Goal: Task Accomplishment & Management: Manage account settings

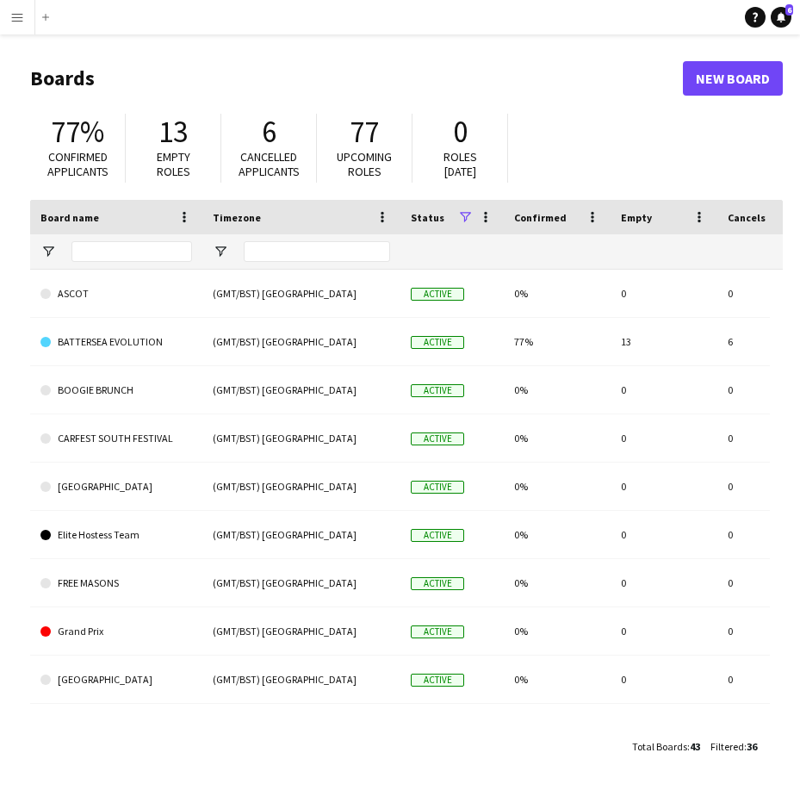
click at [11, 28] on button "Menu" at bounding box center [17, 17] width 34 height 34
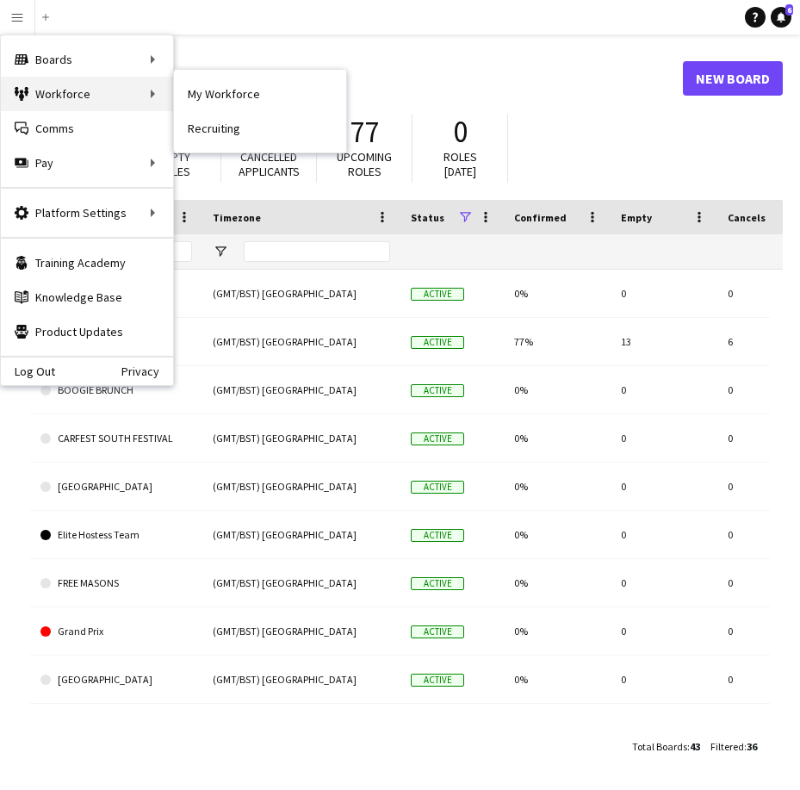
click at [72, 90] on div "Workforce Workforce" at bounding box center [87, 94] width 172 height 34
click at [152, 98] on div "Workforce Workforce" at bounding box center [87, 94] width 172 height 34
click at [142, 96] on div "Workforce Workforce" at bounding box center [87, 94] width 172 height 34
click at [159, 96] on div "Workforce Workforce" at bounding box center [87, 94] width 172 height 34
click at [124, 102] on div "Workforce Workforce" at bounding box center [87, 94] width 172 height 34
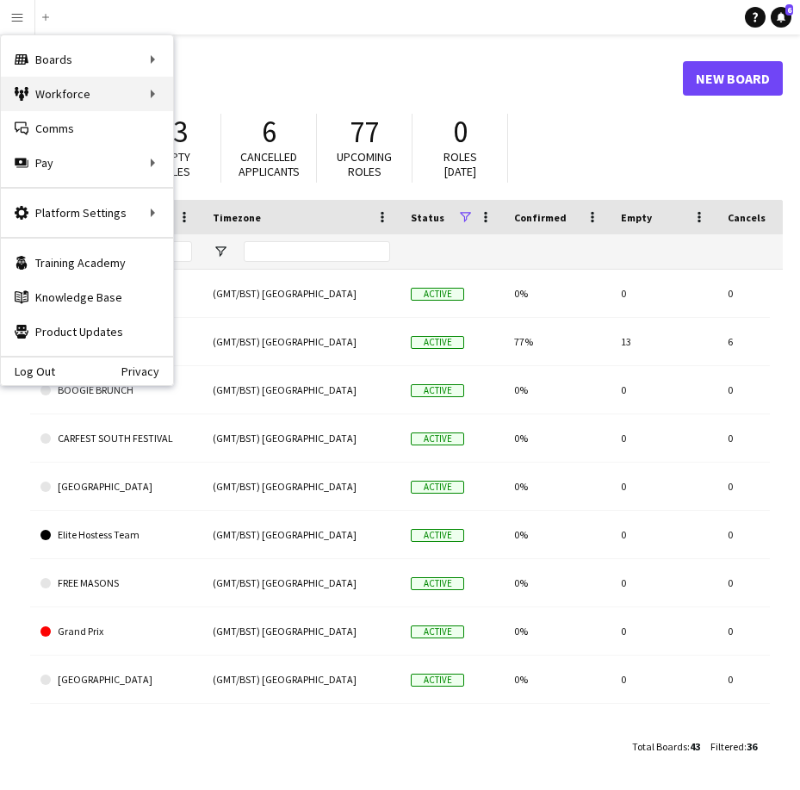
click at [131, 101] on div "Workforce Workforce" at bounding box center [87, 94] width 172 height 34
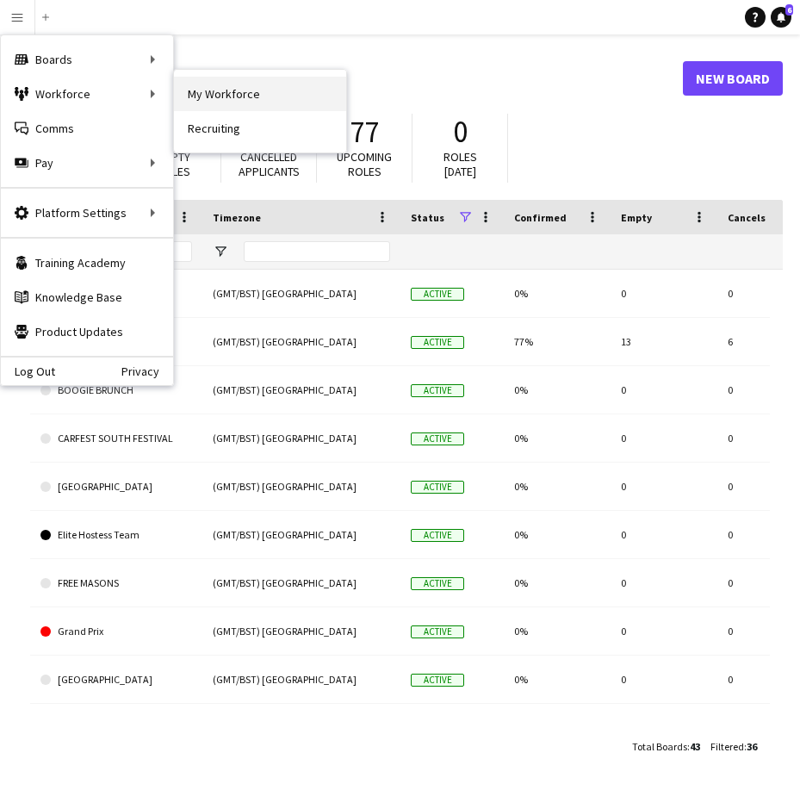
click at [221, 92] on link "My Workforce" at bounding box center [260, 94] width 172 height 34
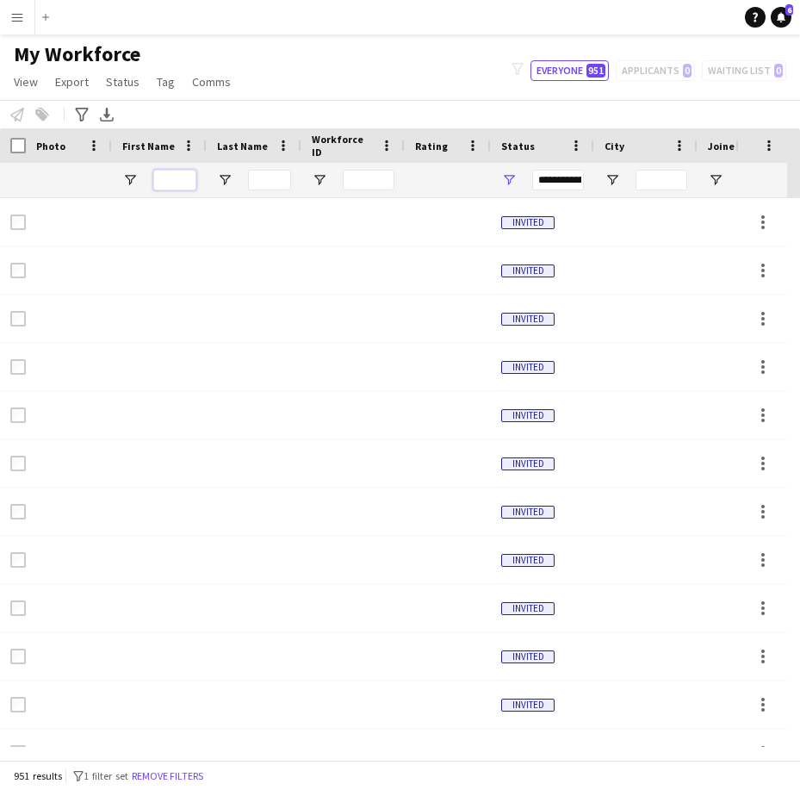
click at [183, 184] on input "First Name Filter Input" at bounding box center [174, 180] width 43 height 21
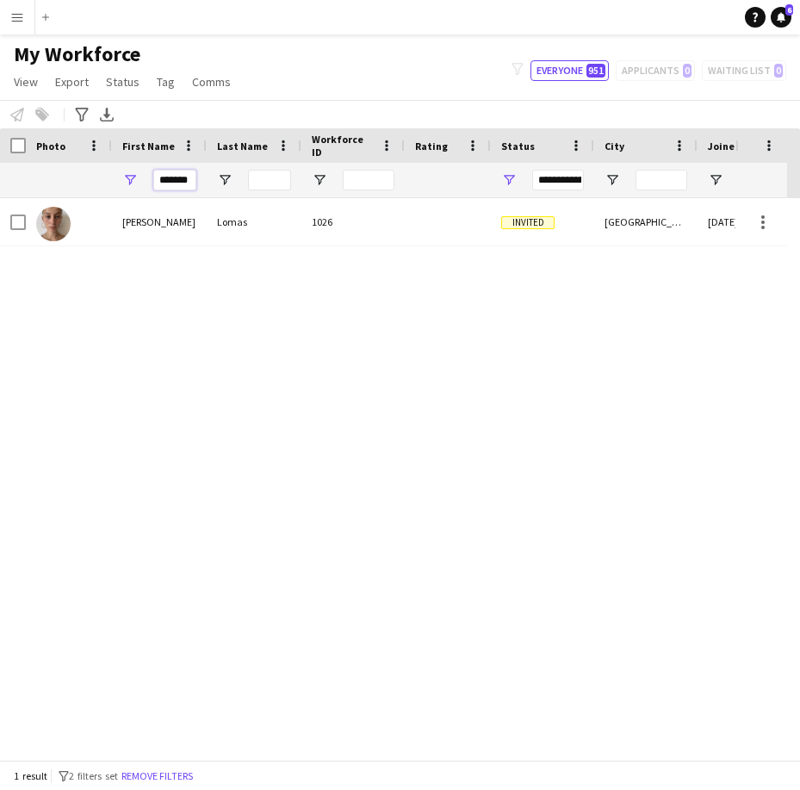
type input "*******"
click at [186, 174] on input "*******" at bounding box center [174, 180] width 43 height 21
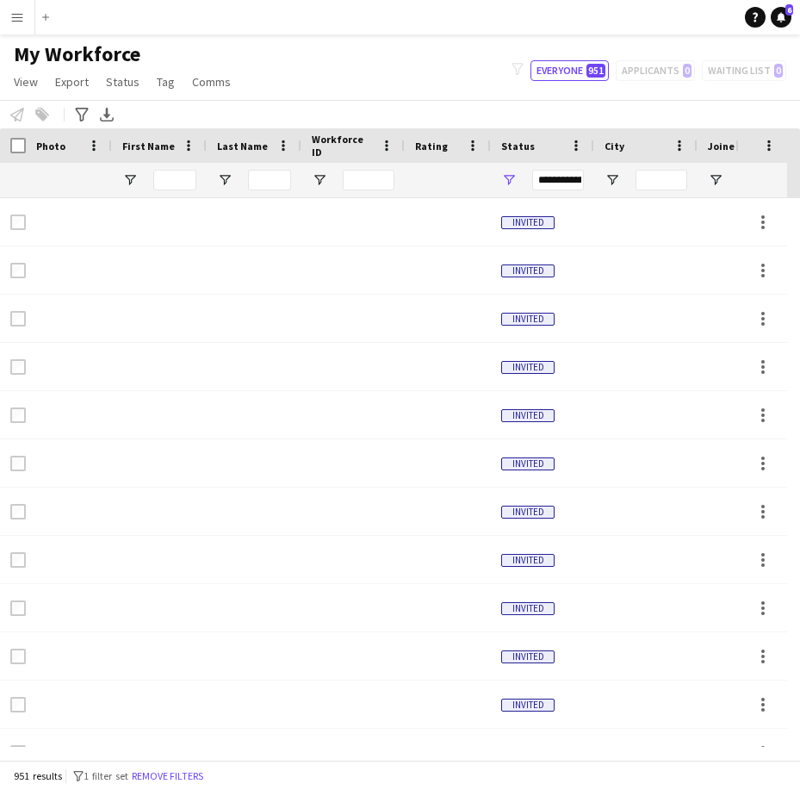
click at [375, 84] on div "My Workforce View Views Default view New view Update view Delete view Edit name…" at bounding box center [400, 70] width 800 height 59
click at [15, 22] on app-icon "Menu" at bounding box center [17, 17] width 14 height 14
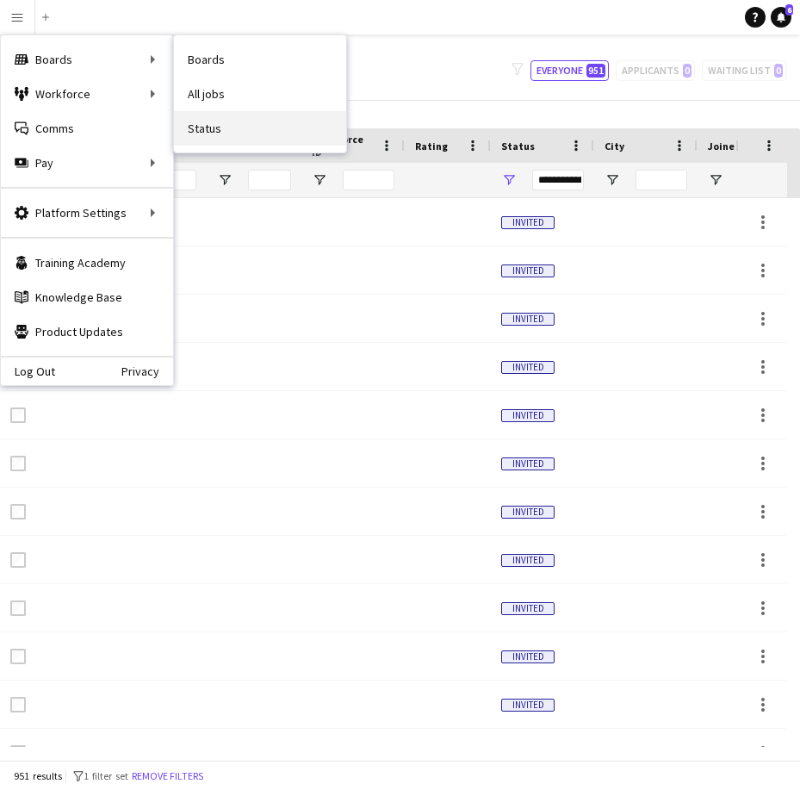
click at [248, 111] on link "Status" at bounding box center [260, 128] width 172 height 34
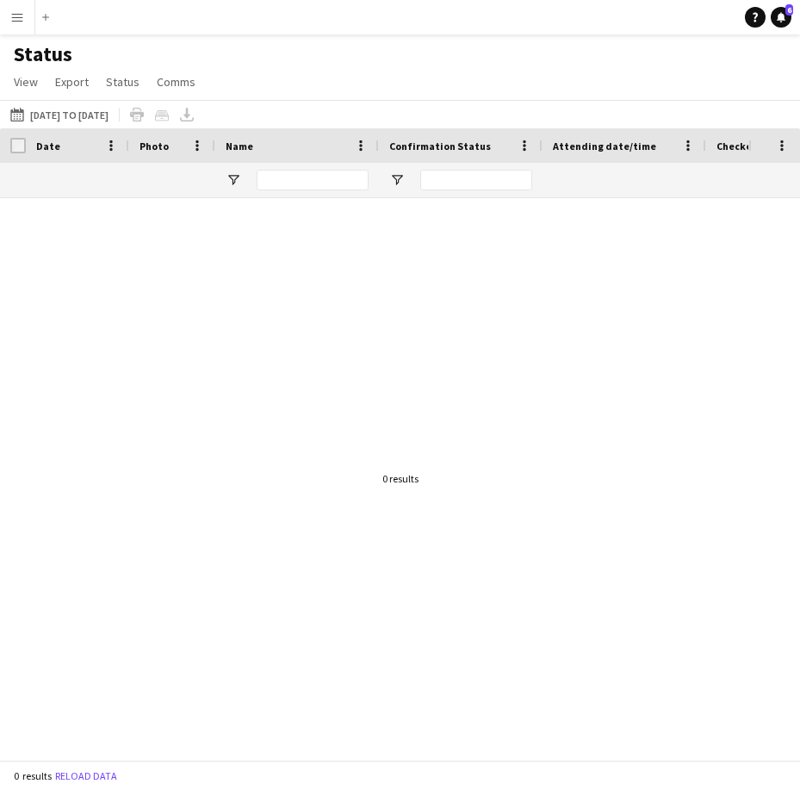
click at [10, 22] on app-icon "Menu" at bounding box center [17, 17] width 14 height 14
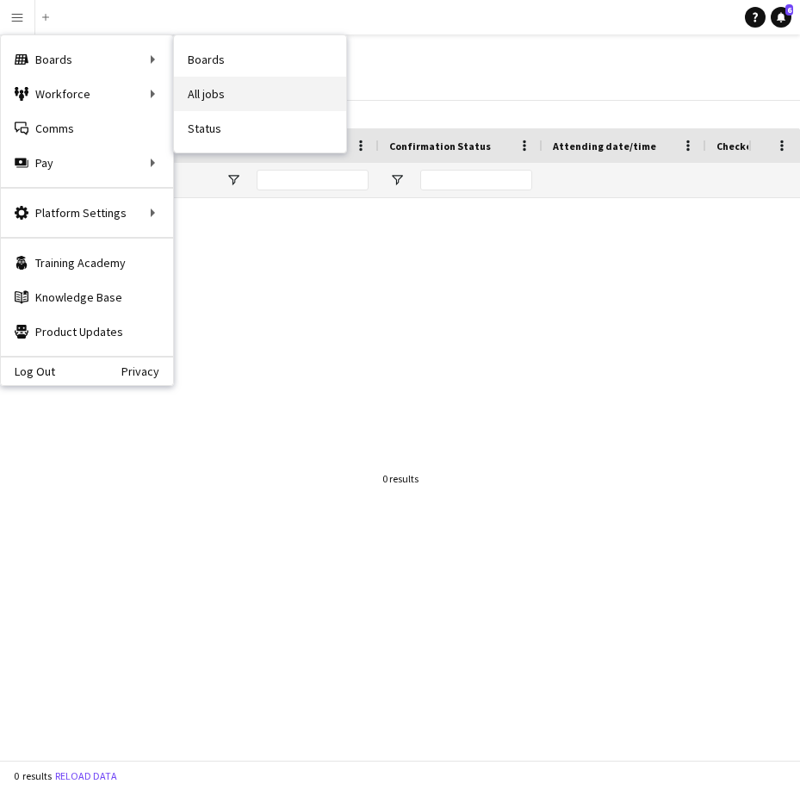
click at [199, 85] on link "All jobs" at bounding box center [260, 94] width 172 height 34
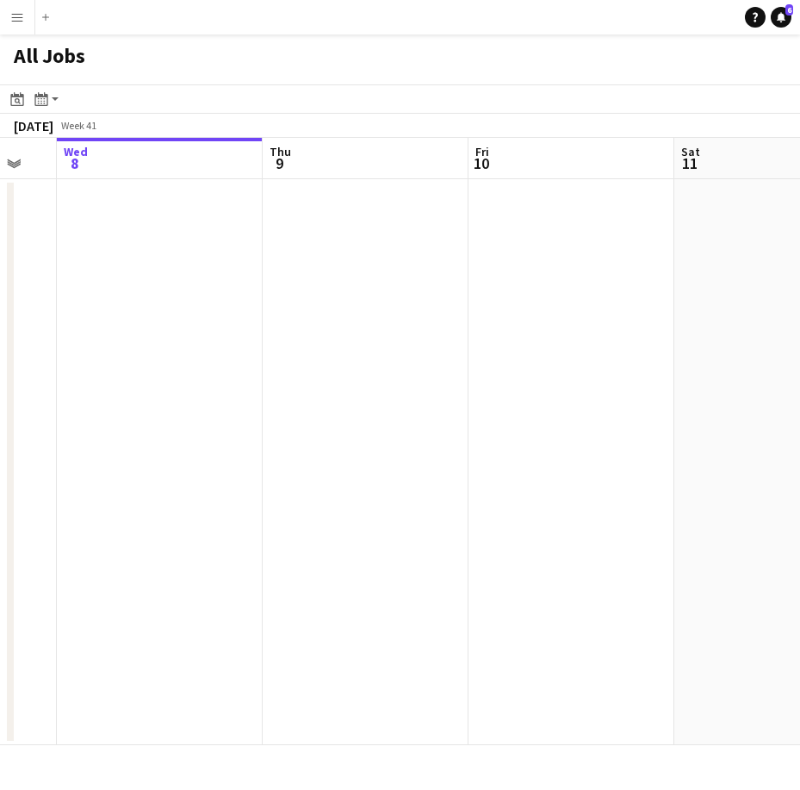
drag, startPoint x: 465, startPoint y: 183, endPoint x: 652, endPoint y: 188, distance: 186.9
click at [165, 218] on app-calendar-viewport "Sun 5 Mon 6 Tue 7 Wed 8 Thu 9 Fri 10 Sat 11 Sun 12 Mon 13" at bounding box center [400, 441] width 800 height 607
drag, startPoint x: 676, startPoint y: 183, endPoint x: 624, endPoint y: 177, distance: 52.0
click at [268, 190] on app-calendar-viewport "Mon 6 Tue 7 Wed 8 Thu 9 Fri 10 Sat 11 Sun 12 Mon 13 Tue 14" at bounding box center [400, 441] width 800 height 607
drag, startPoint x: 394, startPoint y: 189, endPoint x: 310, endPoint y: 160, distance: 88.2
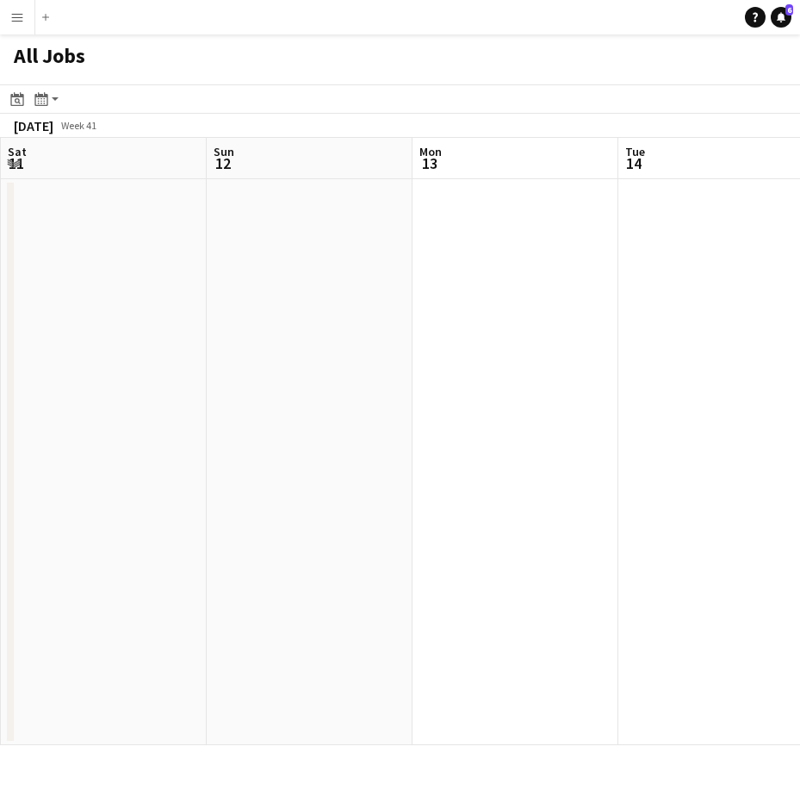
click at [199, 185] on app-calendar-viewport "Wed 8 Thu 9 Fri 10 Sat 11 Sun 12 Mon 13 Tue 14 Wed 15 Thu 16" at bounding box center [400, 441] width 800 height 607
click at [166, 165] on app-all-jobs "All Jobs Date picker OCT 2025 OCT 2025 Monday M Tuesday T Wednesday W Thursday …" at bounding box center [400, 389] width 800 height 710
drag, startPoint x: 724, startPoint y: 196, endPoint x: 307, endPoint y: 160, distance: 419.2
click at [220, 181] on app-calendar-viewport "Wed 15 Thu 16 Fri 17 Sat 18 Sun 19 Mon 20 Tue 21 Wed 22 Thu 23" at bounding box center [400, 441] width 800 height 607
drag, startPoint x: 653, startPoint y: 195, endPoint x: 462, endPoint y: 167, distance: 192.3
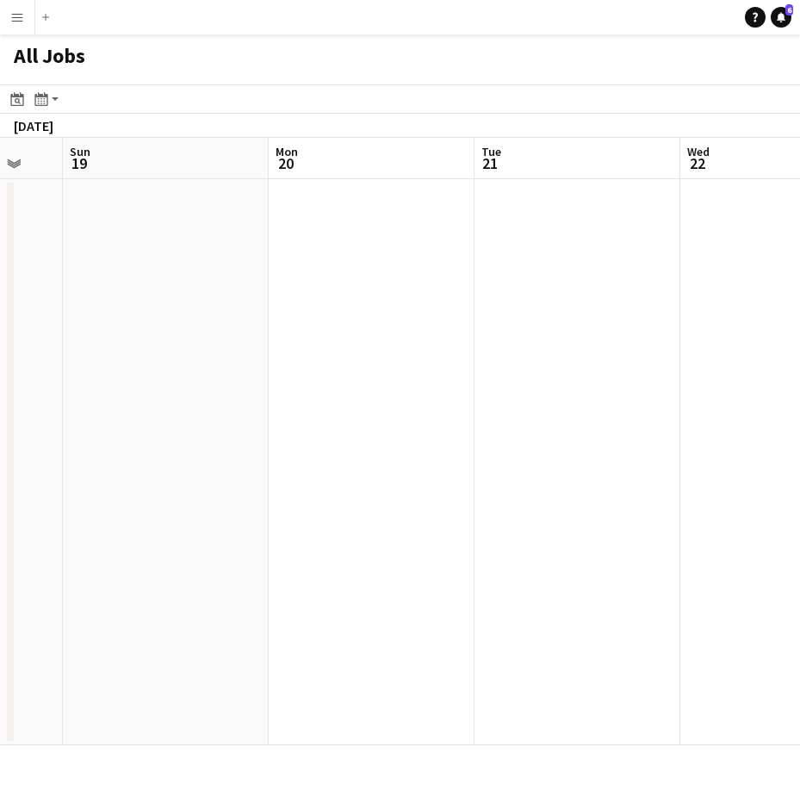
click at [170, 190] on app-calendar-viewport "Thu 16 Fri 17 Sat 18 Sun 19 Mon 20 Tue 21 Wed 22 Thu 23 Fri 24" at bounding box center [400, 441] width 800 height 607
drag, startPoint x: 689, startPoint y: 164, endPoint x: 644, endPoint y: 188, distance: 50.9
click at [156, 175] on app-calendar-viewport "Sat 18 Sun 19 Mon 20 Tue 21 Wed 22 Thu 23 Fri 24 Sat 25 Sun 26" at bounding box center [400, 441] width 800 height 607
drag, startPoint x: 134, startPoint y: 183, endPoint x: 242, endPoint y: 182, distance: 107.6
click at [109, 182] on app-calendar-viewport "Mon 20 Tue 21 Wed 22 Thu 23 Fri 24 Sat 25 Sun 26 Mon 27 Tue 28" at bounding box center [400, 441] width 800 height 607
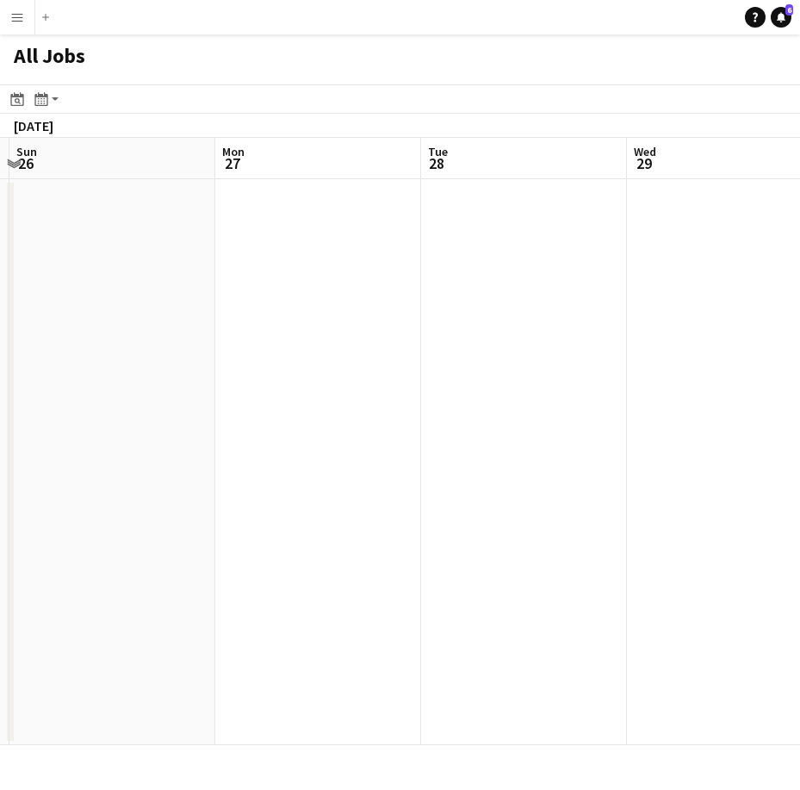
click at [152, 378] on app-all-jobs "All Jobs Date picker OCT 2025 OCT 2025 Monday M Tuesday T Wednesday W Thursday …" at bounding box center [400, 389] width 800 height 710
drag, startPoint x: 488, startPoint y: 351, endPoint x: 275, endPoint y: 328, distance: 214.8
click at [67, 349] on app-calendar-viewport "Sat 25 Sun 26 Mon 27 Tue 28 Wed 29 Thu 30 Fri 31 Sat 1 Sun 2" at bounding box center [400, 441] width 800 height 607
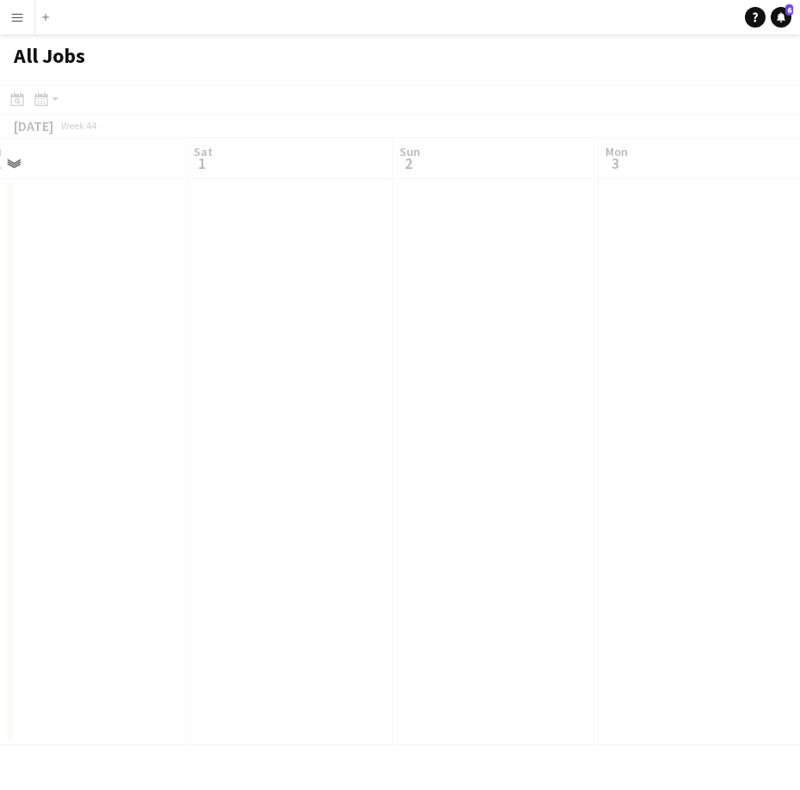
drag, startPoint x: 545, startPoint y: 291, endPoint x: 421, endPoint y: 292, distance: 124.0
click at [251, 282] on app-all-jobs "All Jobs Date picker OCT 2025 OCT 2025 Monday M Tuesday T Wednesday W Thursday …" at bounding box center [400, 389] width 800 height 710
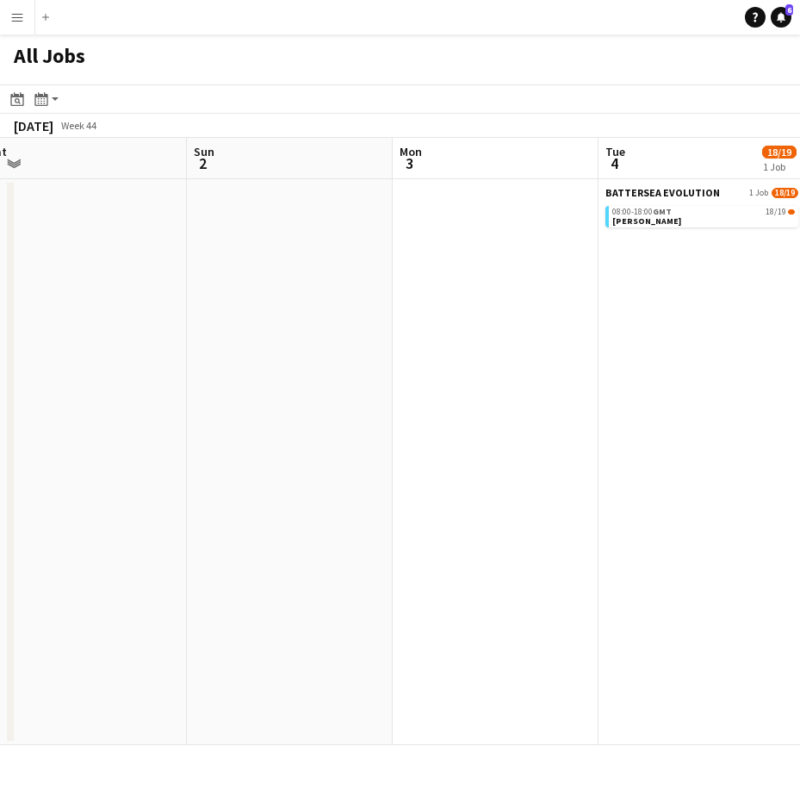
drag, startPoint x: 533, startPoint y: 282, endPoint x: 408, endPoint y: 279, distance: 124.9
click at [154, 248] on app-calendar-viewport "Wed 29 Thu 30 Fri 31 Sat 1 Sun 2 Mon 3 Tue 4 18/19 1 Job Wed 5 Thu 6 20/34 1 Jo…" at bounding box center [400, 441] width 800 height 607
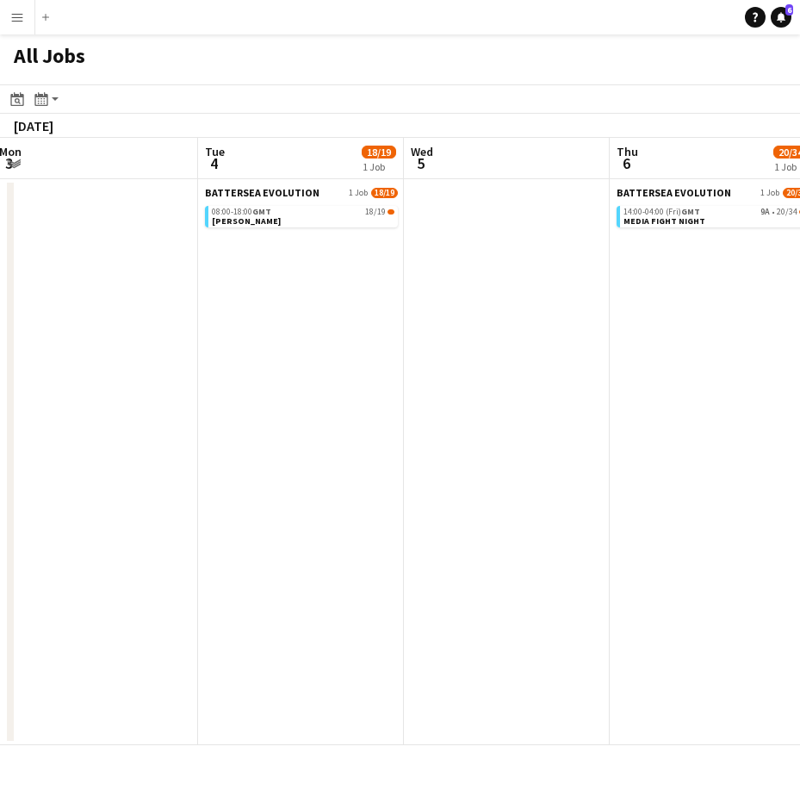
drag, startPoint x: 581, startPoint y: 283, endPoint x: 790, endPoint y: 311, distance: 211.0
click at [275, 239] on app-calendar-viewport "Fri 31 Sat 1 Sun 2 Mon 3 Tue 4 18/19 1 Job Wed 5 Thu 6 20/34 1 Job Fri 7 31/35 …" at bounding box center [400, 441] width 800 height 607
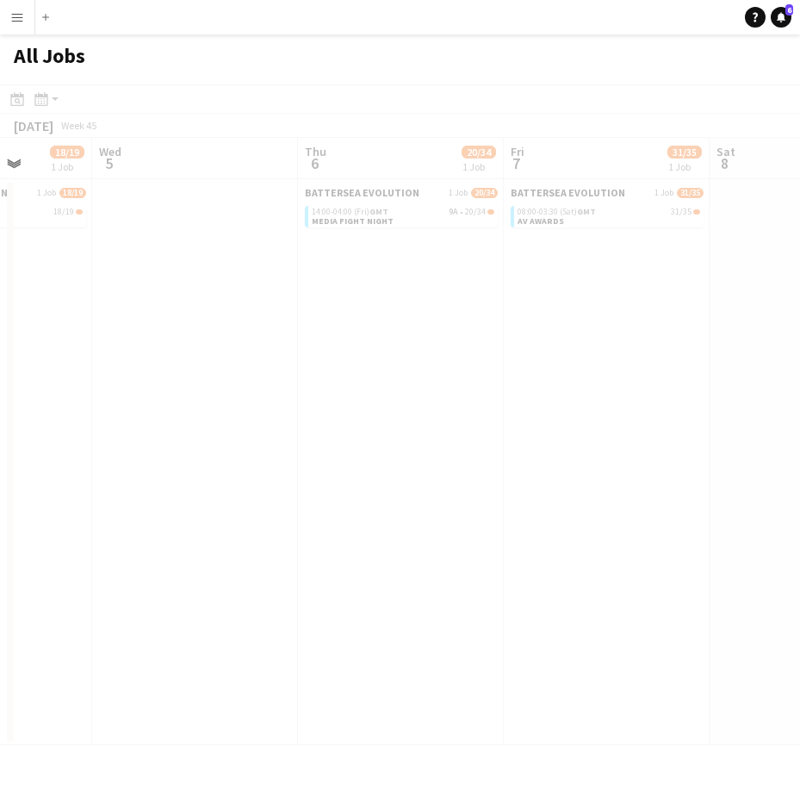
drag, startPoint x: 534, startPoint y: 263, endPoint x: 8, endPoint y: 254, distance: 526.2
click at [0, 252] on html "Menu Boards Boards Boards All jobs Status Workforce Workforce My Workforce Recr…" at bounding box center [400, 395] width 800 height 790
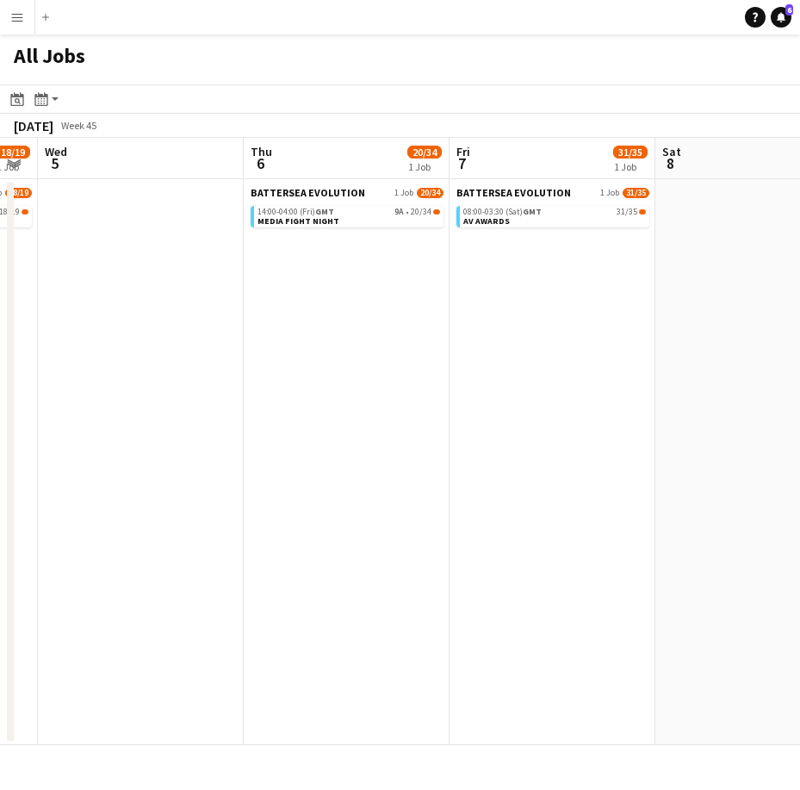
drag, startPoint x: 586, startPoint y: 262, endPoint x: 93, endPoint y: 234, distance: 494.2
click at [82, 232] on app-calendar-viewport "Sun 2 Mon 3 Tue 4 18/19 1 Job Wed 5 Thu 6 20/34 1 Job Fri 7 31/35 1 Job Sat 8 S…" at bounding box center [400, 441] width 800 height 607
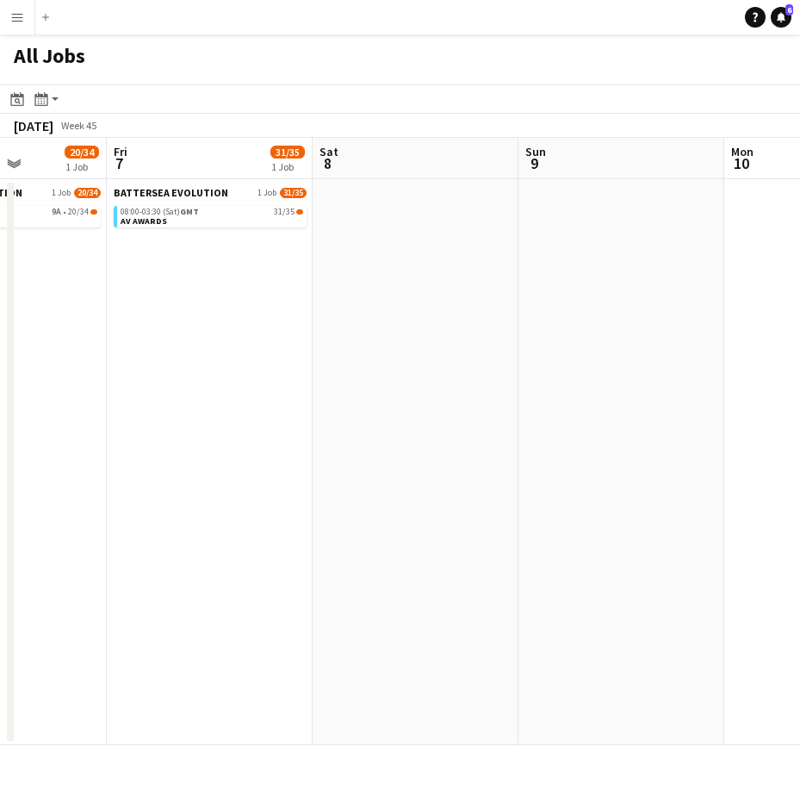
click at [160, 226] on app-all-jobs "All Jobs Date picker OCT 2025 OCT 2025 Monday M Tuesday T Wednesday W Thursday …" at bounding box center [400, 389] width 800 height 710
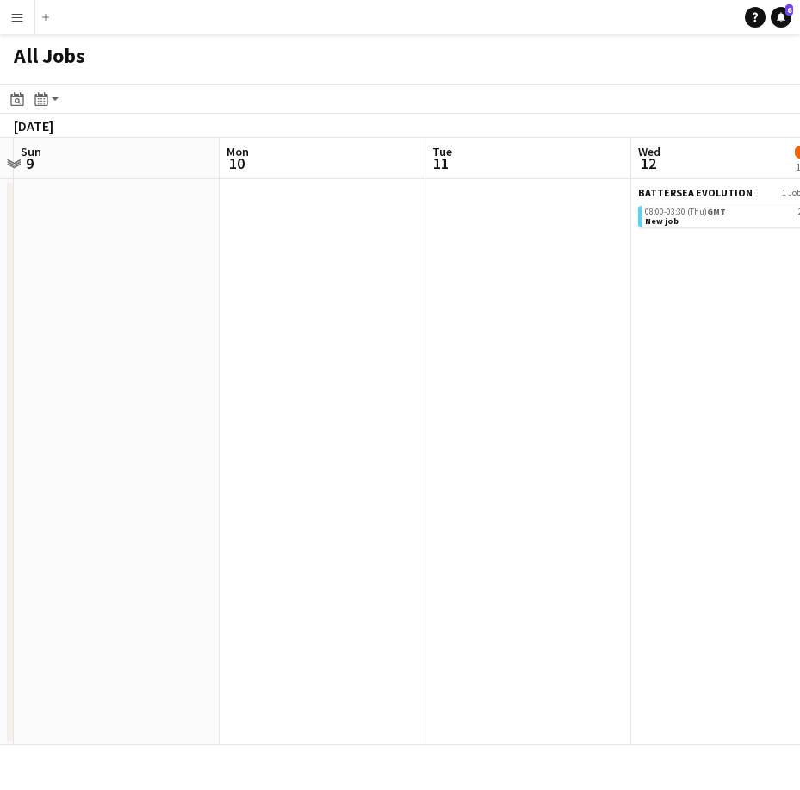
drag, startPoint x: 596, startPoint y: 246, endPoint x: 145, endPoint y: 216, distance: 452.2
click at [145, 216] on app-calendar-viewport "Thu 6 20/34 1 Job Fri 7 31/35 1 Job Sat 8 Sun 9 Mon 10 Tue 11 Wed 12 21/22 1 Jo…" at bounding box center [400, 441] width 800 height 607
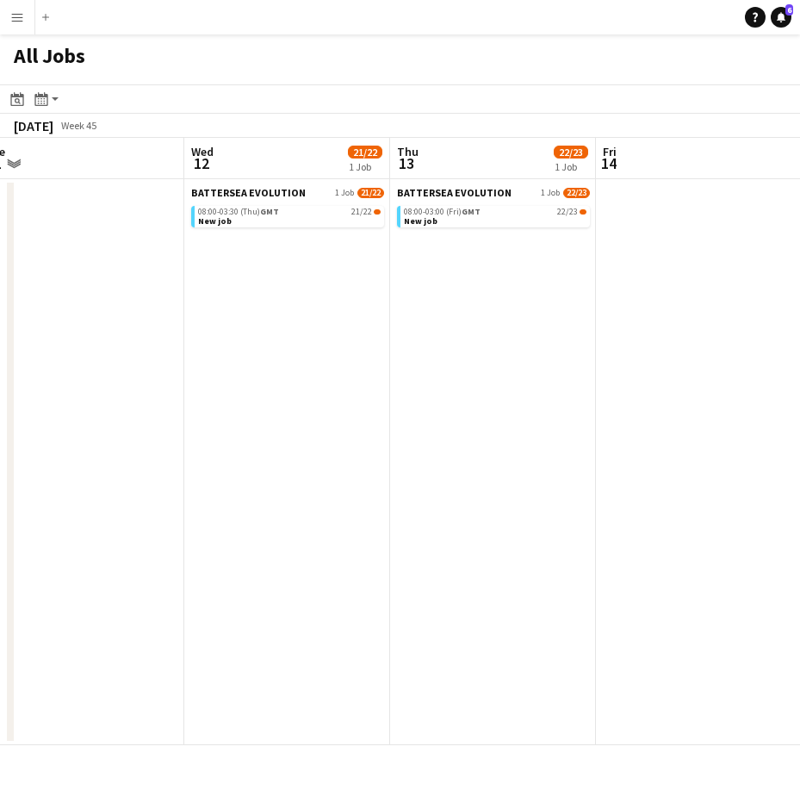
click at [146, 207] on app-all-jobs "All Jobs Date picker OCT 2025 OCT 2025 Monday M Tuesday T Wednesday W Thursday …" at bounding box center [400, 389] width 800 height 710
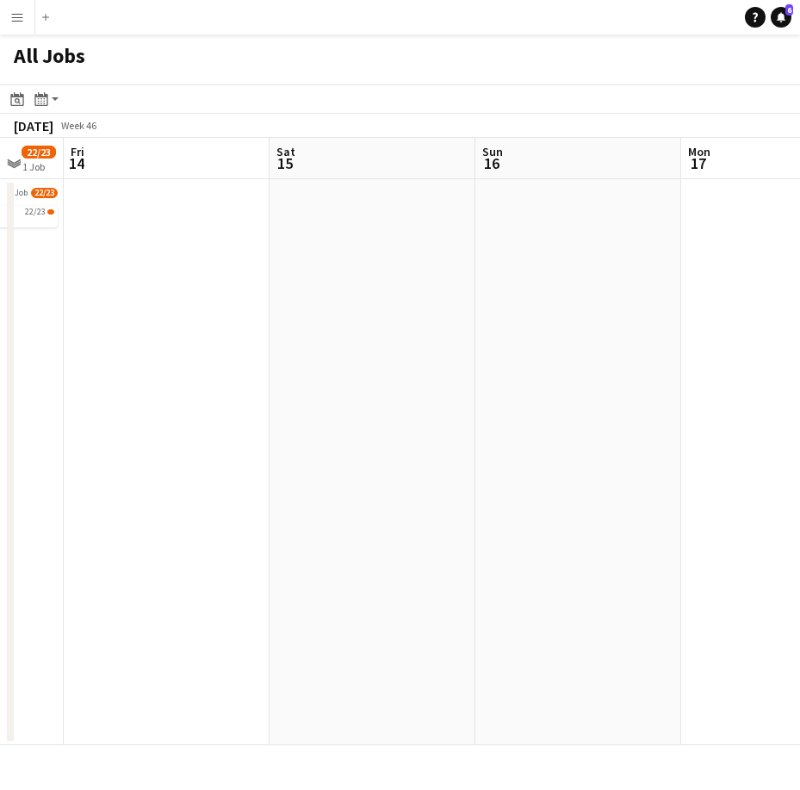
drag, startPoint x: 672, startPoint y: 232, endPoint x: 230, endPoint y: 190, distance: 443.7
click at [169, 189] on app-calendar-viewport "Tue 11 Wed 12 21/22 1 Job Thu 13 22/23 1 Job Fri 14 Sat 15 Sun 16 Mon 17 Tue 18…" at bounding box center [400, 441] width 800 height 607
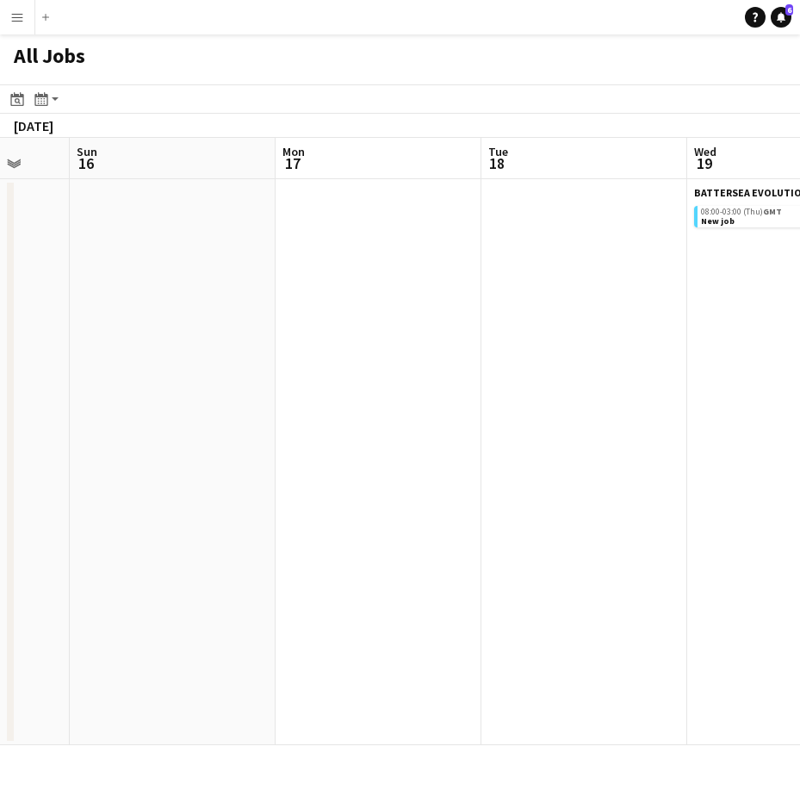
click at [173, 202] on app-all-jobs "All Jobs Date picker OCT 2025 OCT 2025 Monday M Tuesday T Wednesday W Thursday …" at bounding box center [400, 389] width 800 height 710
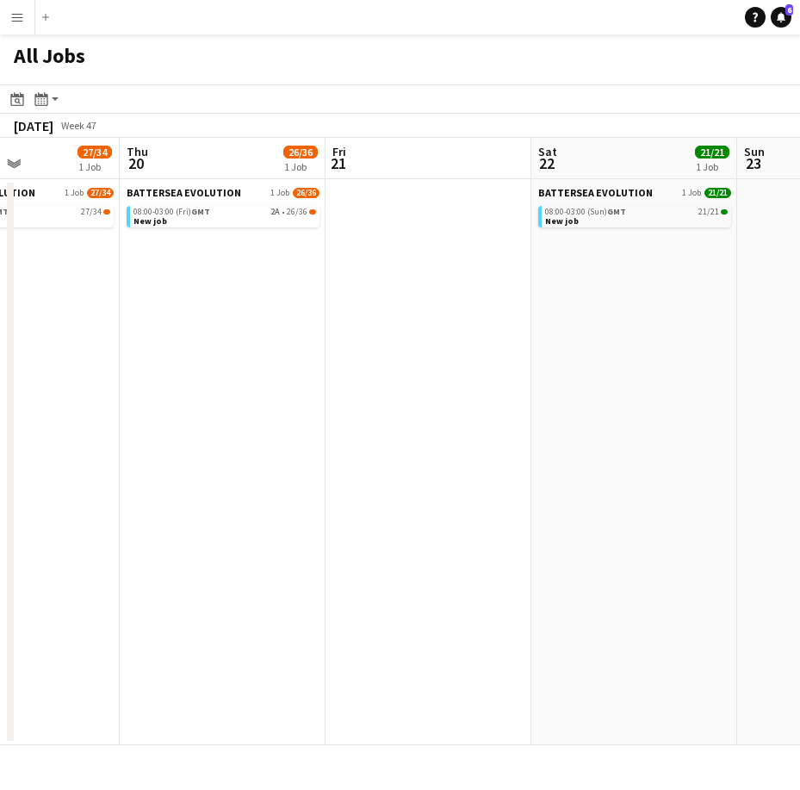
drag, startPoint x: 601, startPoint y: 189, endPoint x: 305, endPoint y: 196, distance: 296.3
click at [226, 198] on app-calendar-viewport "Sun 16 Mon 17 Tue 18 Wed 19 27/34 1 Job Thu 20 26/36 1 Job Fri 21 Sat 22 21/21 …" at bounding box center [400, 441] width 800 height 607
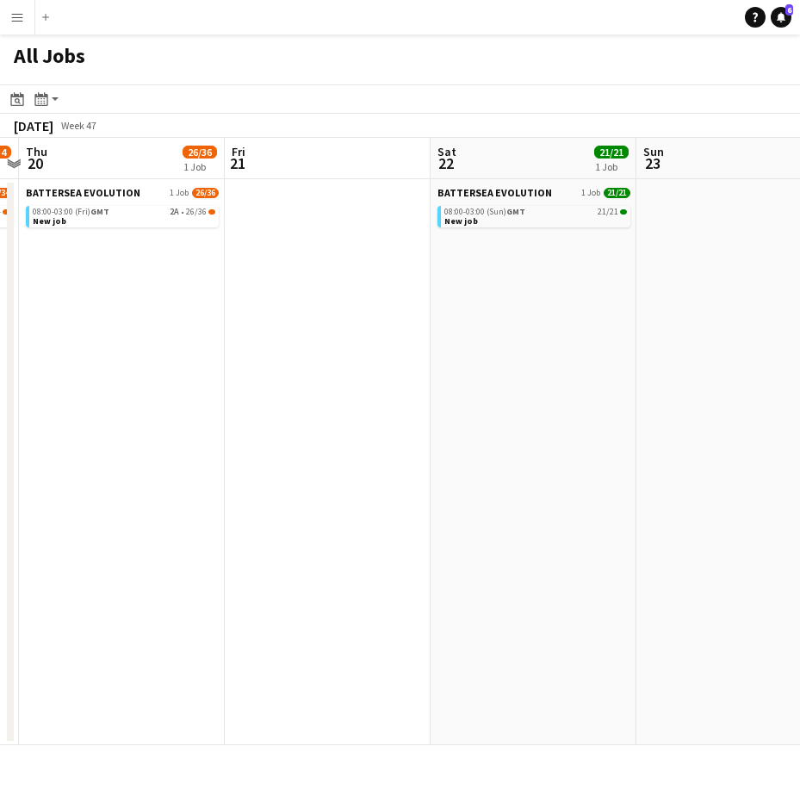
click at [258, 189] on app-all-jobs "All Jobs Date picker OCT 2025 OCT 2025 Monday M Tuesday T Wednesday W Thursday …" at bounding box center [400, 389] width 800 height 710
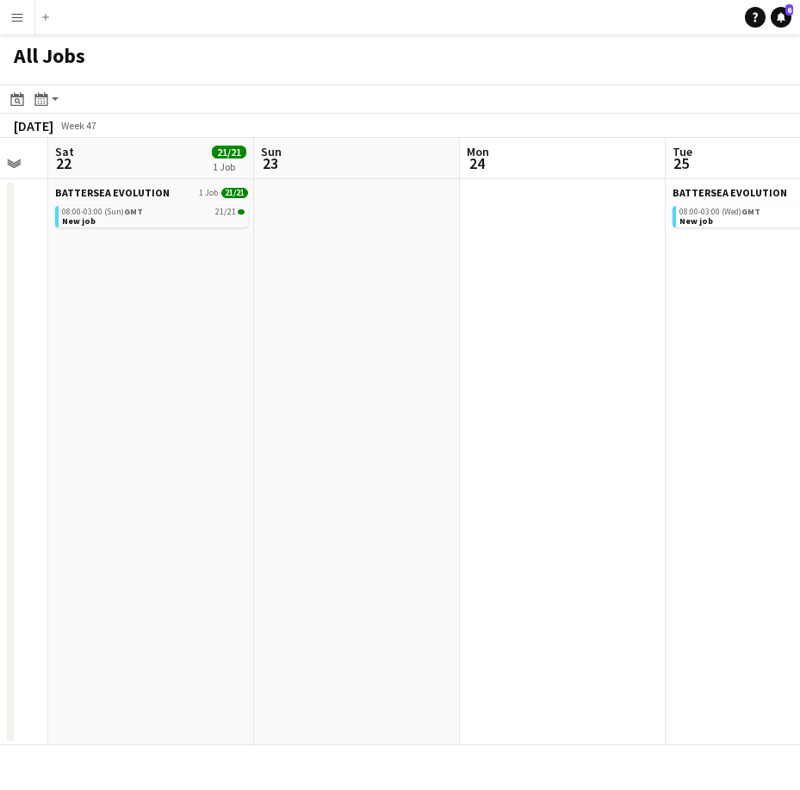
drag, startPoint x: 685, startPoint y: 189, endPoint x: 298, endPoint y: 183, distance: 386.7
click at [298, 183] on app-calendar-viewport "Wed 19 27/34 1 Job Thu 20 26/36 1 Job Fri 21 Sat 22 21/21 1 Job Sun 23 Mon 24 T…" at bounding box center [400, 441] width 800 height 607
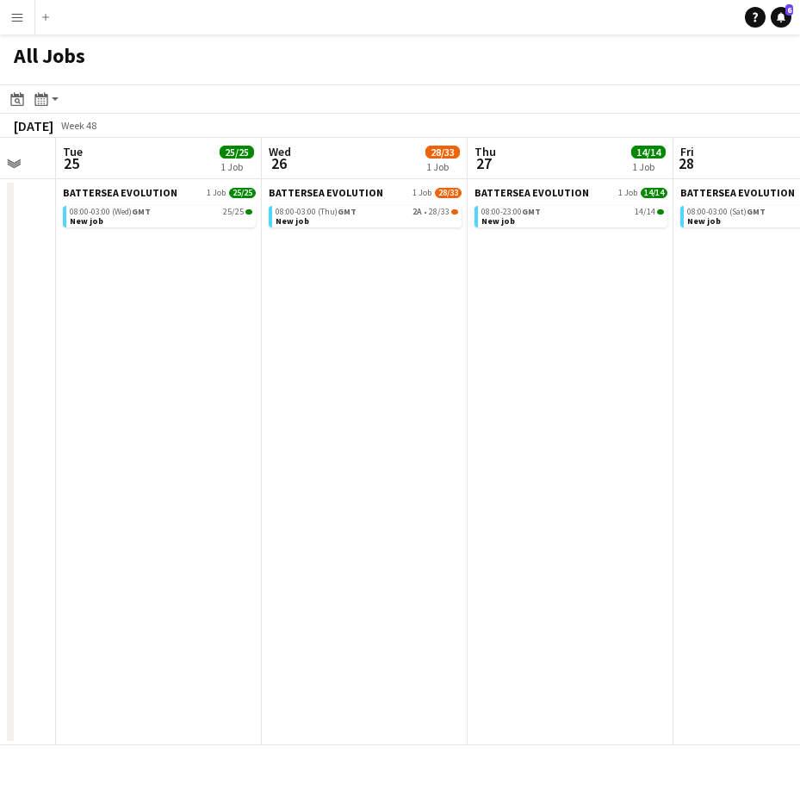
drag, startPoint x: 657, startPoint y: 188, endPoint x: 686, endPoint y: 183, distance: 29.7
click at [226, 175] on app-calendar-viewport "Sat 22 21/21 1 Job Sun 23 Mon 24 Tue 25 25/25 1 Job Wed 26 28/33 1 Job Thu 27 1…" at bounding box center [400, 441] width 800 height 607
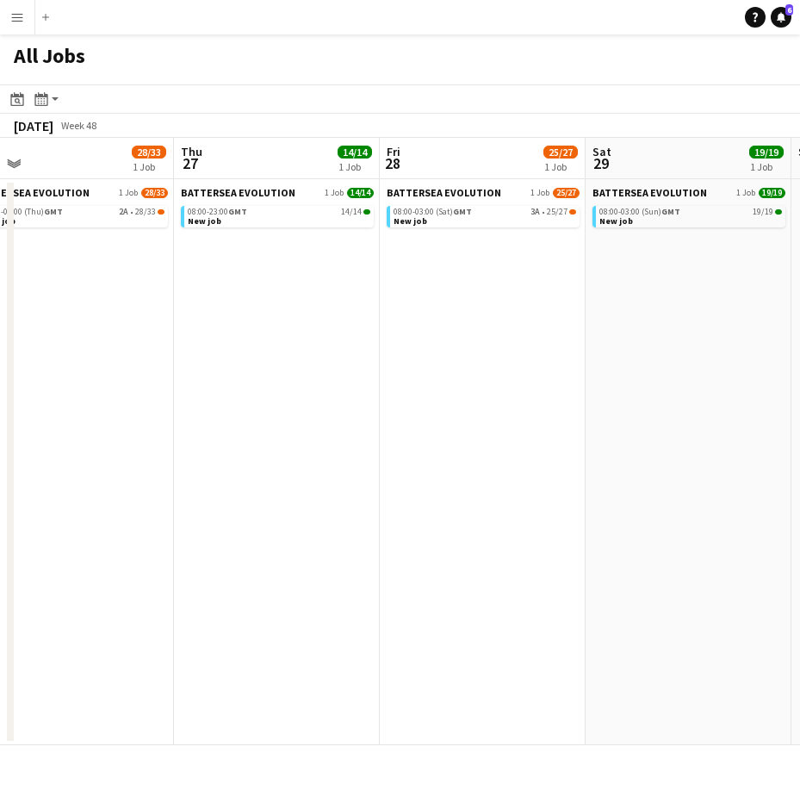
drag, startPoint x: 686, startPoint y: 183, endPoint x: 208, endPoint y: 183, distance: 477.9
click at [201, 183] on app-calendar-viewport "Sun 23 Mon 24 Tue 25 25/25 1 Job Wed 26 28/33 1 Job Thu 27 14/14 1 Job Fri 28 2…" at bounding box center [400, 441] width 800 height 607
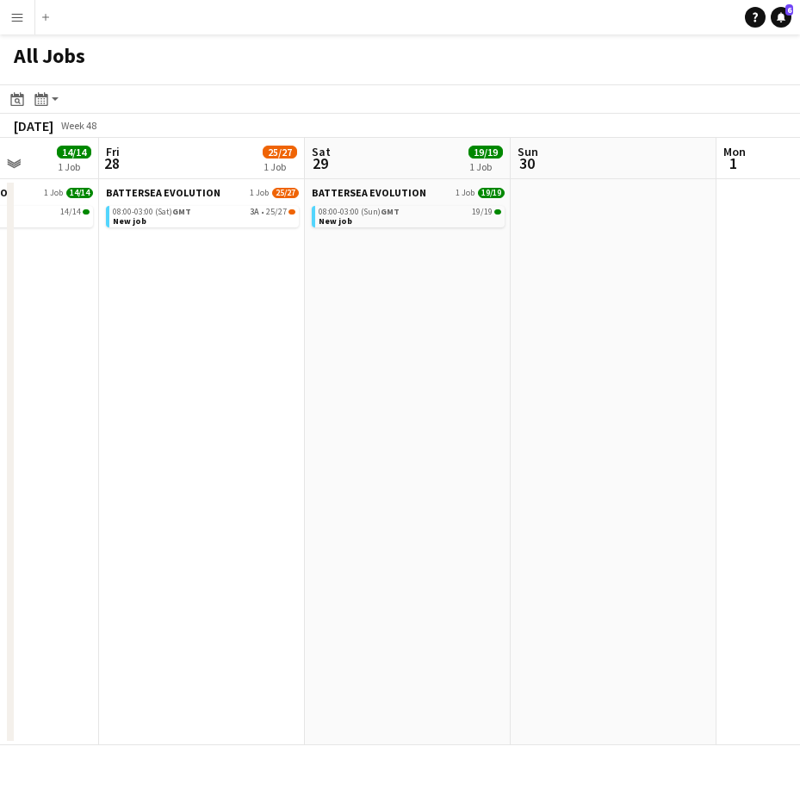
drag, startPoint x: 604, startPoint y: 177, endPoint x: 172, endPoint y: 183, distance: 431.4
click at [171, 183] on app-calendar-viewport "Tue 25 25/25 1 Job Wed 26 28/33 1 Job Thu 27 14/14 1 Job Fri 28 25/27 1 Job Sat…" at bounding box center [400, 441] width 800 height 607
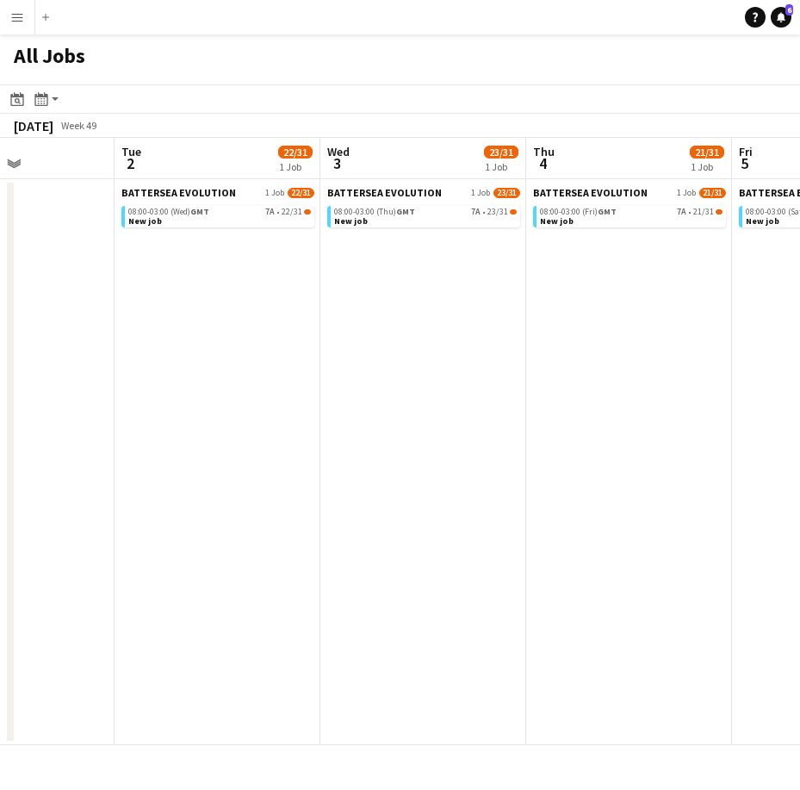
drag, startPoint x: 611, startPoint y: 175, endPoint x: 635, endPoint y: 154, distance: 31.1
click at [143, 175] on app-calendar-viewport "Sat 29 19/19 1 Job Sun 30 Mon 1 Tue 2 22/31 1 Job Wed 3 23/31 1 Job Thu 4 21/31…" at bounding box center [400, 441] width 800 height 607
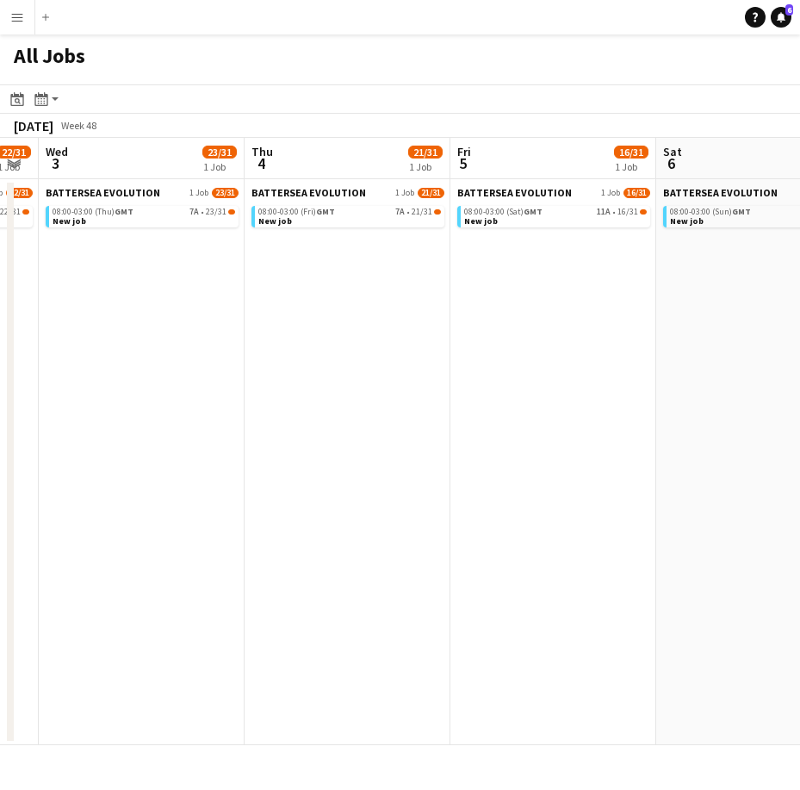
drag, startPoint x: 126, startPoint y: 174, endPoint x: 282, endPoint y: 158, distance: 156.6
click at [127, 175] on app-calendar-viewport "Sun 30 Mon 1 Tue 2 22/31 1 Job Wed 3 23/31 1 Job Thu 4 21/31 1 Job Fri 5 16/31 …" at bounding box center [400, 441] width 800 height 607
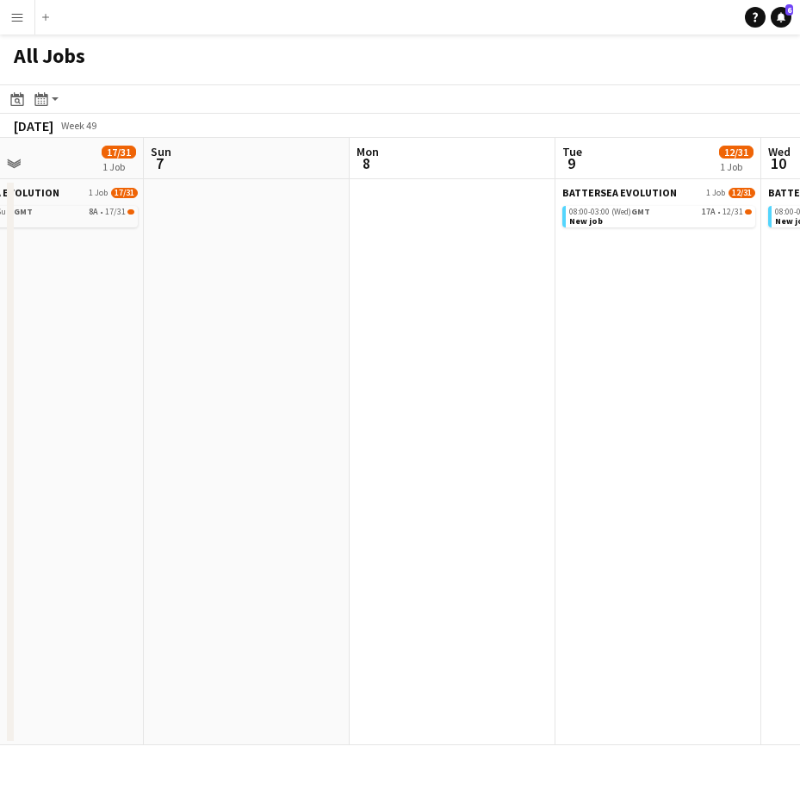
drag, startPoint x: 529, startPoint y: 157, endPoint x: 376, endPoint y: 206, distance: 160.1
click at [276, 214] on app-calendar-viewport "Wed 3 23/31 1 Job Thu 4 21/31 1 Job Fri 5 16/31 1 Job Sat 6 17/31 1 Job Sun 7 M…" at bounding box center [400, 441] width 800 height 607
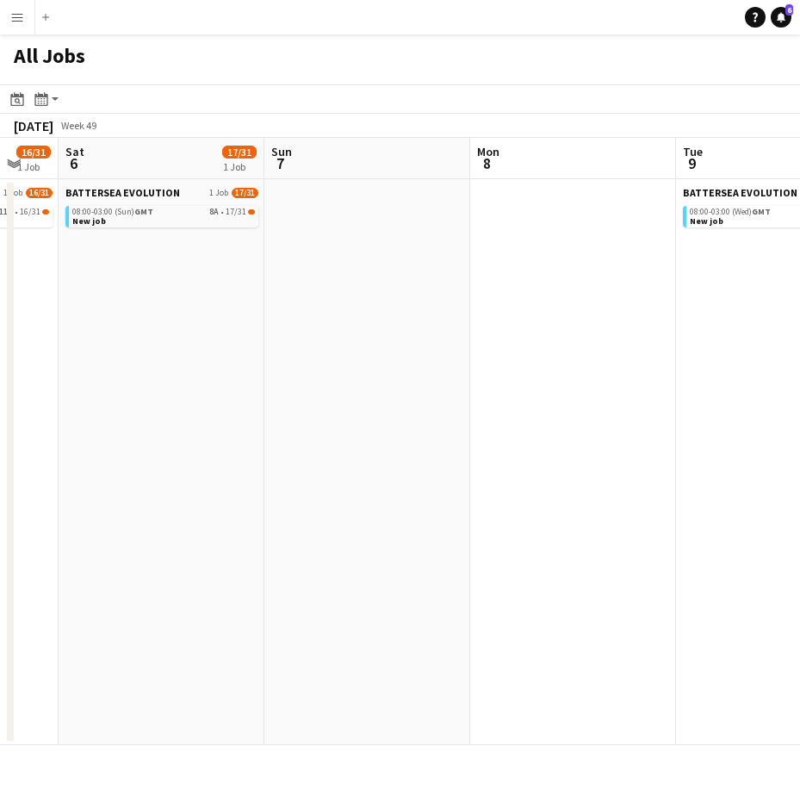
drag, startPoint x: 437, startPoint y: 201, endPoint x: 277, endPoint y: 213, distance: 160.6
click at [166, 216] on app-calendar-viewport "Wed 3 23/31 1 Job Thu 4 21/31 1 Job Fri 5 16/31 1 Job Sat 6 17/31 1 Job Sun 7 M…" at bounding box center [400, 441] width 800 height 607
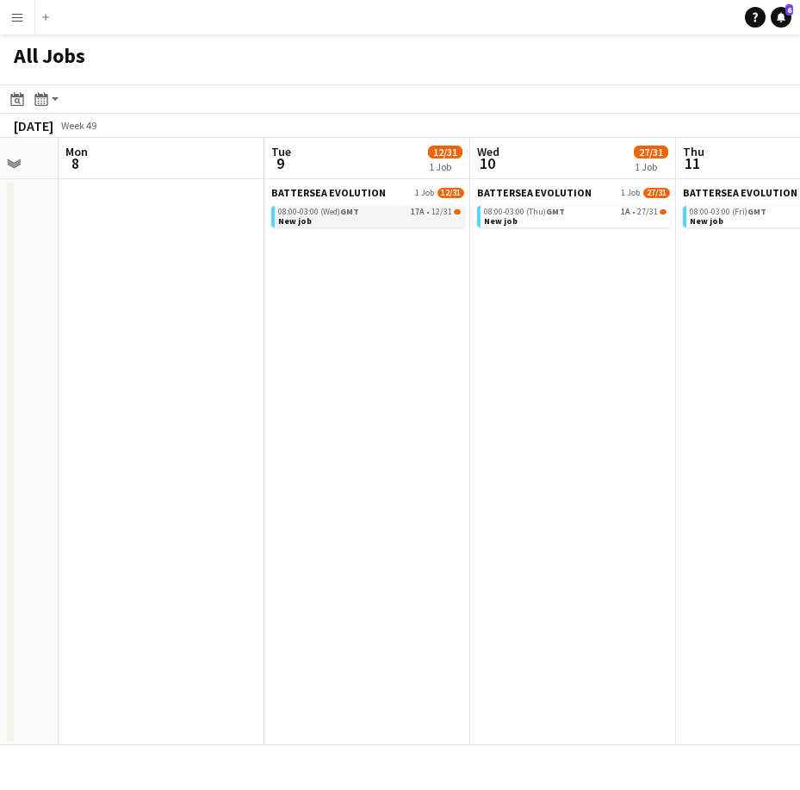
scroll to position [0, 536]
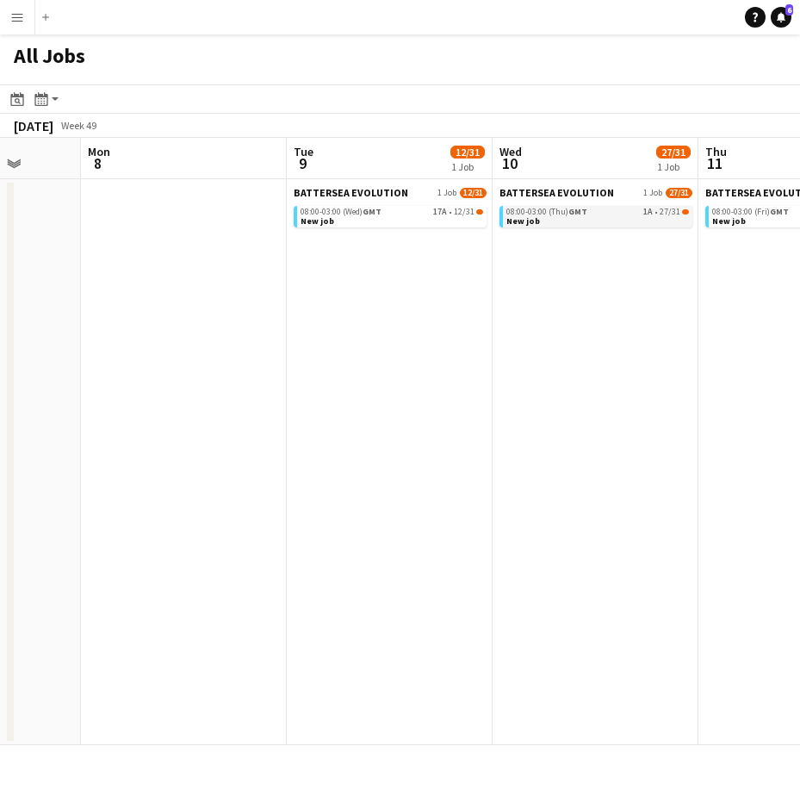
click at [541, 208] on span "08:00-03:00 (Thu) GMT" at bounding box center [546, 212] width 81 height 9
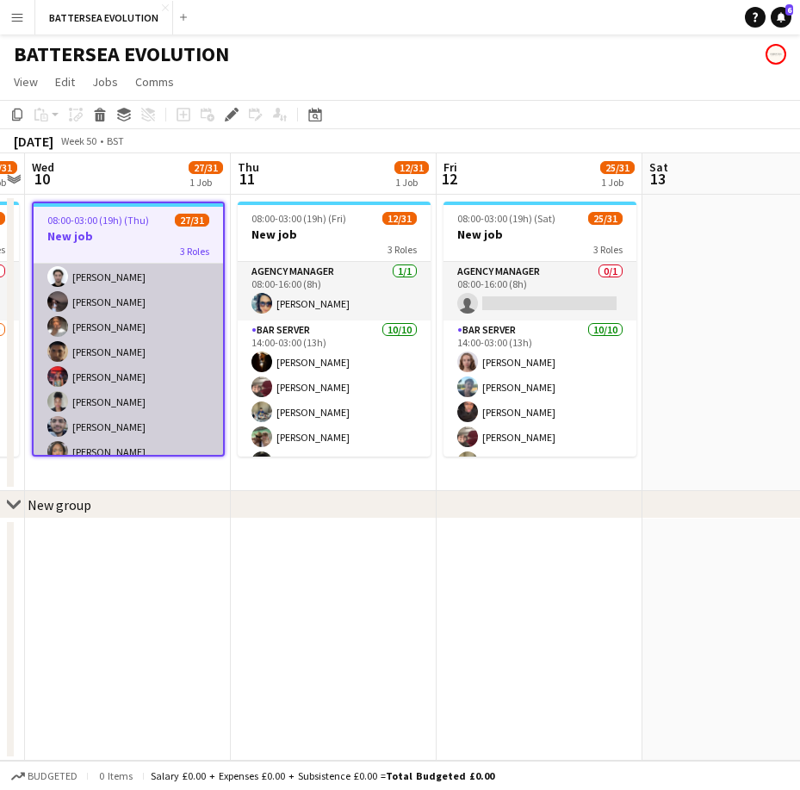
scroll to position [684, 0]
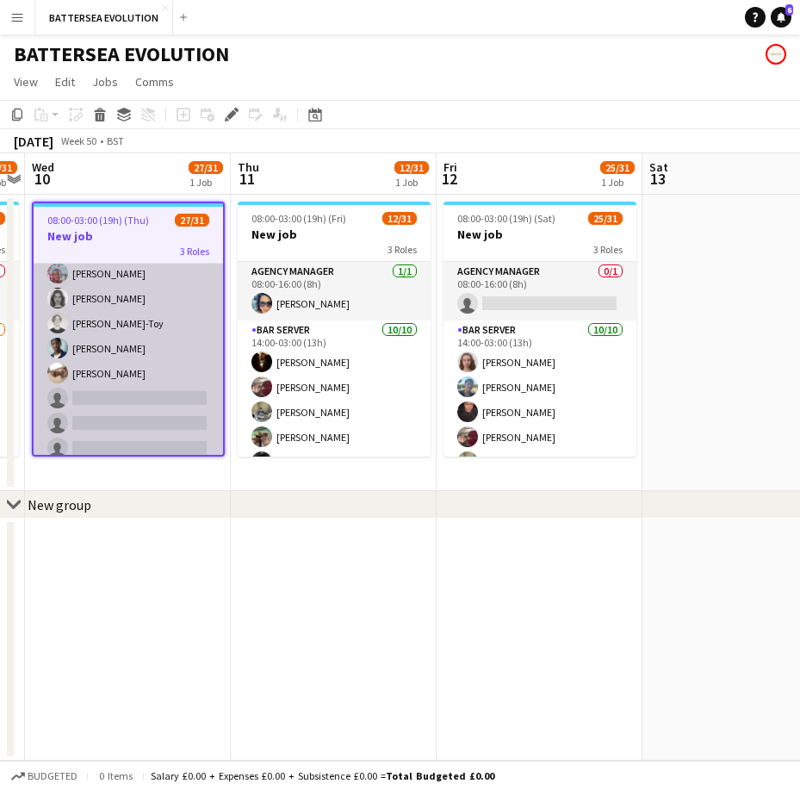
click at [123, 380] on app-card-role "Wine Waiter 1A 17/20 17:00-23:00 (6h) [PERSON_NAME] [PERSON_NAME] [PERSON_NAME]…" at bounding box center [128, 196] width 189 height 538
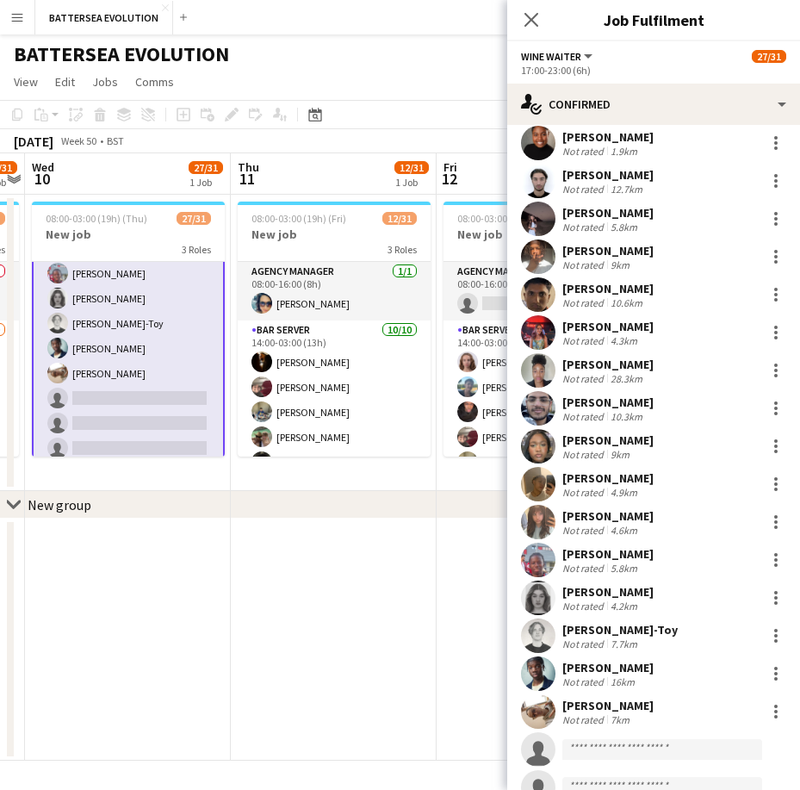
scroll to position [189, 0]
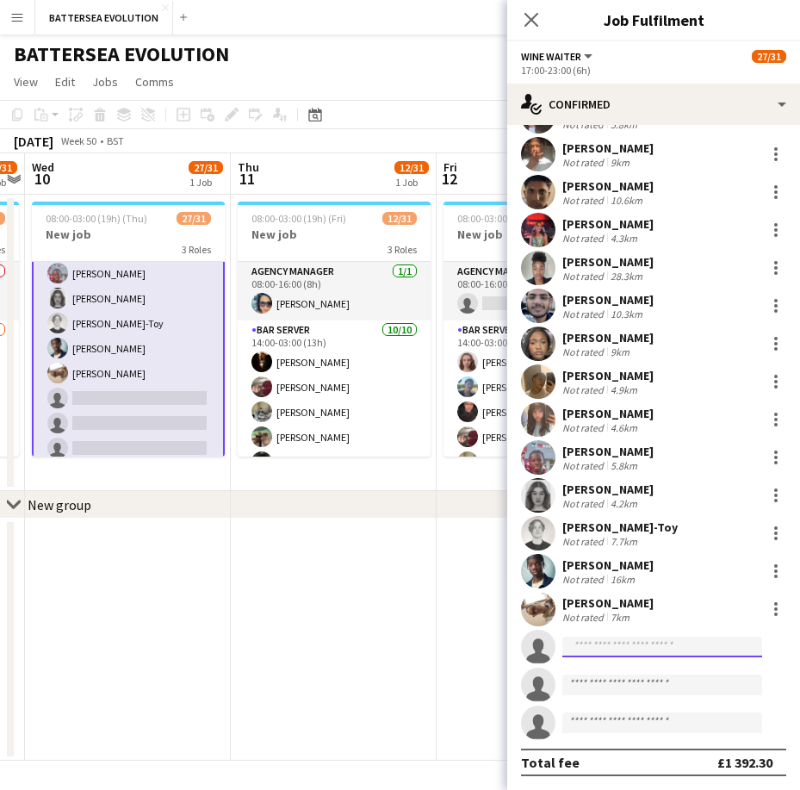
click at [603, 636] on input at bounding box center [662, 646] width 200 height 21
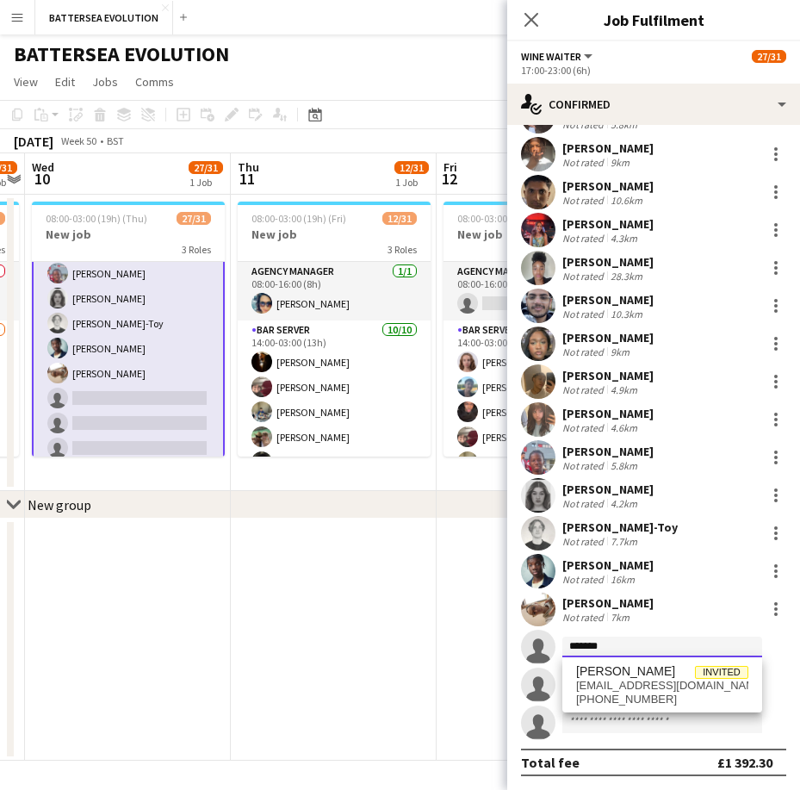
type input "*******"
click at [635, 675] on span "[PERSON_NAME]" at bounding box center [625, 671] width 99 height 15
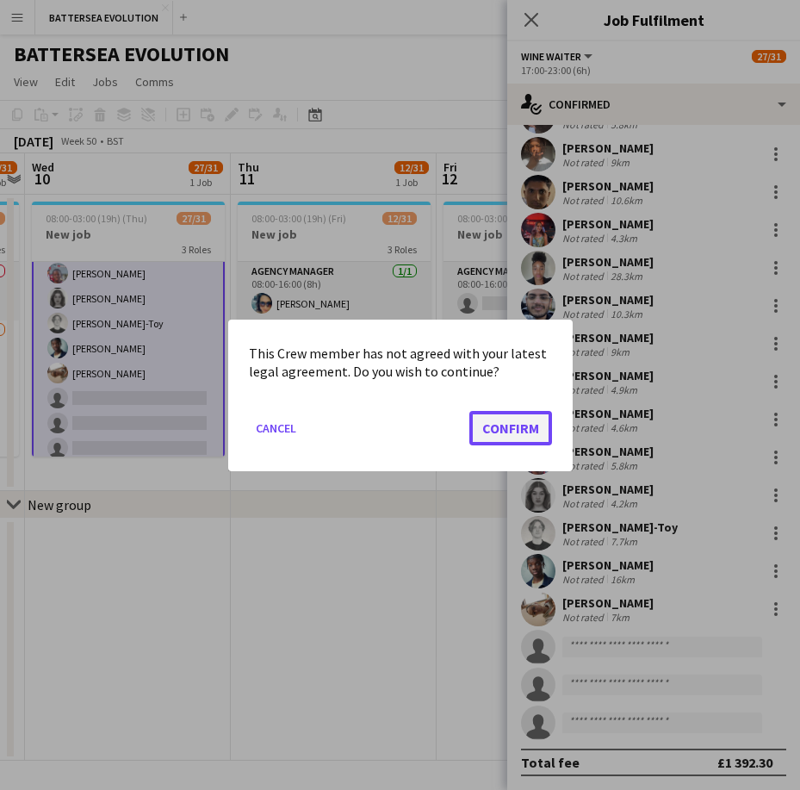
click at [518, 441] on button "Confirm" at bounding box center [510, 427] width 83 height 34
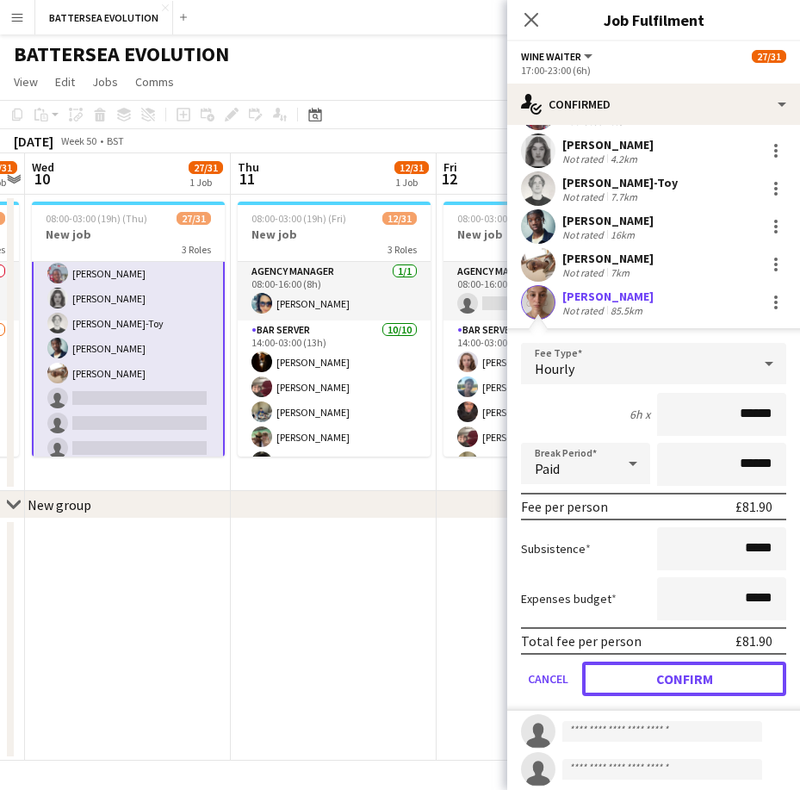
click at [706, 679] on button "Confirm" at bounding box center [684, 678] width 204 height 34
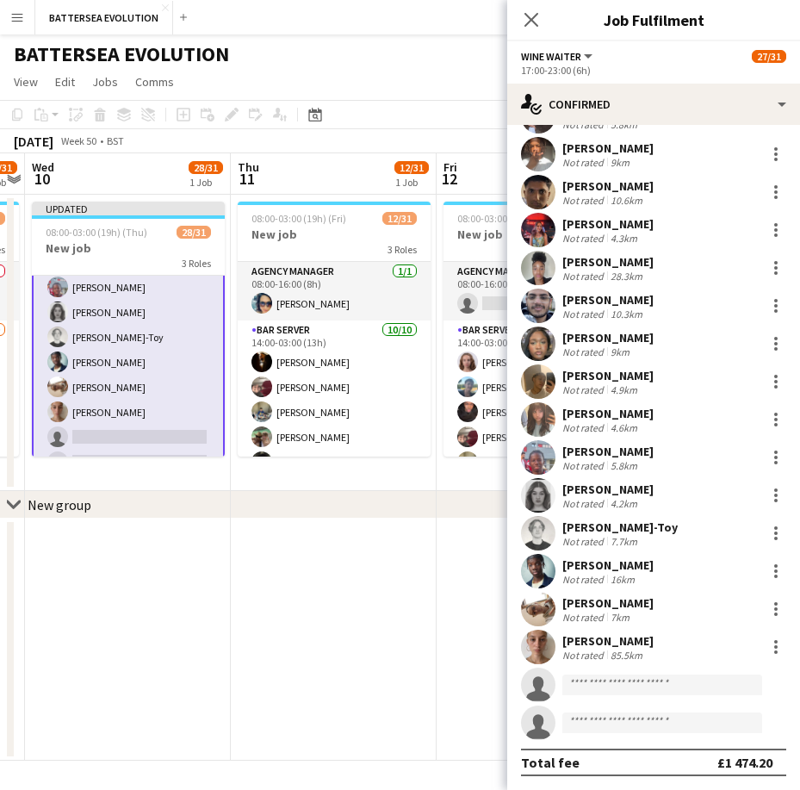
click at [548, 645] on app-user-avatar at bounding box center [538, 646] width 34 height 34
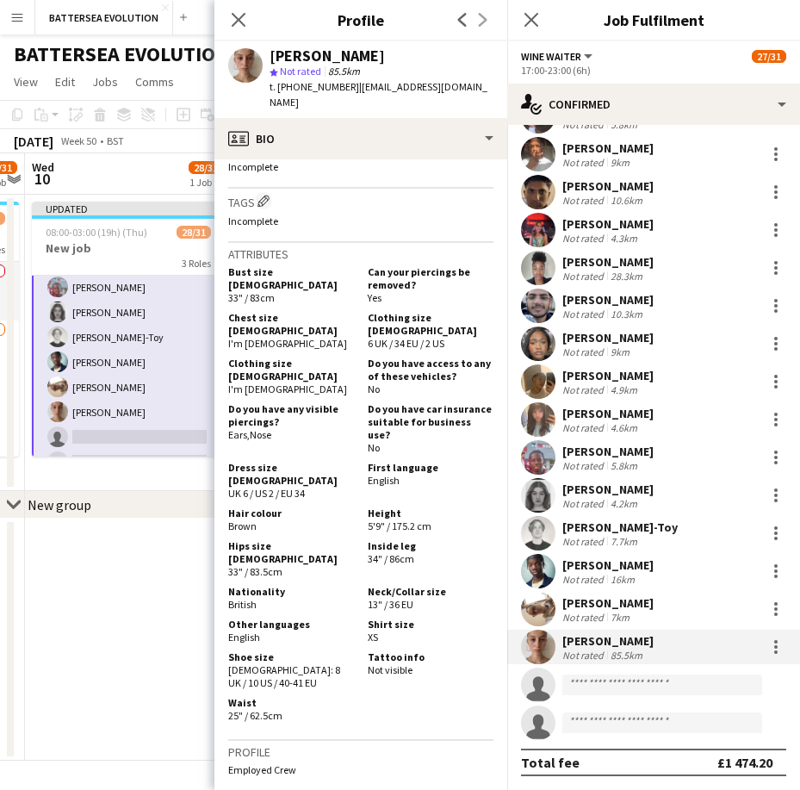
scroll to position [689, 0]
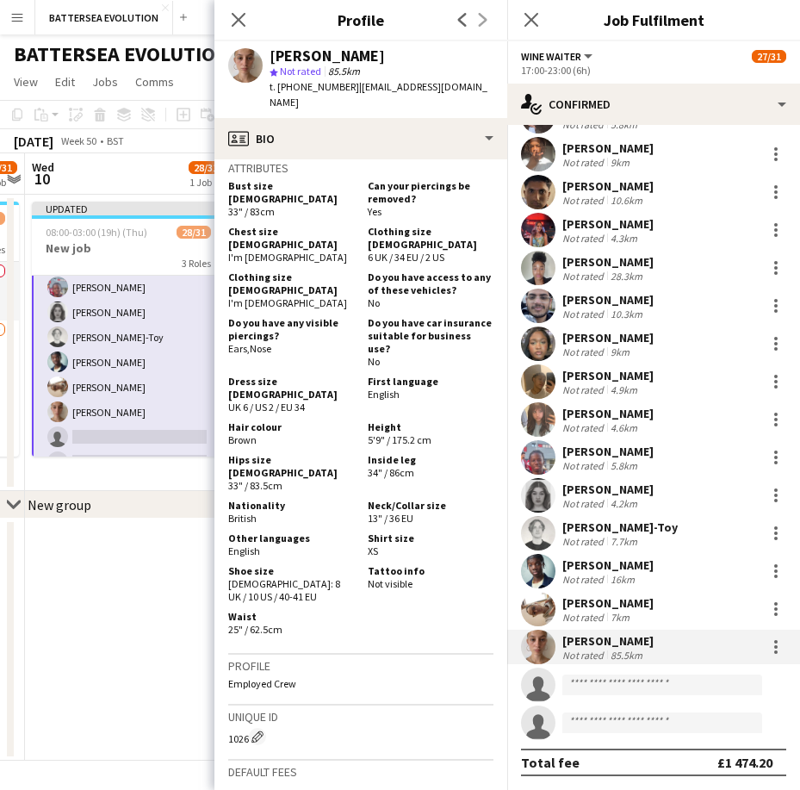
drag, startPoint x: 230, startPoint y: 13, endPoint x: 355, endPoint y: 224, distance: 245.1
click at [232, 16] on icon "Close pop-in" at bounding box center [239, 20] width 14 height 14
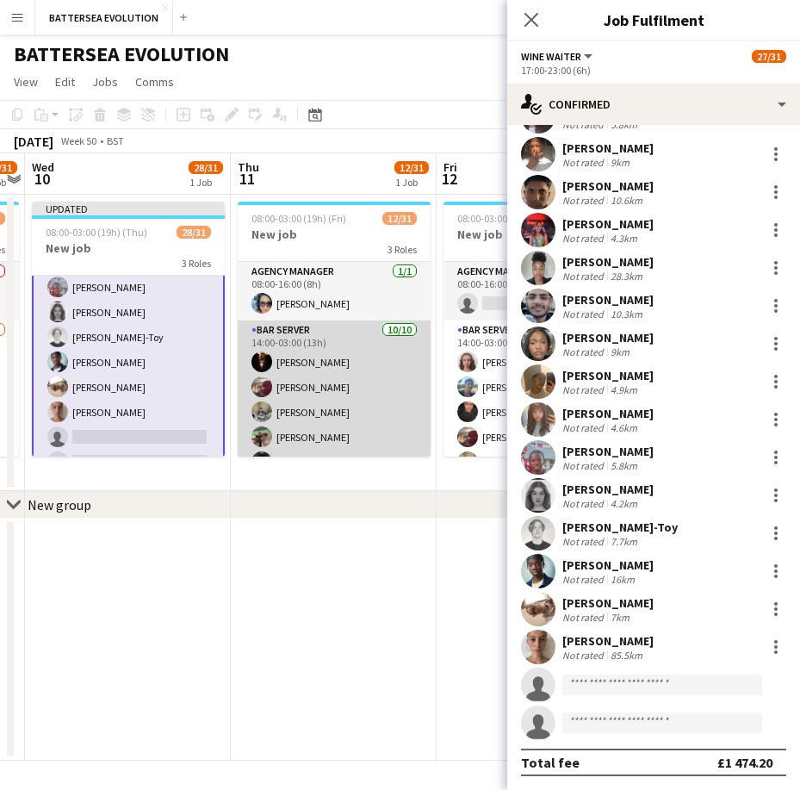
click at [320, 370] on app-card-role "Bar Server [DATE] 14:00-03:00 (13h) [PERSON_NAME] [PERSON_NAME] [PERSON_NAME] […" at bounding box center [334, 464] width 193 height 288
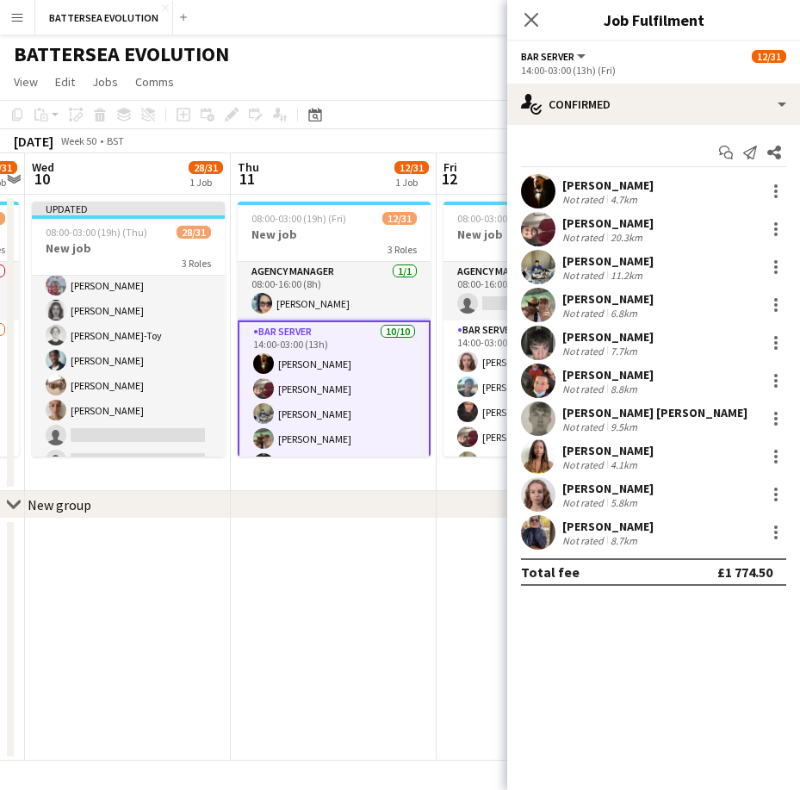
scroll to position [682, 0]
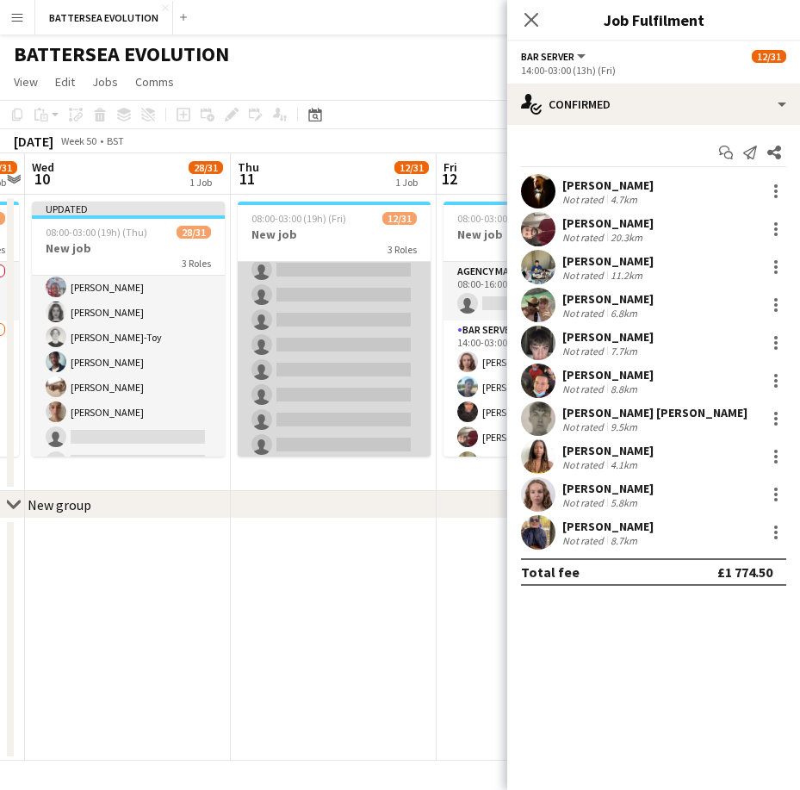
click at [313, 394] on app-card-role "Wine Waiter 17A [DATE] 17:00-23:00 (6h) [PERSON_NAME] single-neutral-actions si…" at bounding box center [334, 195] width 193 height 533
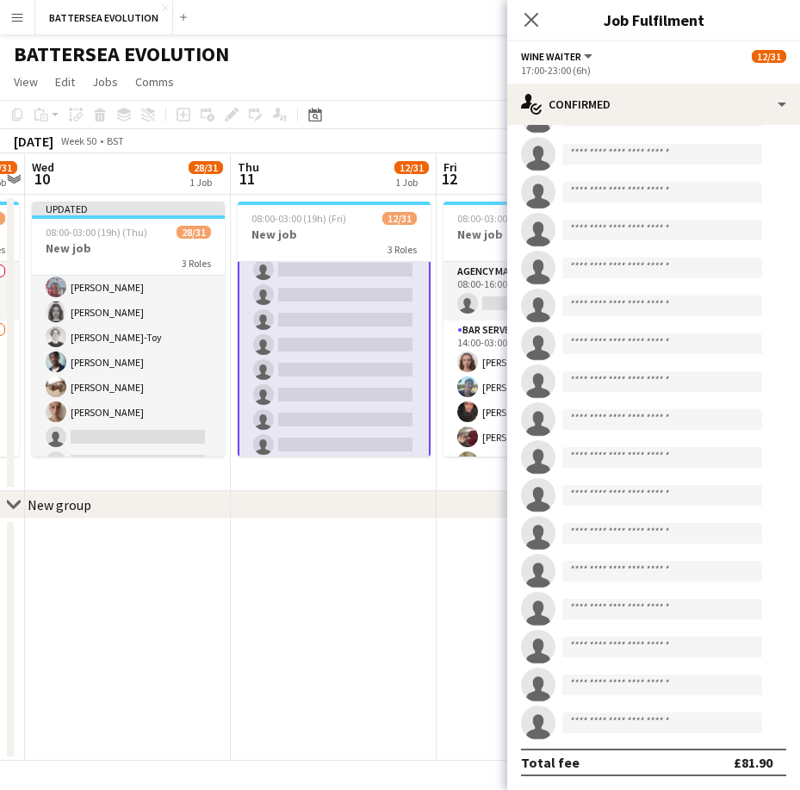
scroll to position [0, 0]
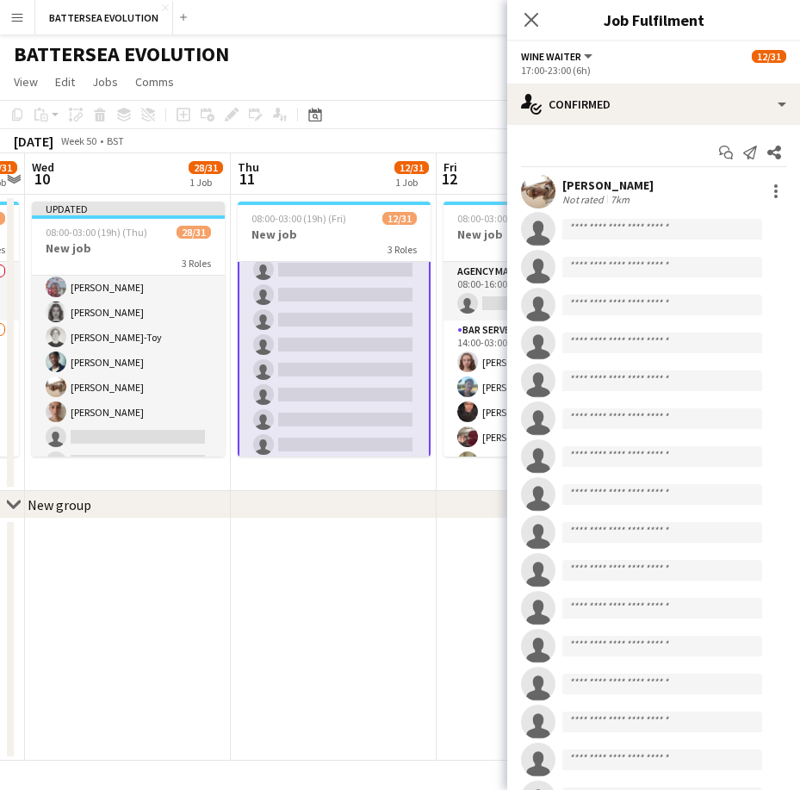
click at [588, 245] on app-invite-slot "single-neutral-actions" at bounding box center [653, 229] width 293 height 34
click at [589, 239] on body "Menu Boards Boards Boards All jobs Status Workforce Workforce My Workforce Recr…" at bounding box center [400, 395] width 800 height 790
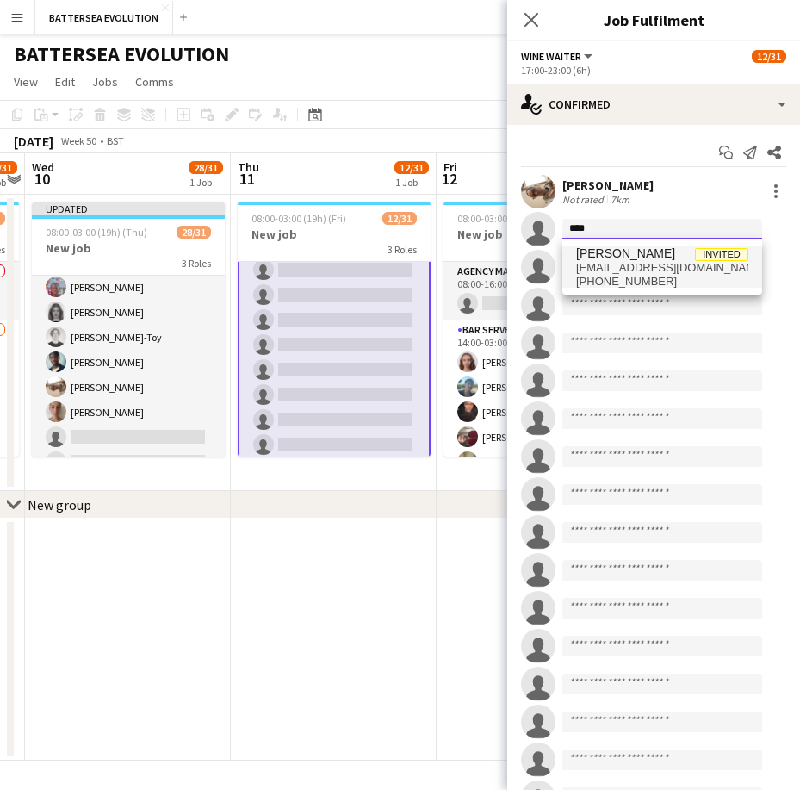
type input "****"
click at [634, 261] on span "[EMAIL_ADDRESS][DOMAIN_NAME]" at bounding box center [662, 268] width 172 height 14
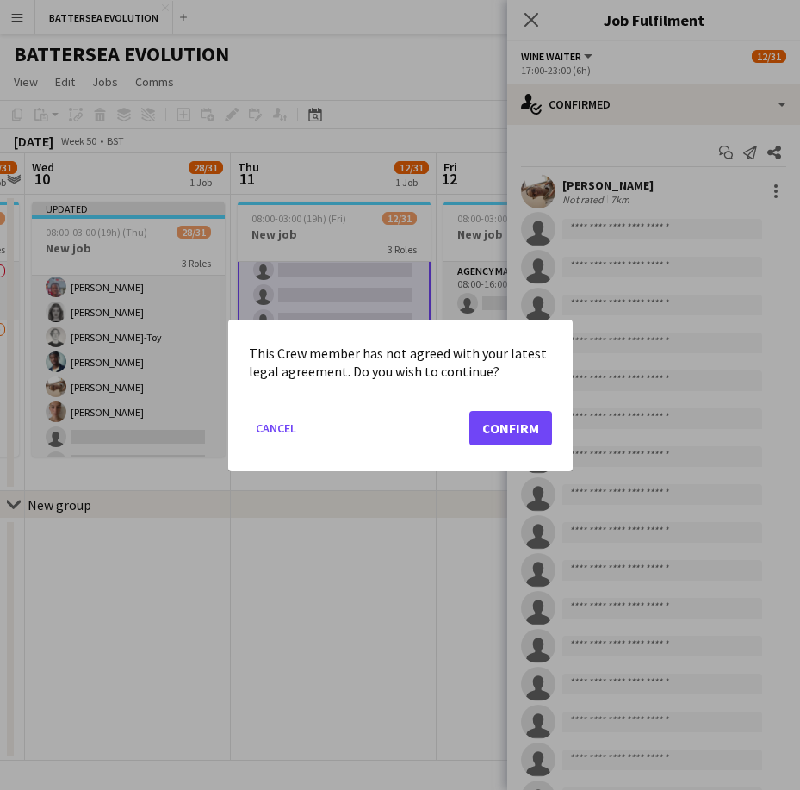
click at [512, 411] on mat-dialog-actions "Cancel Confirm" at bounding box center [400, 433] width 303 height 73
click at [512, 426] on button "Confirm" at bounding box center [510, 427] width 83 height 34
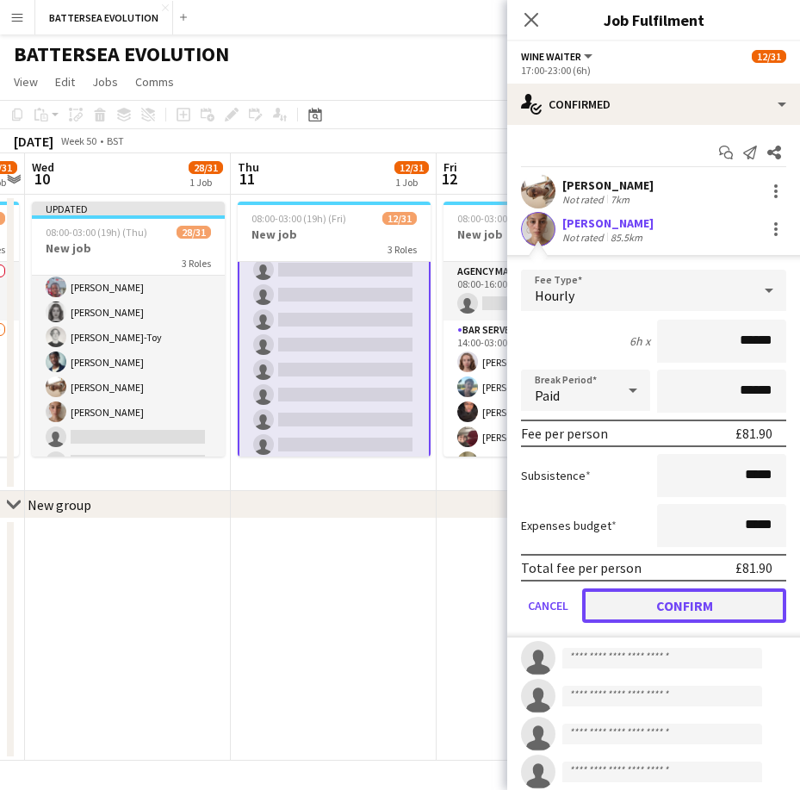
click at [654, 594] on button "Confirm" at bounding box center [684, 605] width 204 height 34
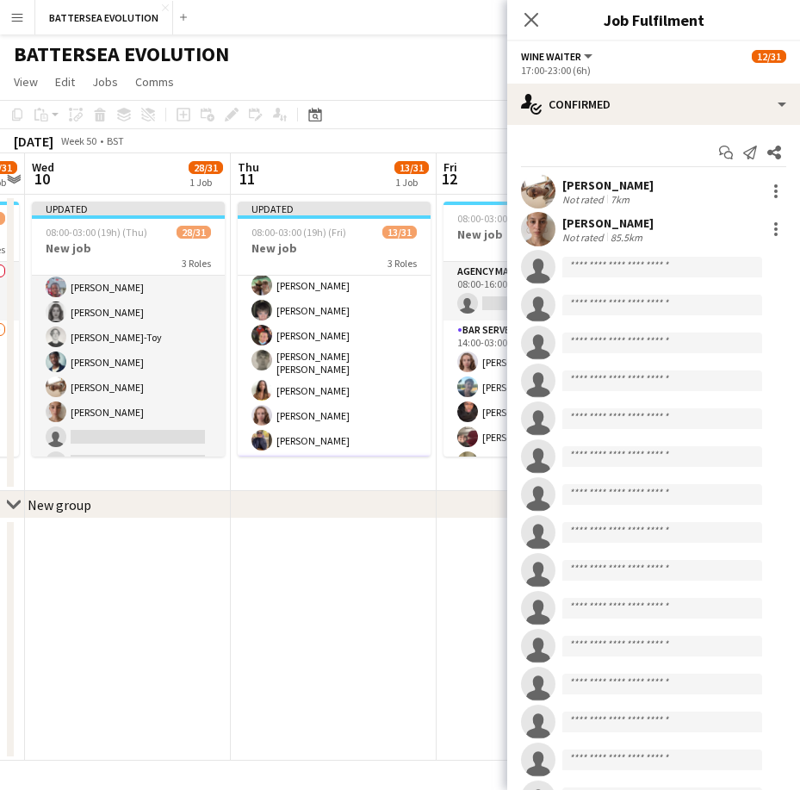
scroll to position [251, 0]
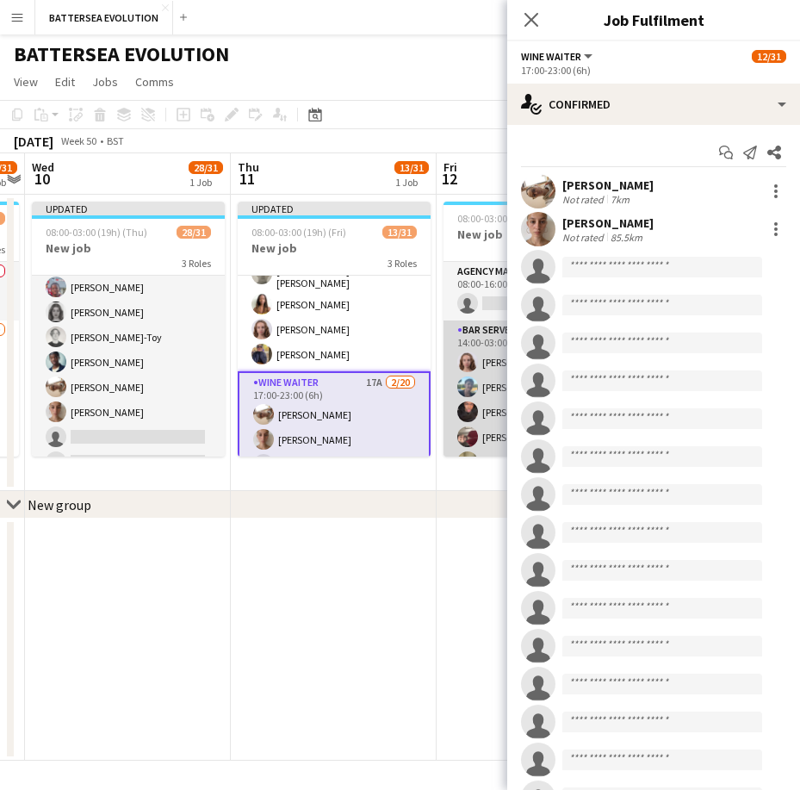
click at [483, 397] on app-card-role "Bar Server [DATE] 14:00-03:00 (13h) [PERSON_NAME] [PERSON_NAME] [PERSON_NAME] […" at bounding box center [539, 464] width 193 height 288
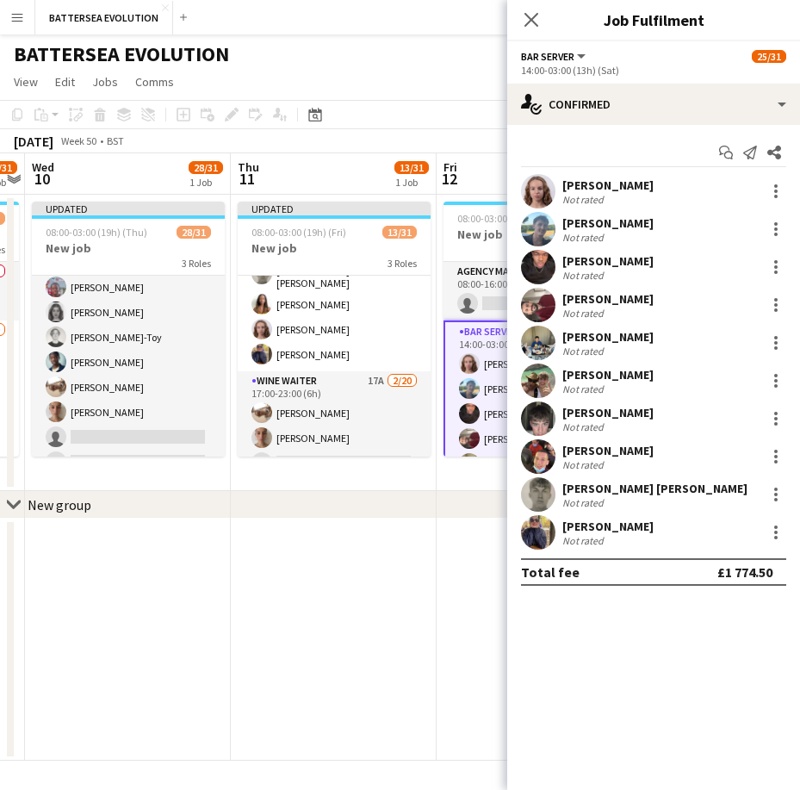
scroll to position [0, 593]
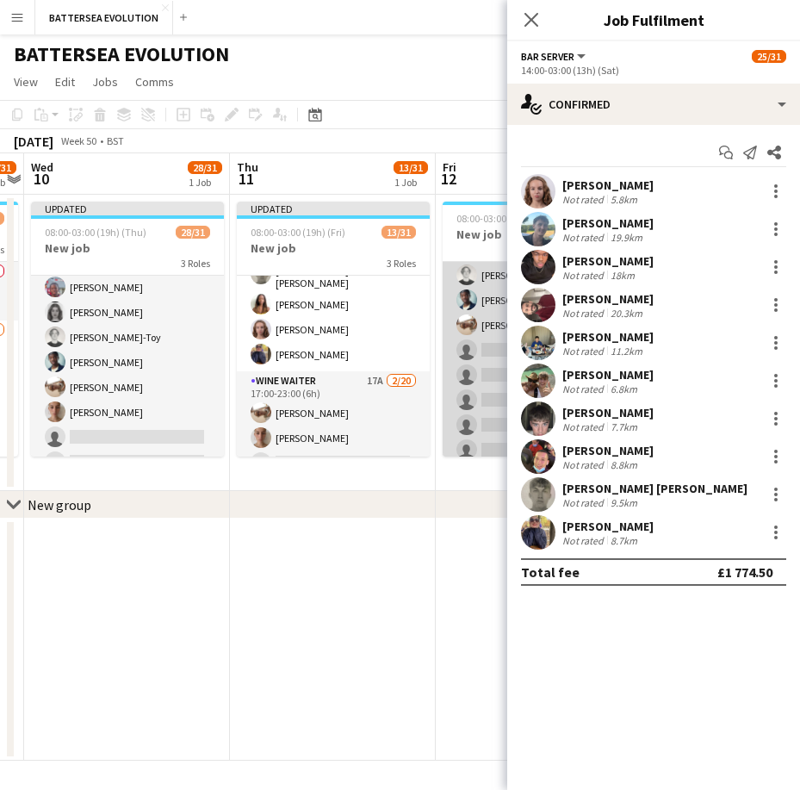
click at [477, 419] on app-card-role "Wine Waiter 15/20 17:00-23:00 (6h) [PERSON_NAME] [PERSON_NAME] [PERSON_NAME] [P…" at bounding box center [539, 198] width 193 height 538
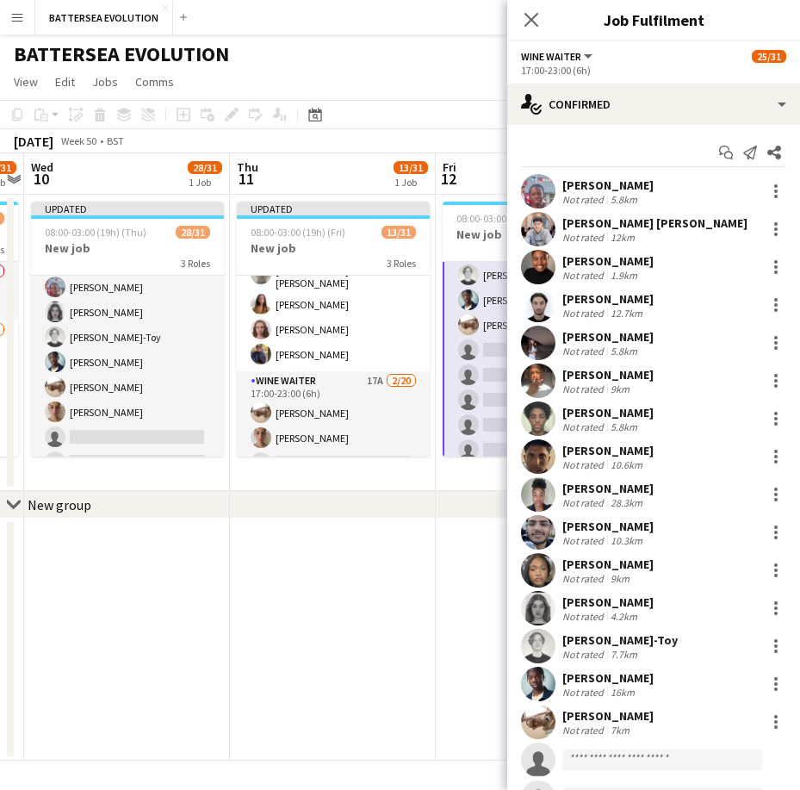
scroll to position [189, 0]
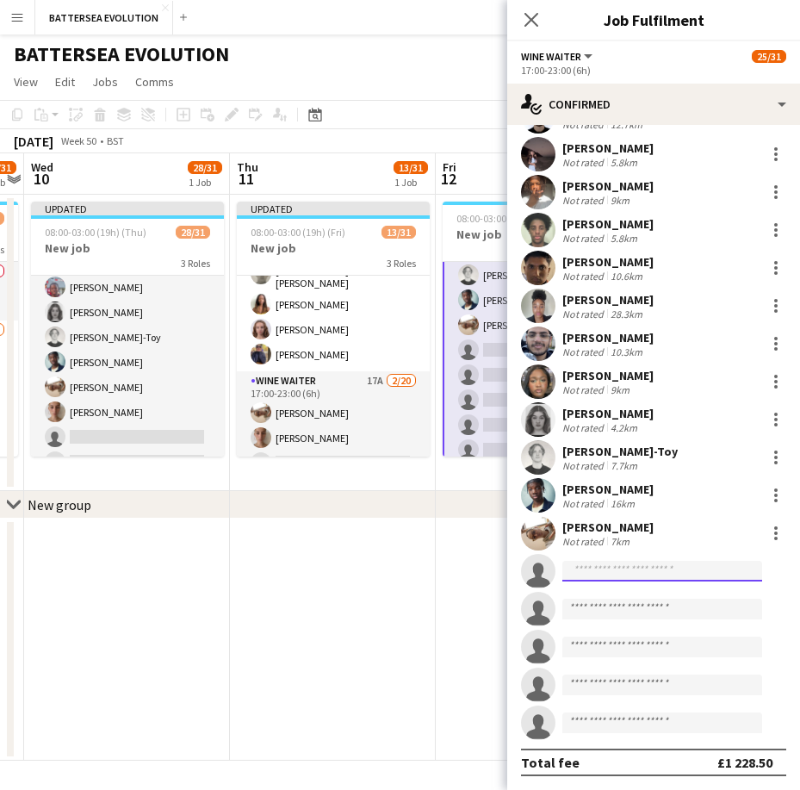
click at [588, 575] on input at bounding box center [662, 571] width 200 height 21
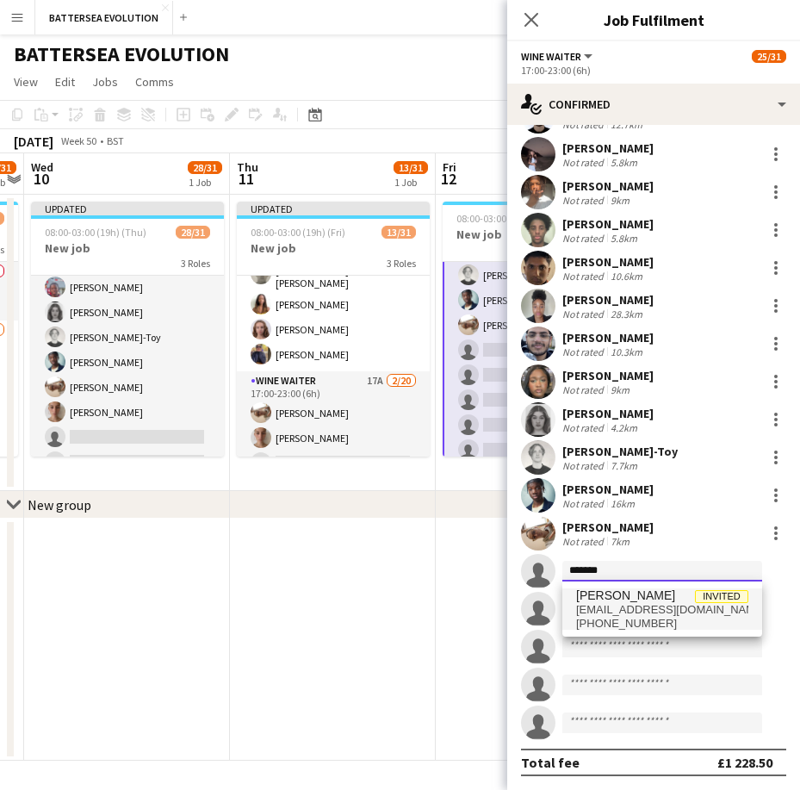
type input "*******"
click at [660, 591] on span "[PERSON_NAME] Invited" at bounding box center [662, 595] width 172 height 15
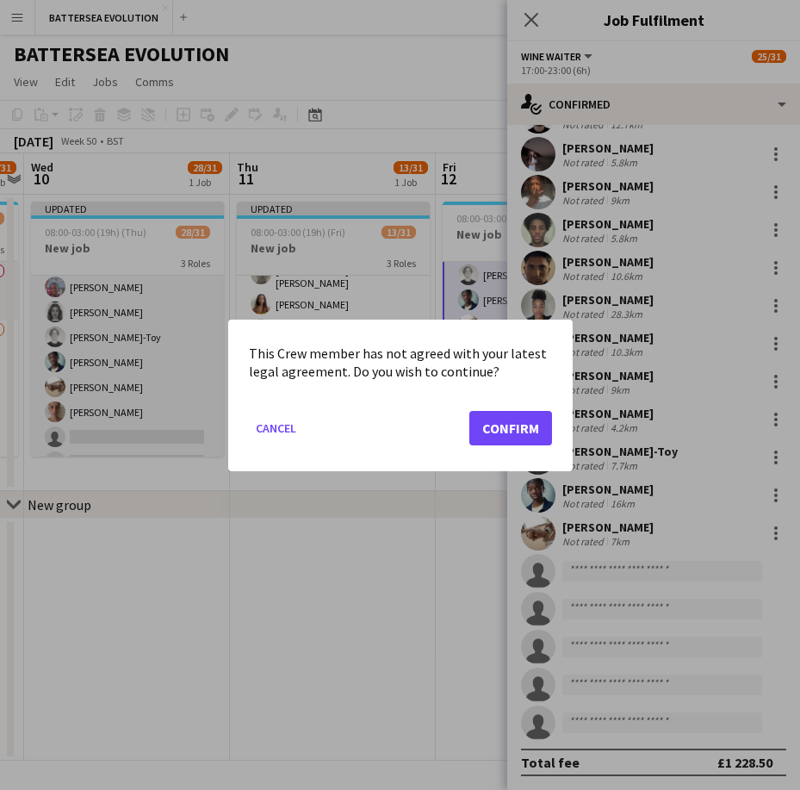
click at [525, 452] on mat-dialog-actions "Cancel Confirm" at bounding box center [400, 433] width 303 height 73
click at [522, 443] on button "Confirm" at bounding box center [510, 427] width 83 height 34
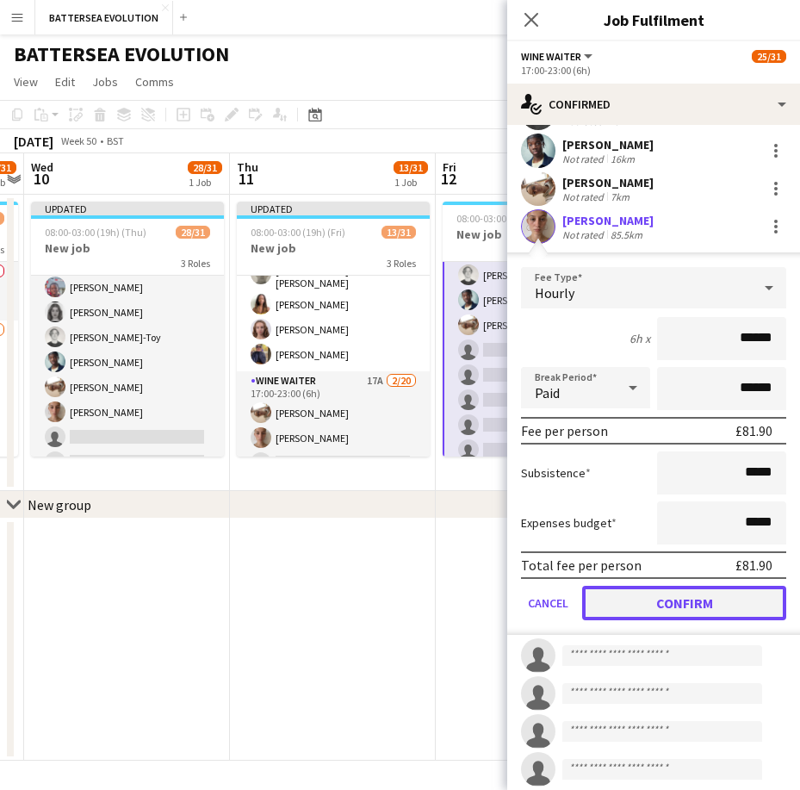
click at [666, 600] on button "Confirm" at bounding box center [684, 603] width 204 height 34
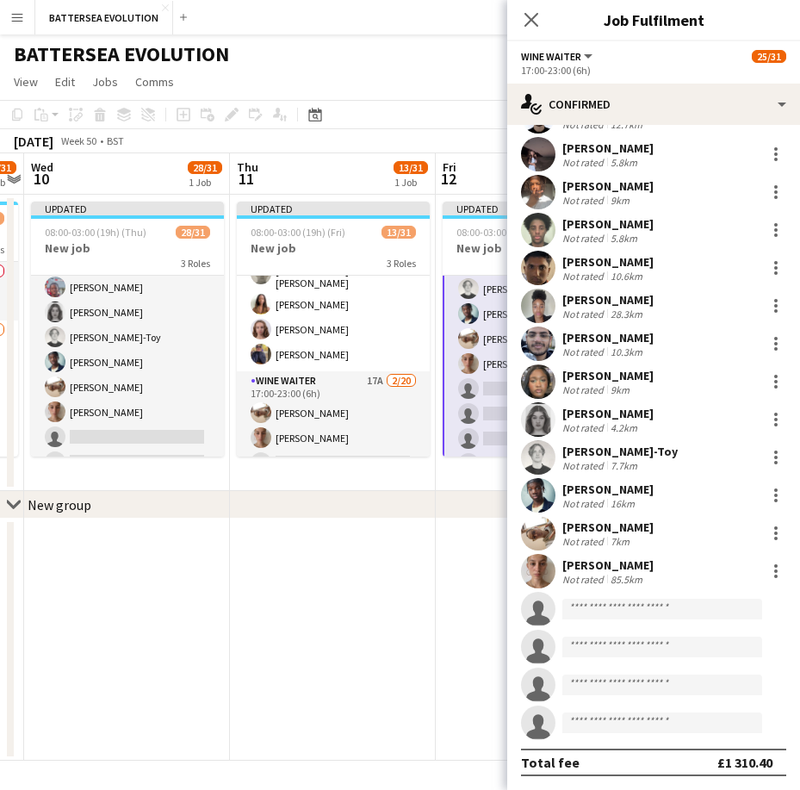
click at [545, 34] on div "Close pop-in" at bounding box center [531, 20] width 48 height 40
drag, startPoint x: 546, startPoint y: 9, endPoint x: 544, endPoint y: 36, distance: 26.7
click at [546, 14] on div "Close pop-in" at bounding box center [531, 20] width 48 height 40
click at [534, 28] on app-icon "Close pop-in" at bounding box center [531, 20] width 25 height 25
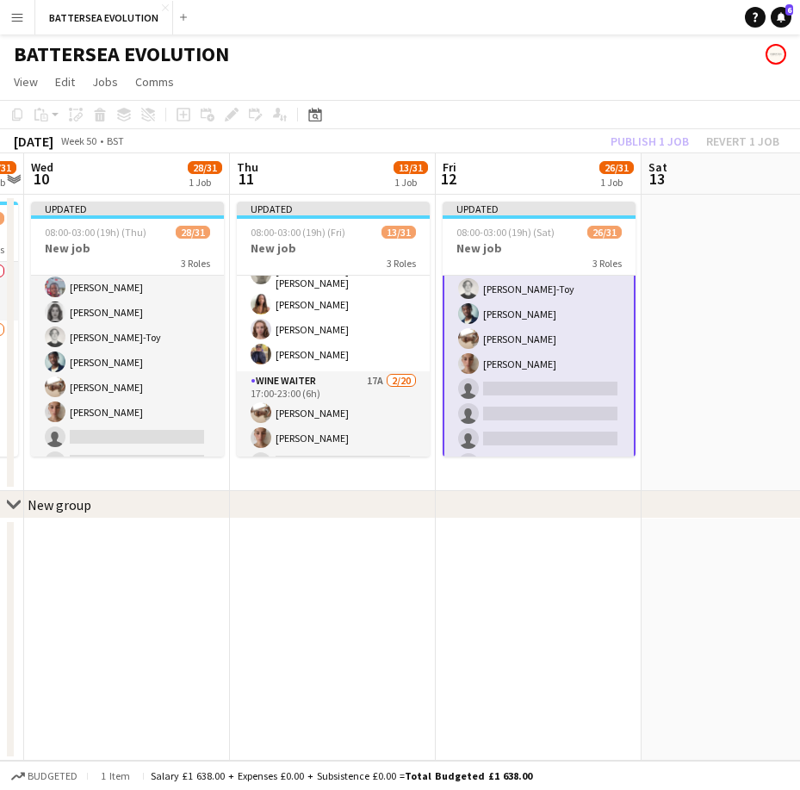
drag, startPoint x: 350, startPoint y: 307, endPoint x: 93, endPoint y: 302, distance: 256.6
click at [85, 303] on app-calendar-viewport "Sun 7 Mon 8 Tue 9 12/31 1 Job Wed 10 28/31 1 Job Thu 11 13/31 1 Job Fri 12 26/3…" at bounding box center [400, 456] width 800 height 607
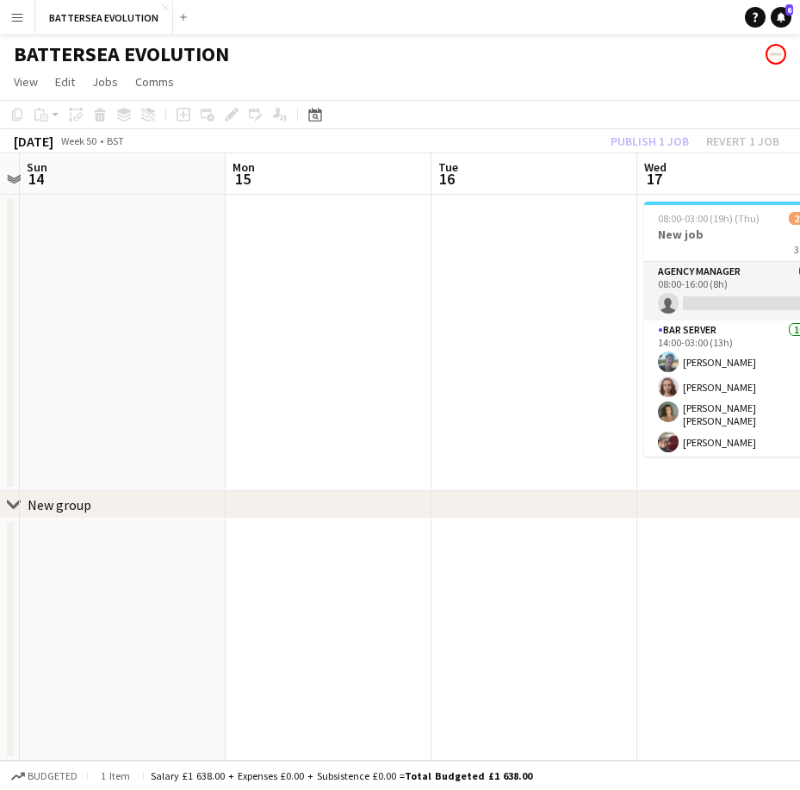
drag, startPoint x: 233, startPoint y: 279, endPoint x: 344, endPoint y: 304, distance: 113.8
click at [18, 270] on app-calendar-viewport "Thu 11 13/31 1 Job Fri 12 26/31 1 Job Sat 13 Sun 14 Mon 15 Tue 16 Wed 17 28/31 …" at bounding box center [400, 456] width 800 height 607
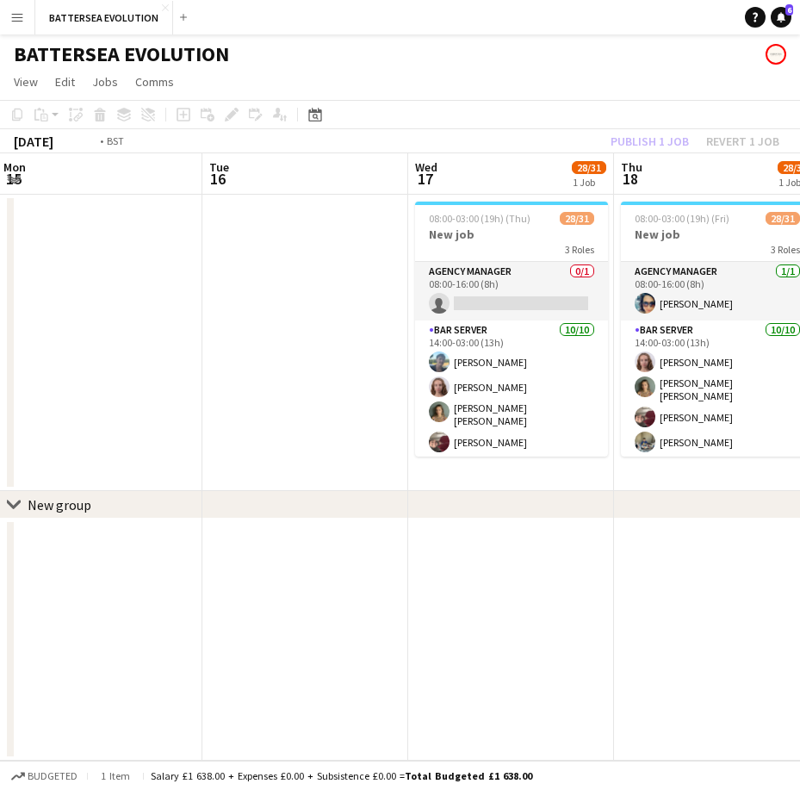
drag, startPoint x: 381, startPoint y: 304, endPoint x: 364, endPoint y: 305, distance: 17.2
click at [364, 305] on app-calendar-viewport "Fri 12 26/31 1 Job Sat 13 Sun 14 Mon 15 Tue 16 Wed 17 28/31 1 Job Thu 18 28/31 …" at bounding box center [400, 456] width 800 height 607
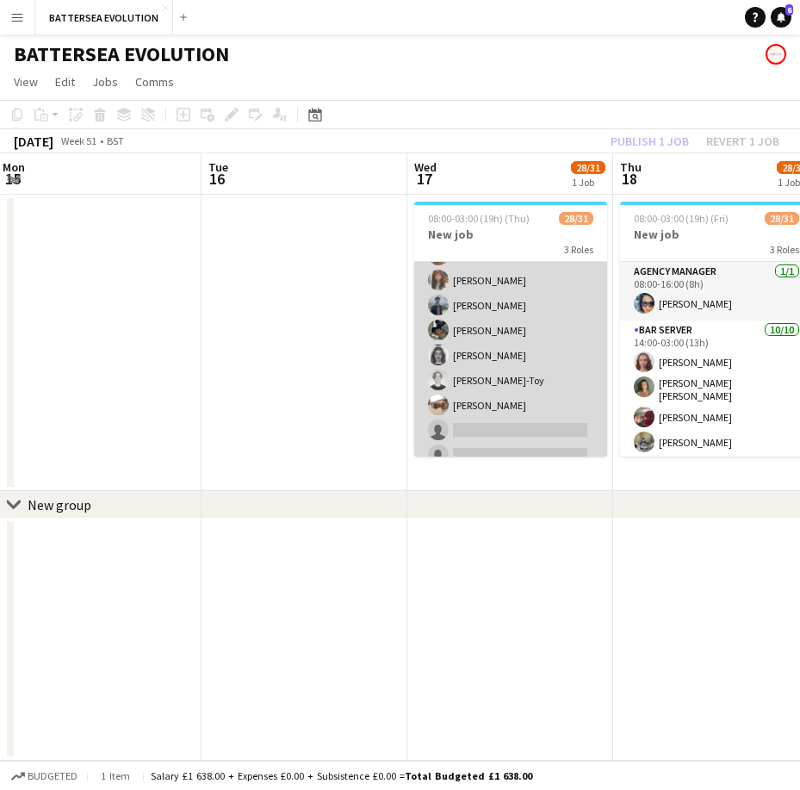
click at [494, 383] on app-card-role "Wine Waiter 2A 18/20 17:00-23:00 (6h) [PERSON_NAME] [PERSON_NAME] [PERSON_NAME]…" at bounding box center [510, 203] width 193 height 538
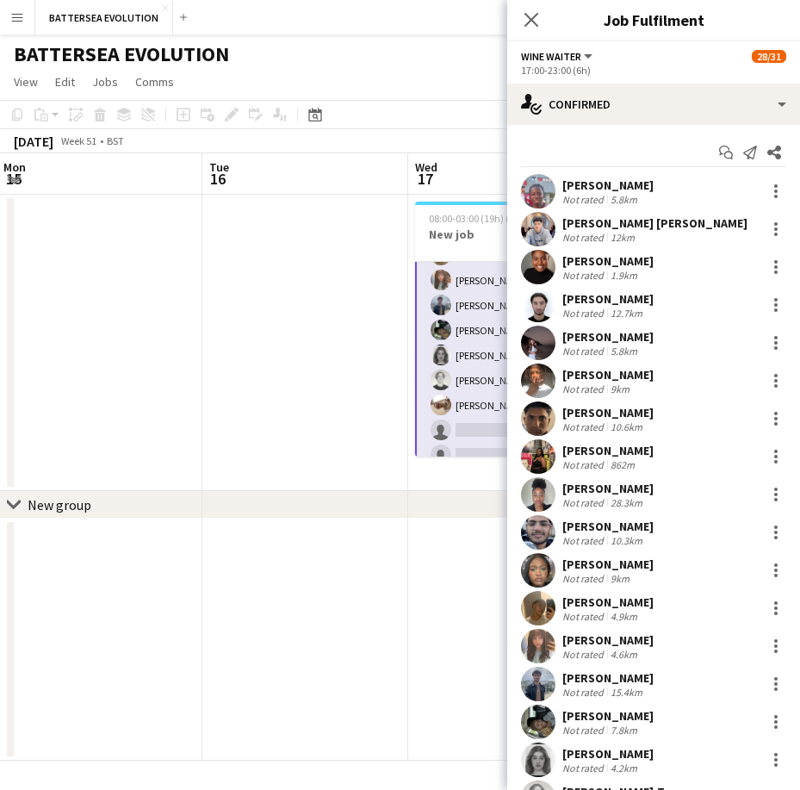
scroll to position [189, 0]
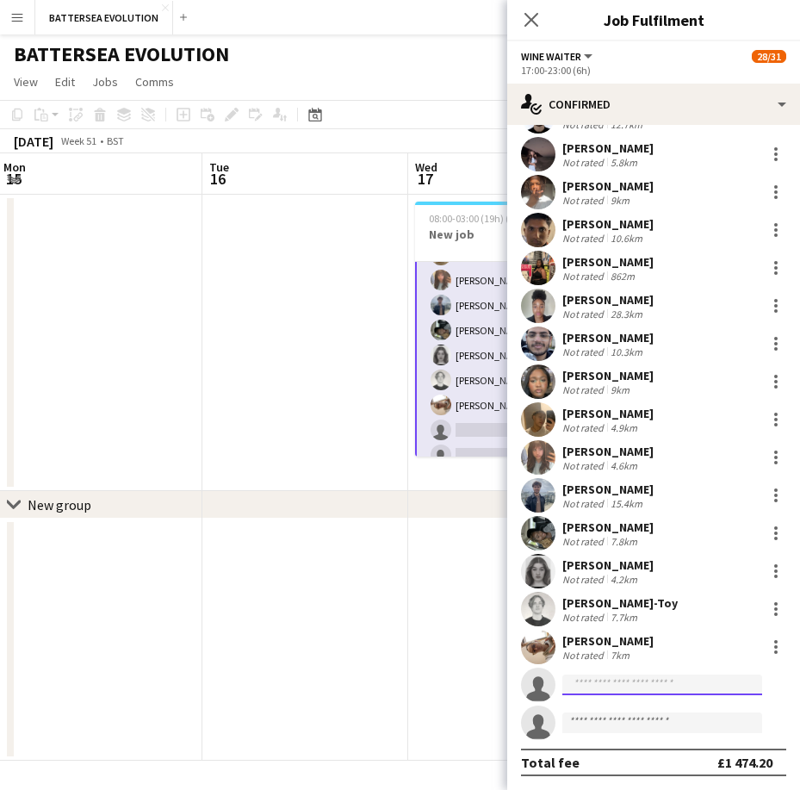
click at [617, 685] on input at bounding box center [662, 684] width 200 height 21
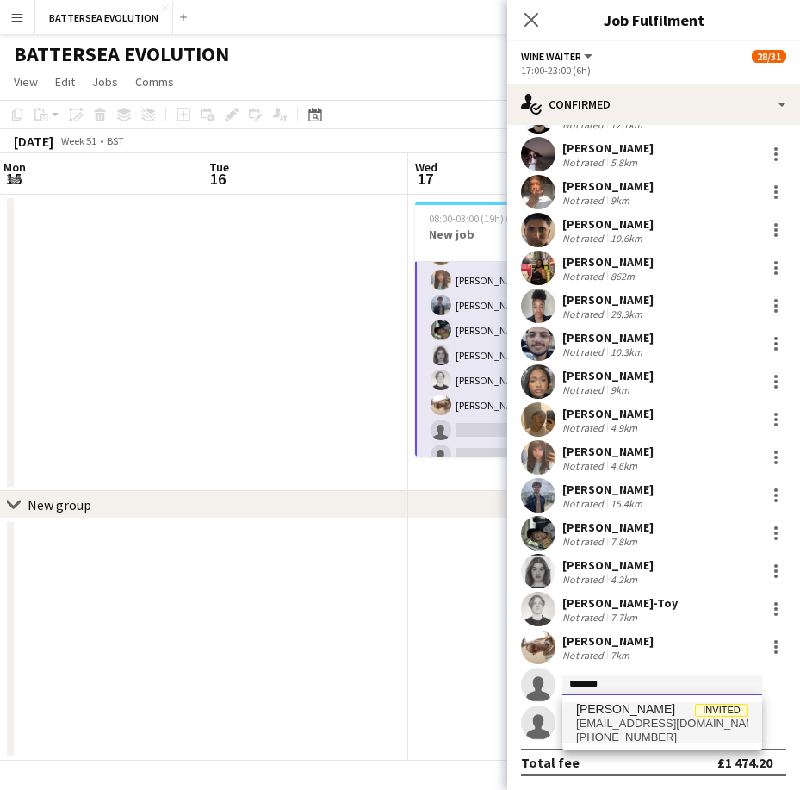
type input "*******"
click at [611, 711] on span "[PERSON_NAME]" at bounding box center [625, 709] width 99 height 15
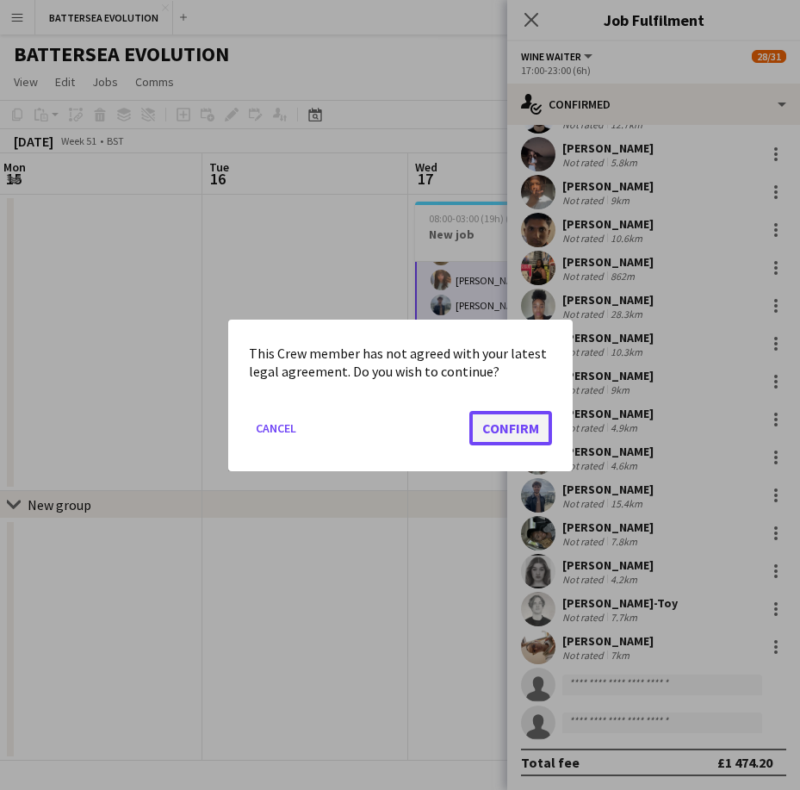
click at [524, 440] on button "Confirm" at bounding box center [510, 427] width 83 height 34
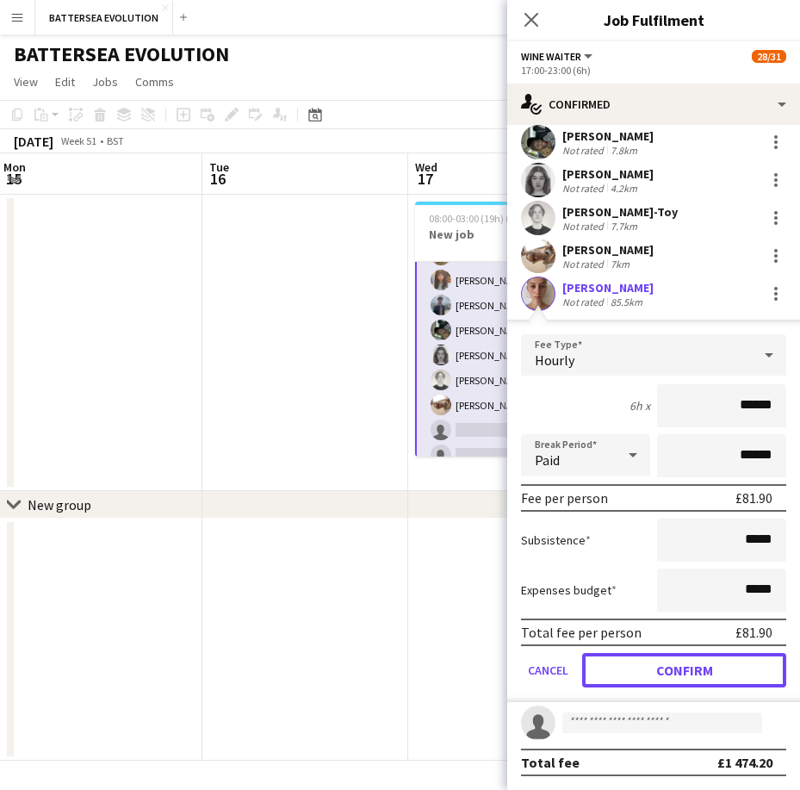
click at [695, 663] on button "Confirm" at bounding box center [684, 670] width 204 height 34
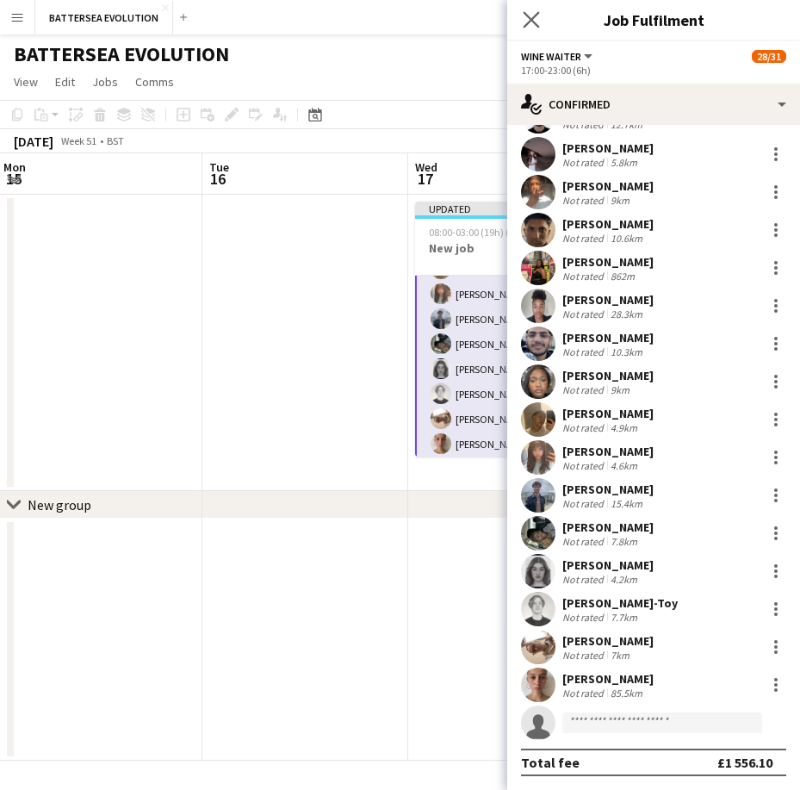
drag, startPoint x: 531, startPoint y: 30, endPoint x: 542, endPoint y: 209, distance: 179.4
click at [531, 30] on app-icon "Close pop-in" at bounding box center [531, 19] width 21 height 21
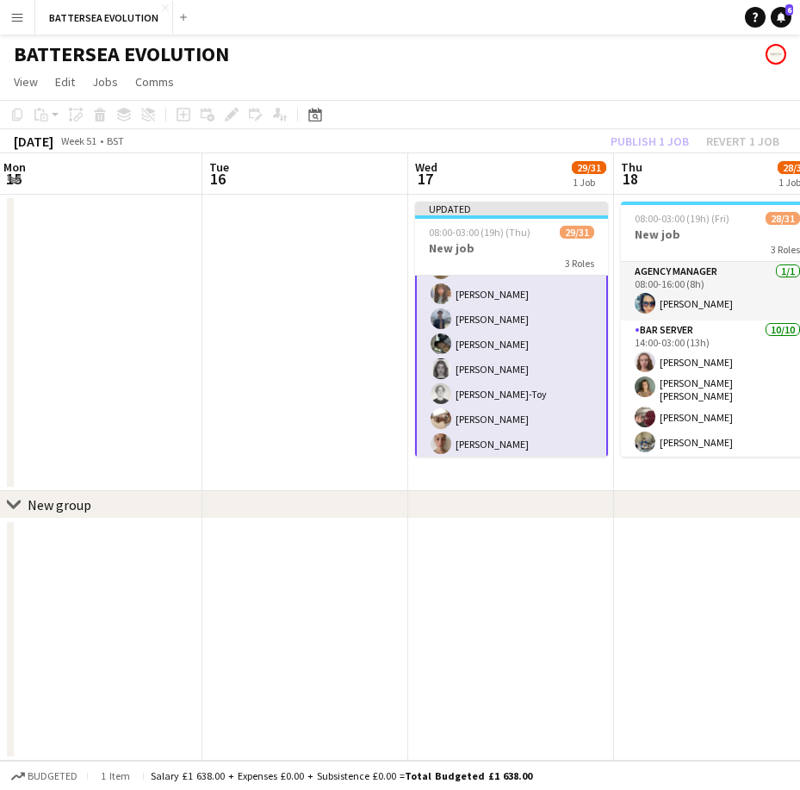
scroll to position [0, 555]
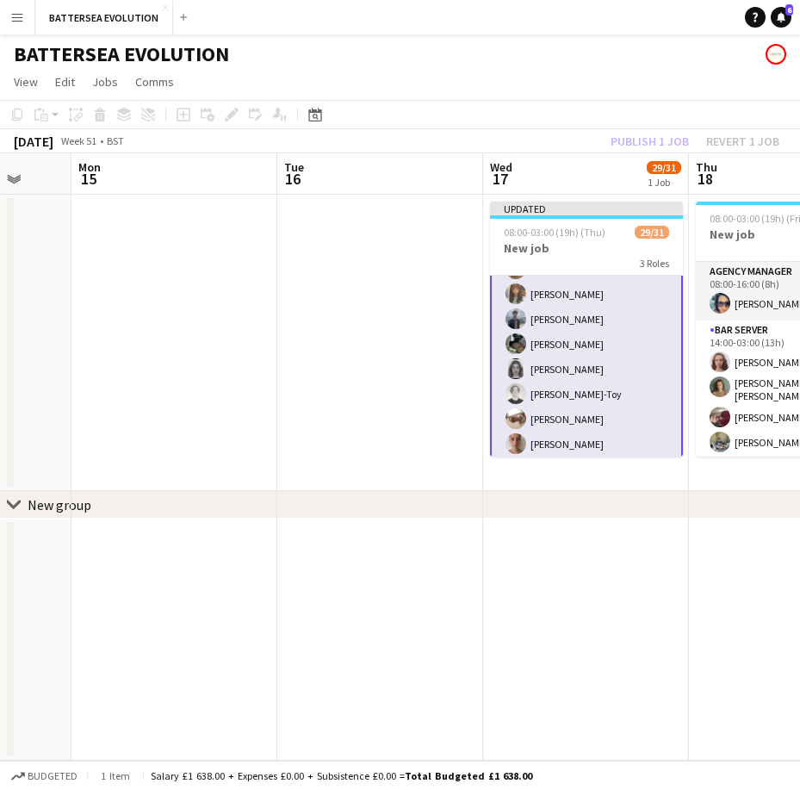
drag, startPoint x: 444, startPoint y: 276, endPoint x: 421, endPoint y: 306, distance: 37.4
click at [393, 295] on app-calendar-viewport "Fri 12 26/31 1 Job Sat 13 Sun 14 Mon 15 Tue 16 Wed 17 29/31 1 Job Thu 18 28/31 …" at bounding box center [400, 456] width 800 height 607
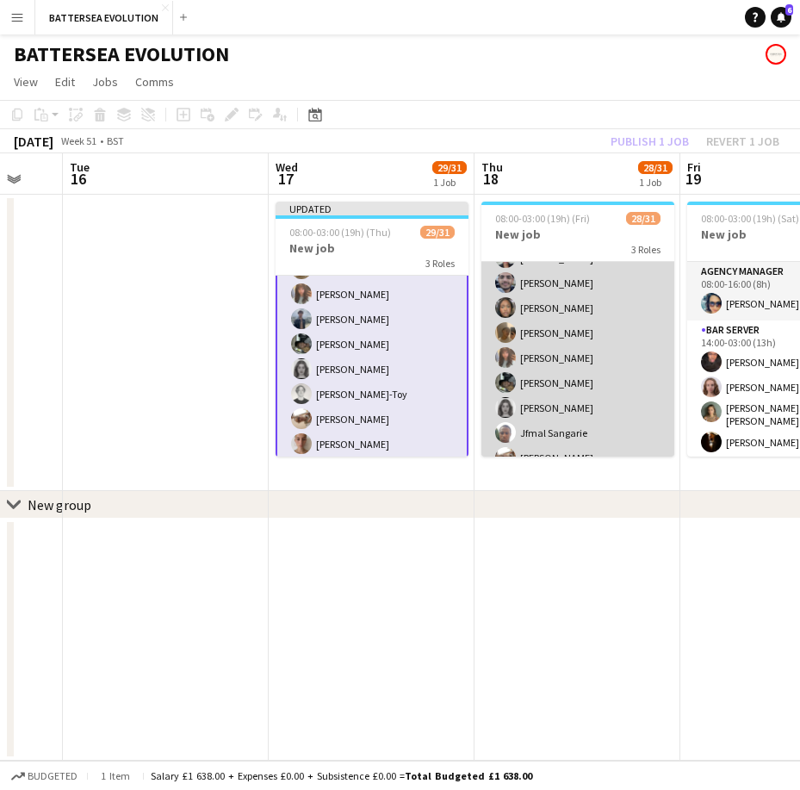
scroll to position [680, 0]
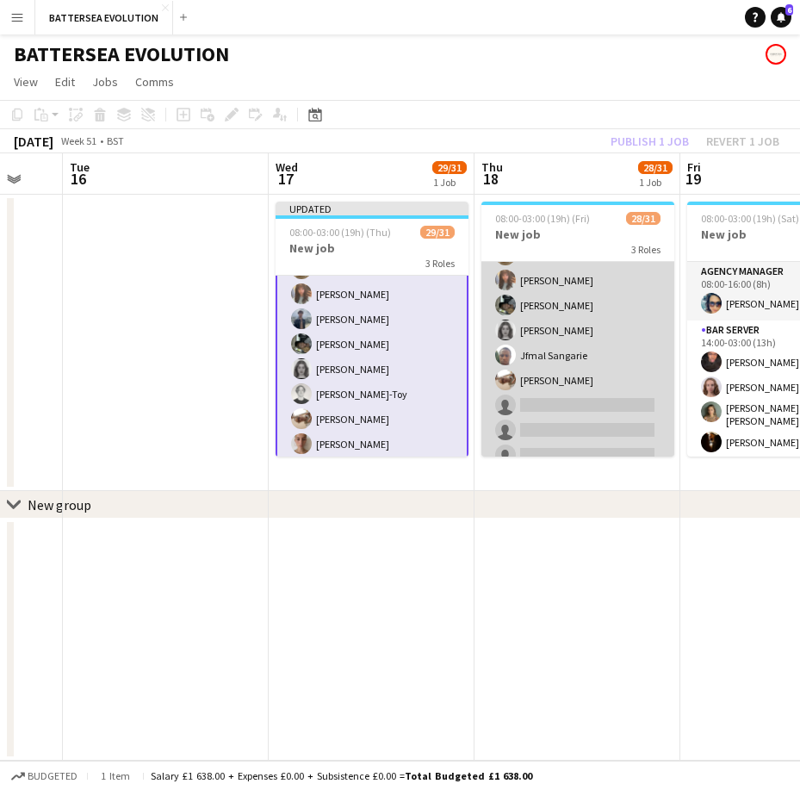
click at [548, 406] on app-card-role "Wine Waiter 2A 17/20 17:00-23:00 (6h) [PERSON_NAME] [PERSON_NAME] [PERSON_NAME]…" at bounding box center [577, 203] width 193 height 538
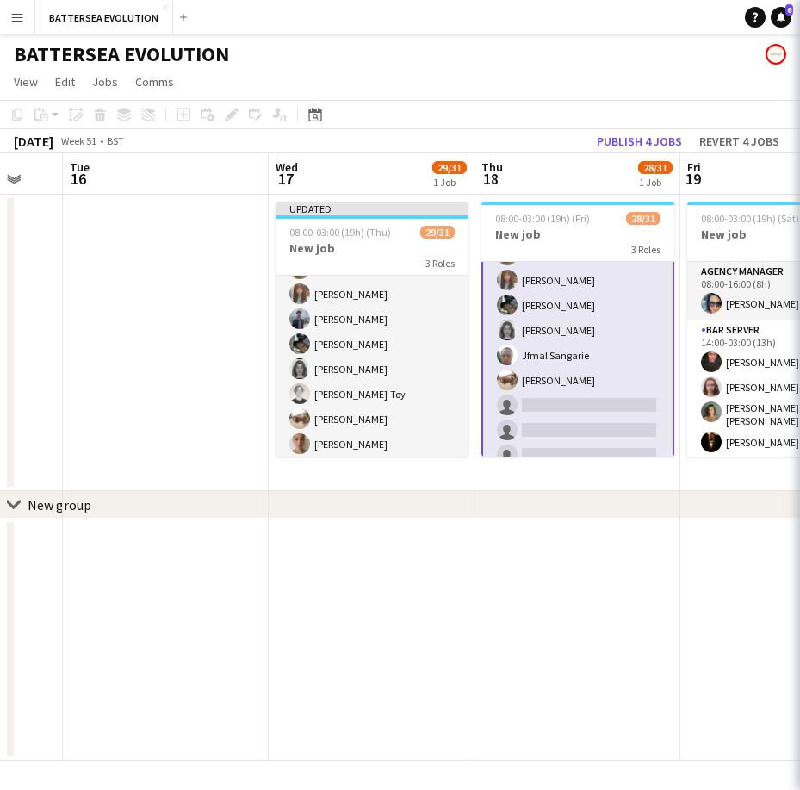
scroll to position [189, 0]
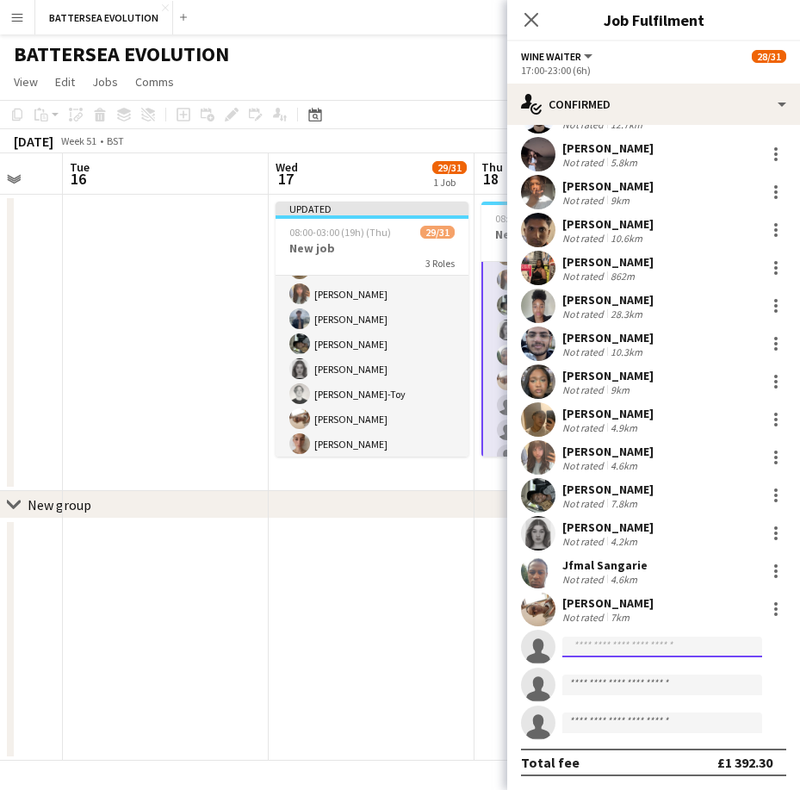
click at [634, 641] on input at bounding box center [662, 646] width 200 height 21
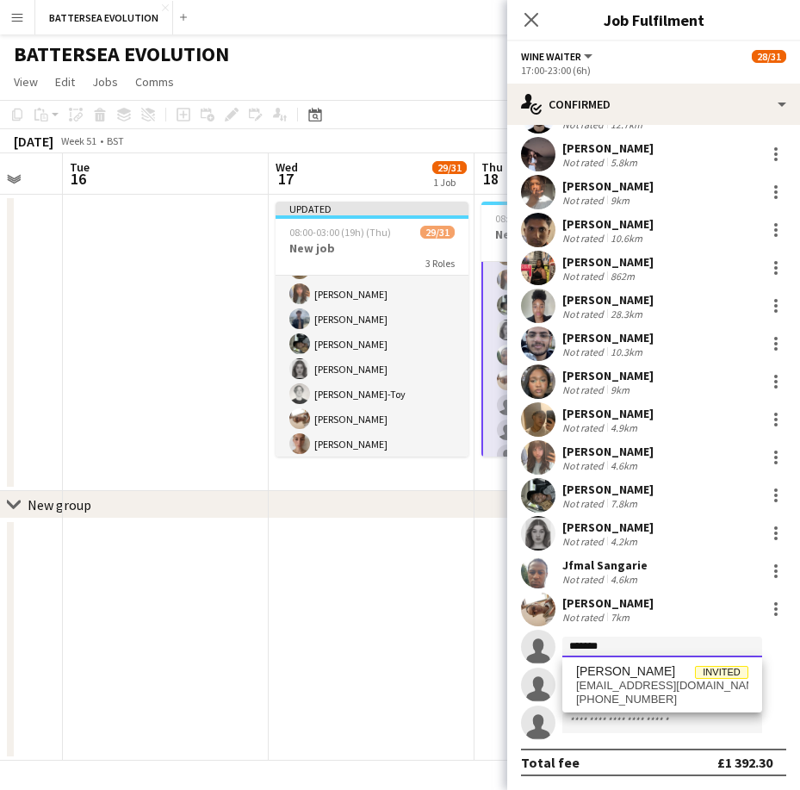
type input "*******"
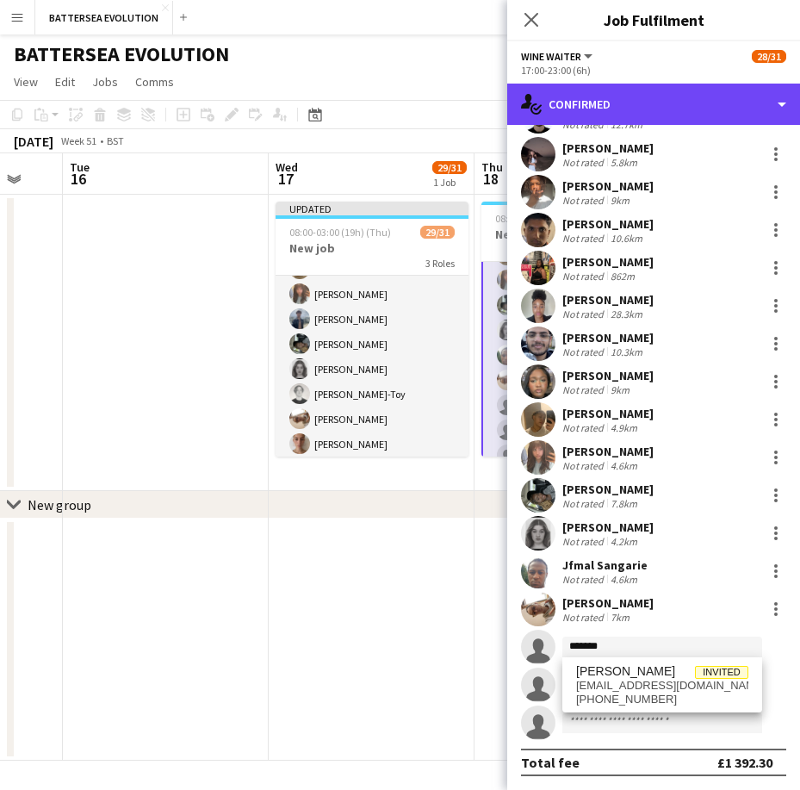
click at [648, 112] on div "single-neutral-actions-check-2 Confirmed" at bounding box center [653, 104] width 293 height 41
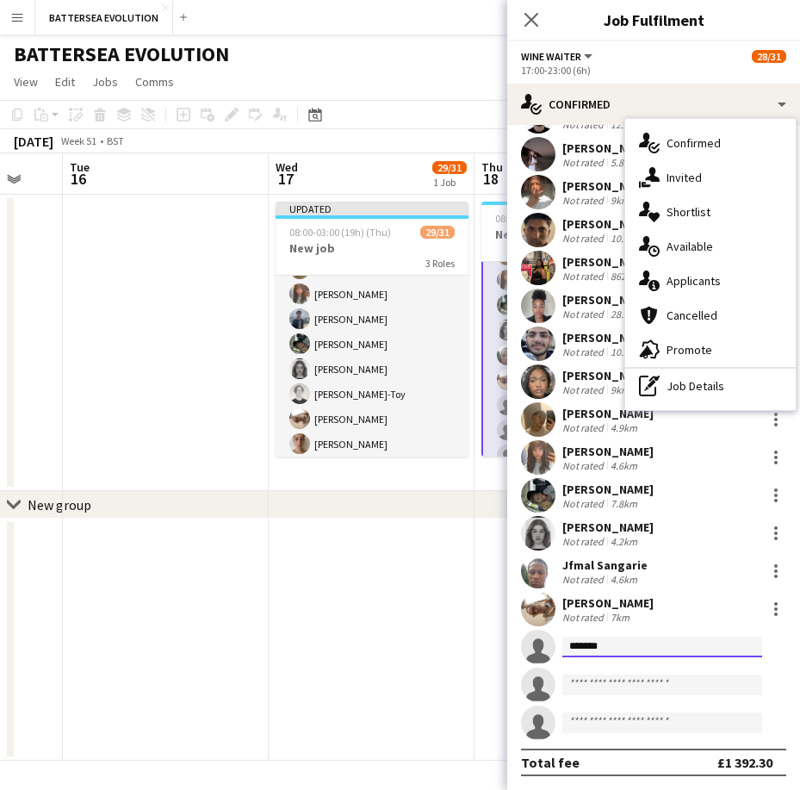
click at [630, 643] on input "*******" at bounding box center [662, 646] width 200 height 21
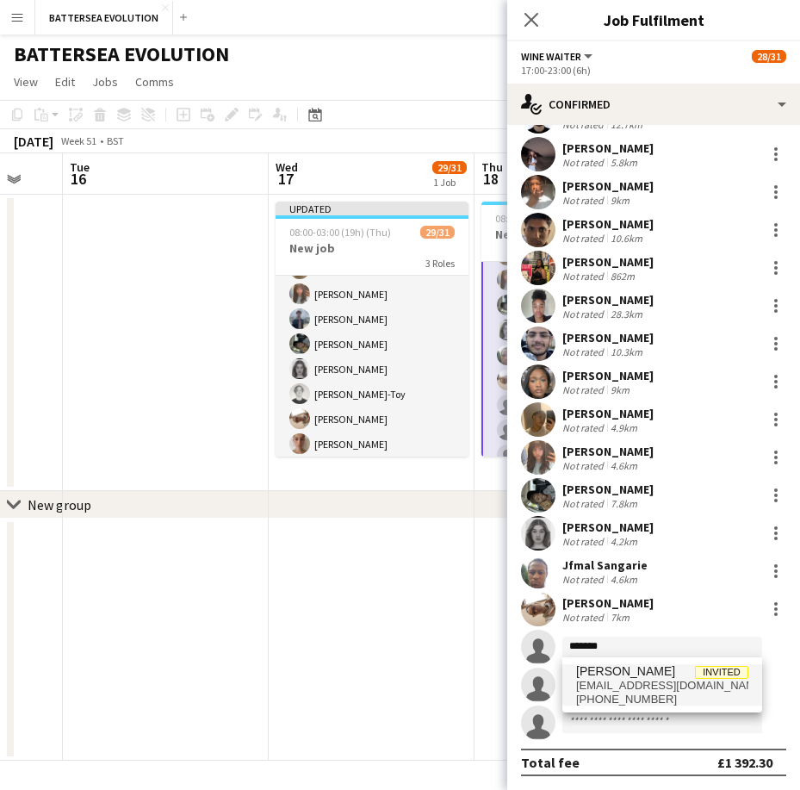
click at [643, 679] on span "[EMAIL_ADDRESS][DOMAIN_NAME]" at bounding box center [662, 686] width 172 height 14
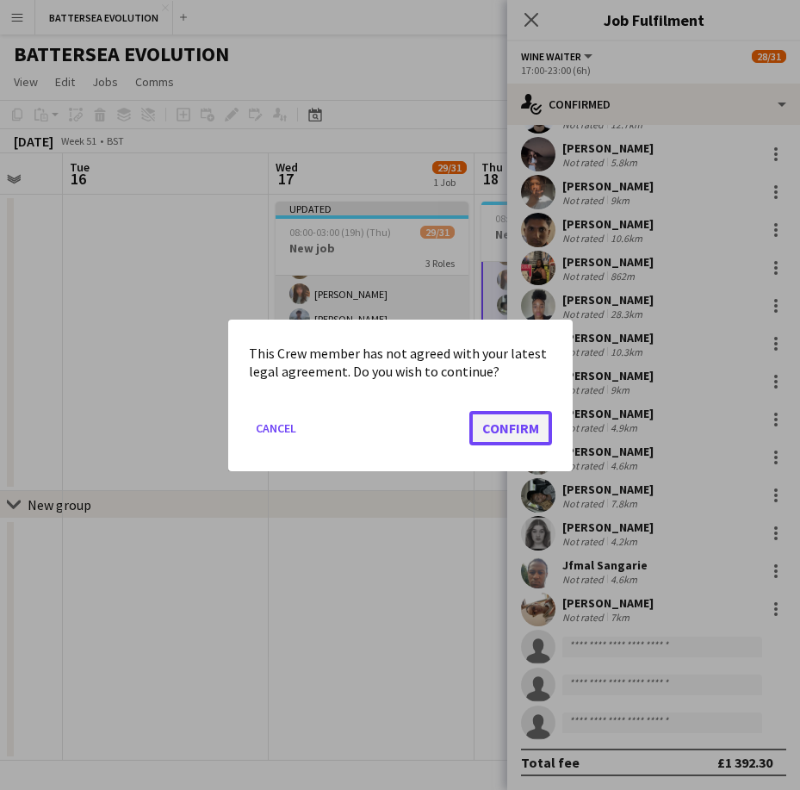
click at [493, 417] on button "Confirm" at bounding box center [510, 427] width 83 height 34
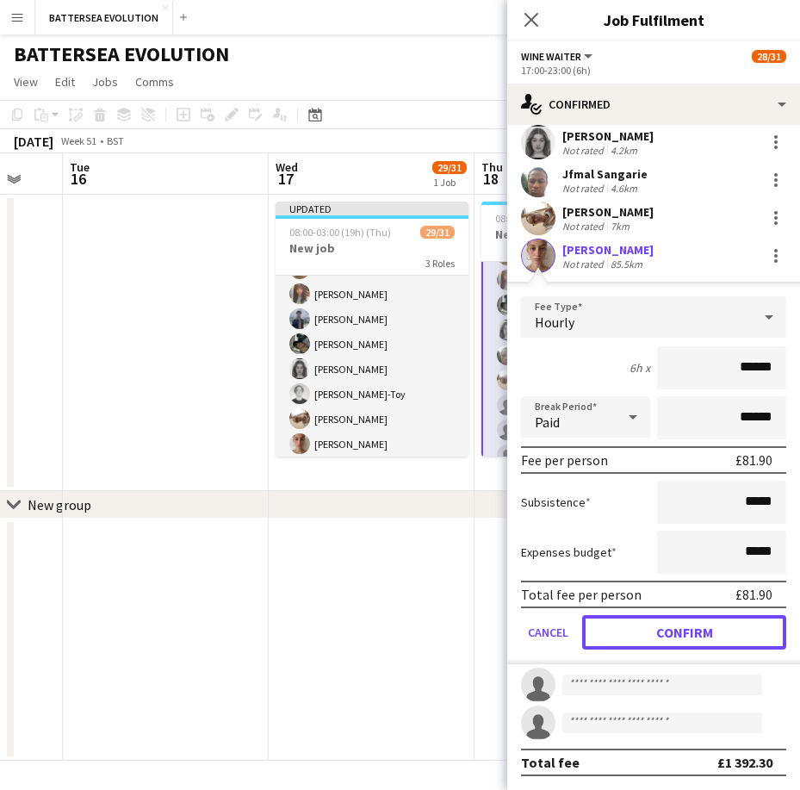
click at [688, 618] on button "Confirm" at bounding box center [684, 632] width 204 height 34
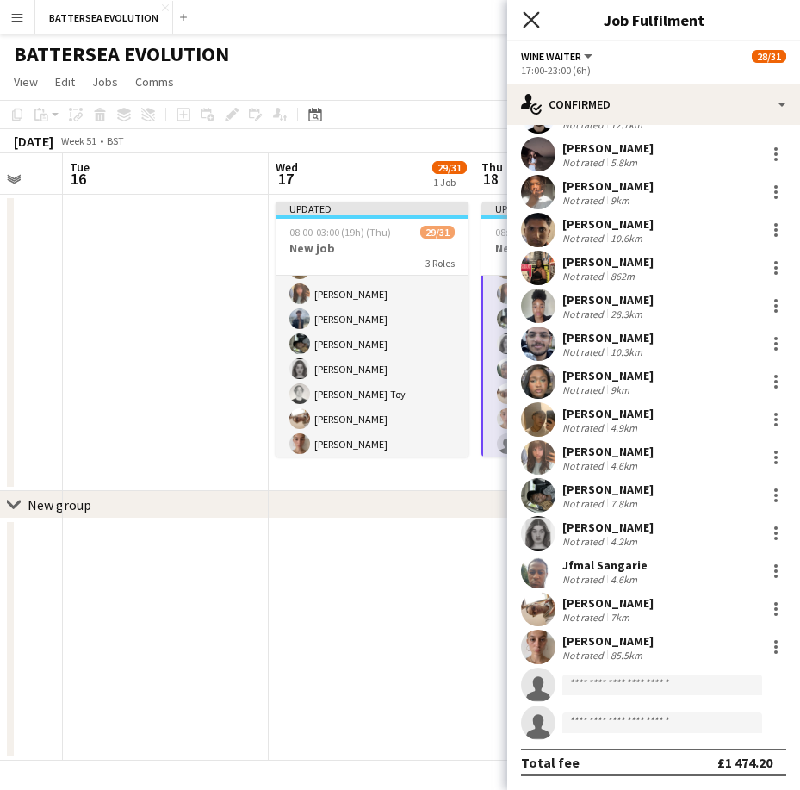
click at [524, 17] on icon "Close pop-in" at bounding box center [531, 19] width 16 height 16
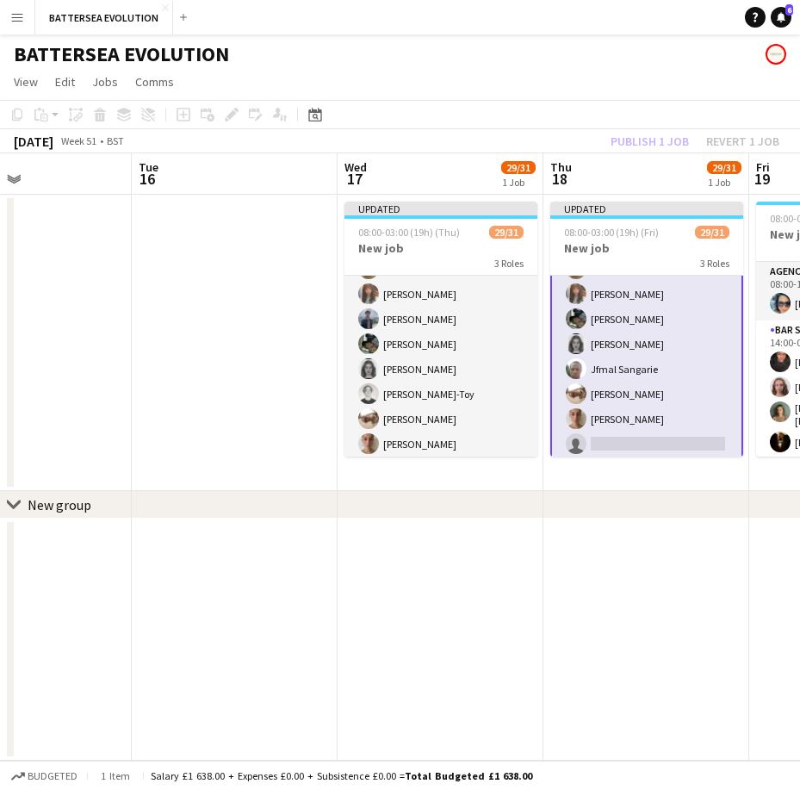
drag, startPoint x: 503, startPoint y: 332, endPoint x: 242, endPoint y: 348, distance: 261.4
click at [157, 337] on app-calendar-viewport "Sat 13 Sun 14 Mon 15 Tue 16 Wed 17 29/31 1 Job Thu 18 29/31 1 Job Fri 19 25/31 …" at bounding box center [400, 456] width 800 height 607
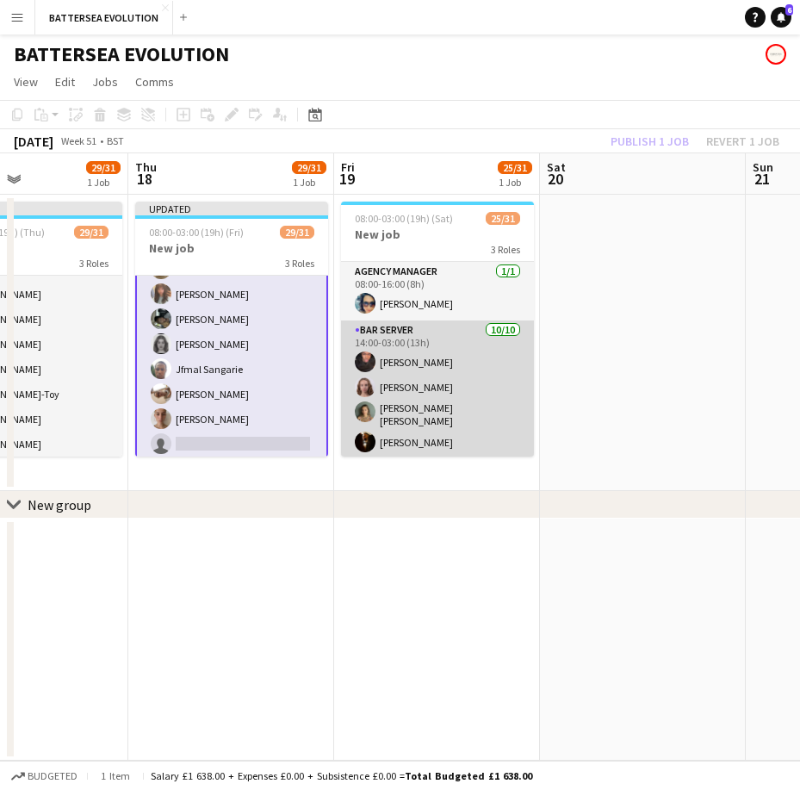
click at [438, 434] on app-card-role "Bar Server [DATE] 14:00-03:00 (13h) [PERSON_NAME] [PERSON_NAME] [PERSON_NAME] […" at bounding box center [437, 467] width 193 height 294
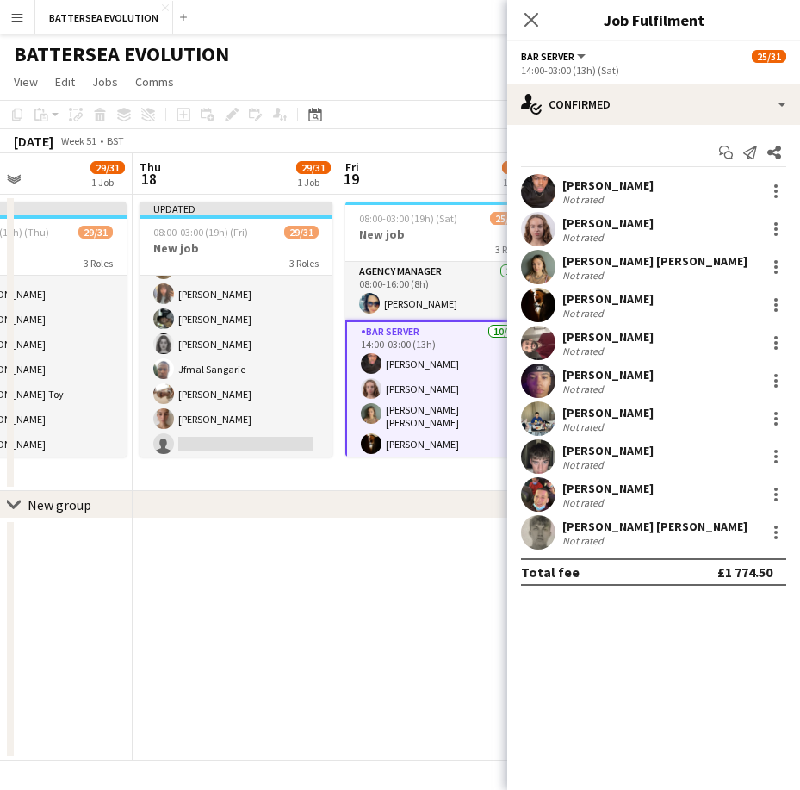
scroll to position [684, 0]
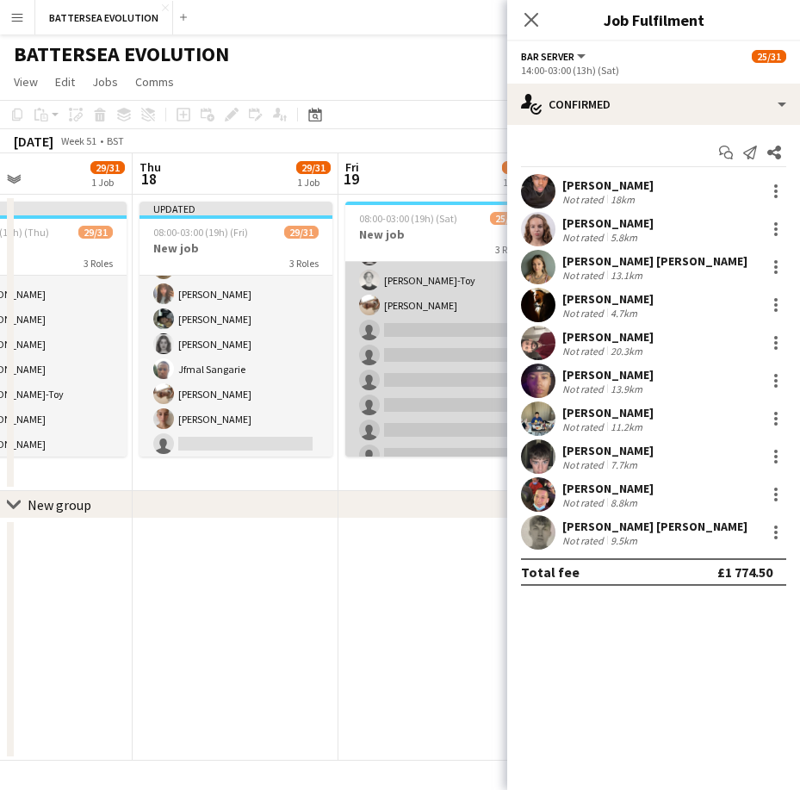
drag, startPoint x: 424, startPoint y: 380, endPoint x: 430, endPoint y: 387, distance: 9.8
click at [424, 381] on app-card-role "Wine Waiter 1A 14/20 17:00-23:00 (6h) [PERSON_NAME] [PERSON_NAME] [PERSON_NAME]…" at bounding box center [441, 203] width 193 height 538
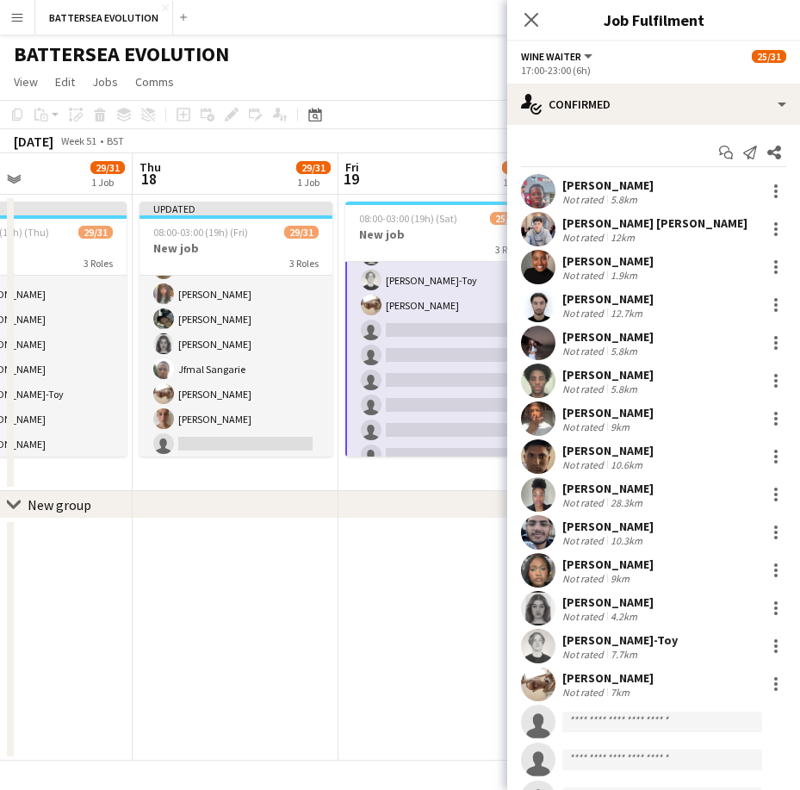
scroll to position [0, 0]
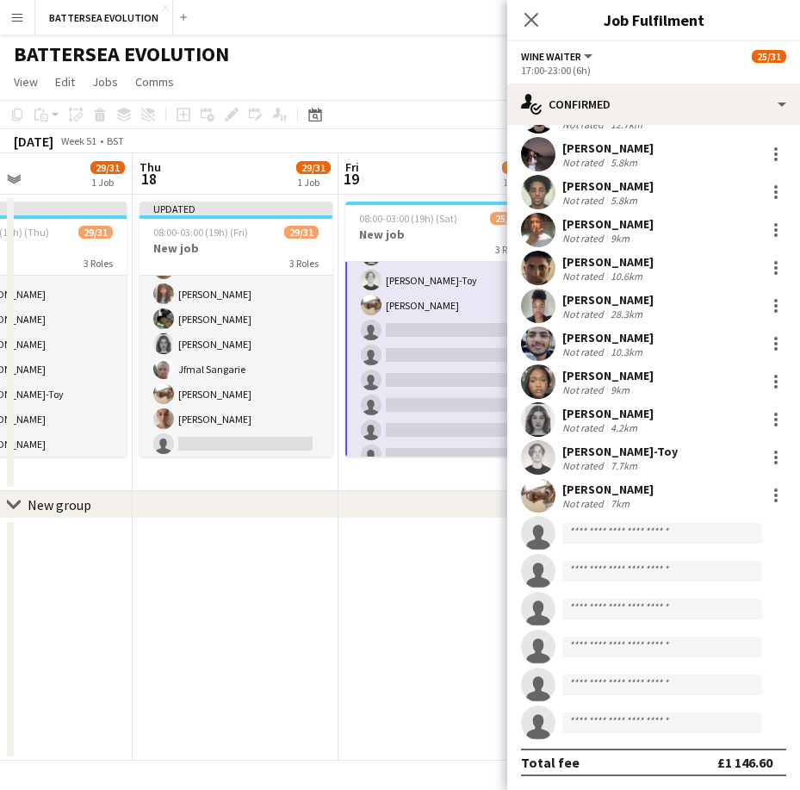
click at [609, 546] on app-invite-slot "single-neutral-actions" at bounding box center [653, 533] width 293 height 34
click at [609, 537] on input at bounding box center [662, 533] width 200 height 21
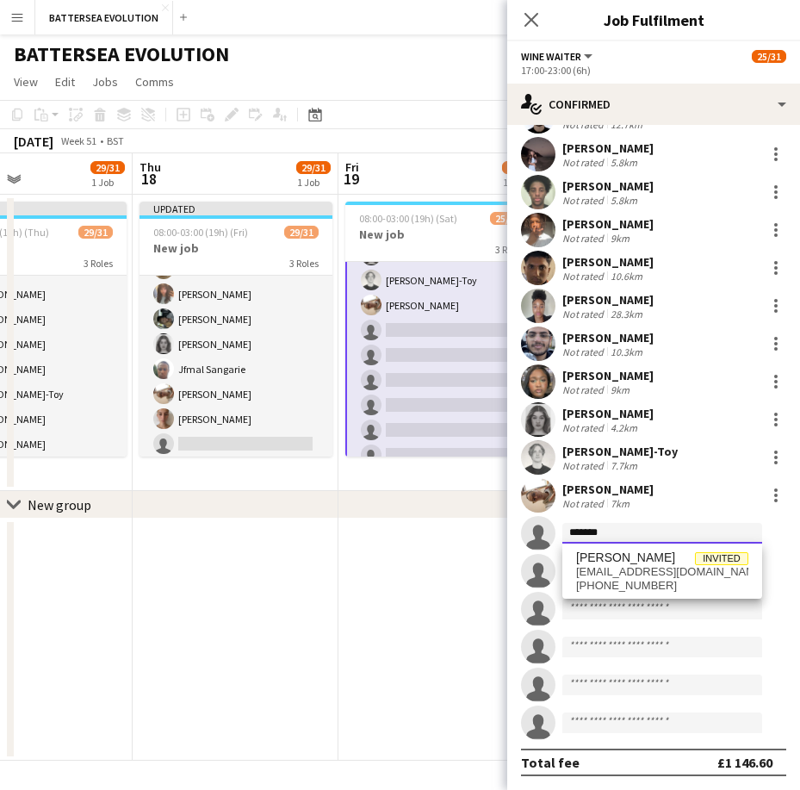
click at [685, 541] on input "*******" at bounding box center [662, 533] width 200 height 21
type input "*******"
click at [672, 562] on span "[PERSON_NAME] Invited" at bounding box center [662, 557] width 172 height 15
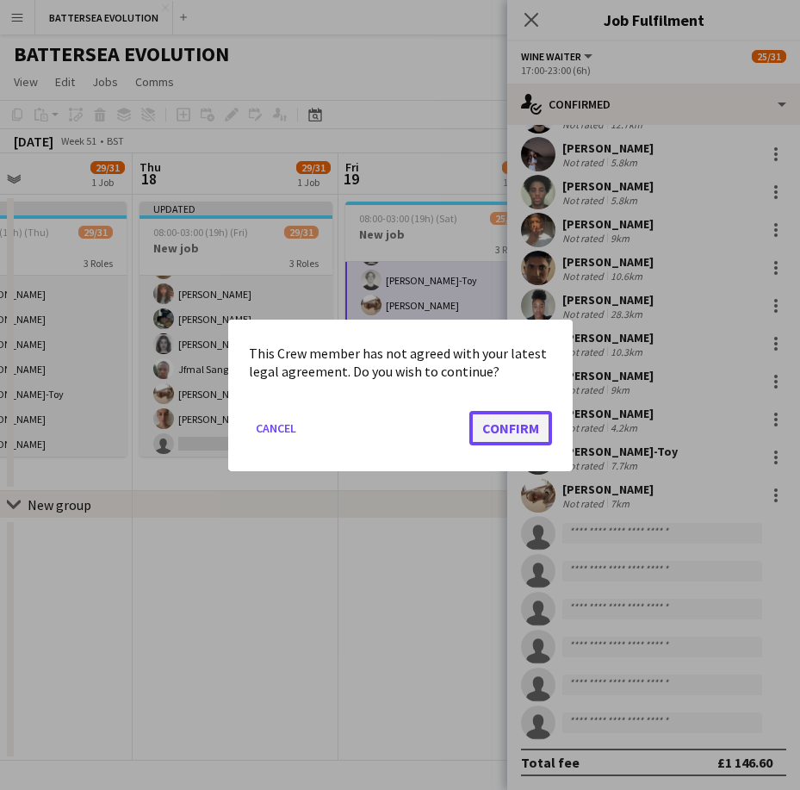
click at [473, 442] on button "Confirm" at bounding box center [510, 427] width 83 height 34
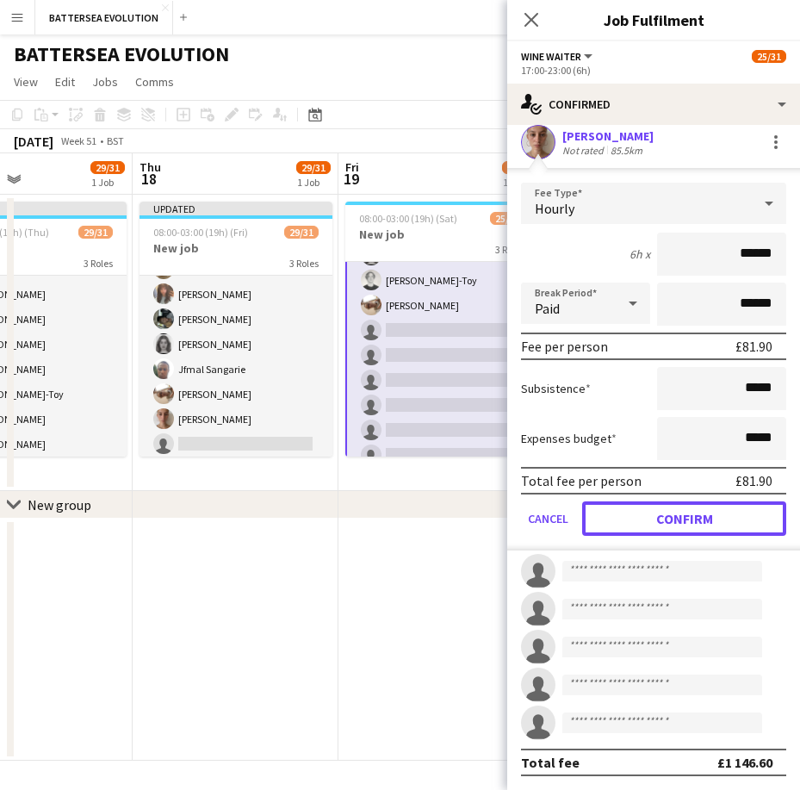
click at [685, 533] on button "Confirm" at bounding box center [684, 518] width 204 height 34
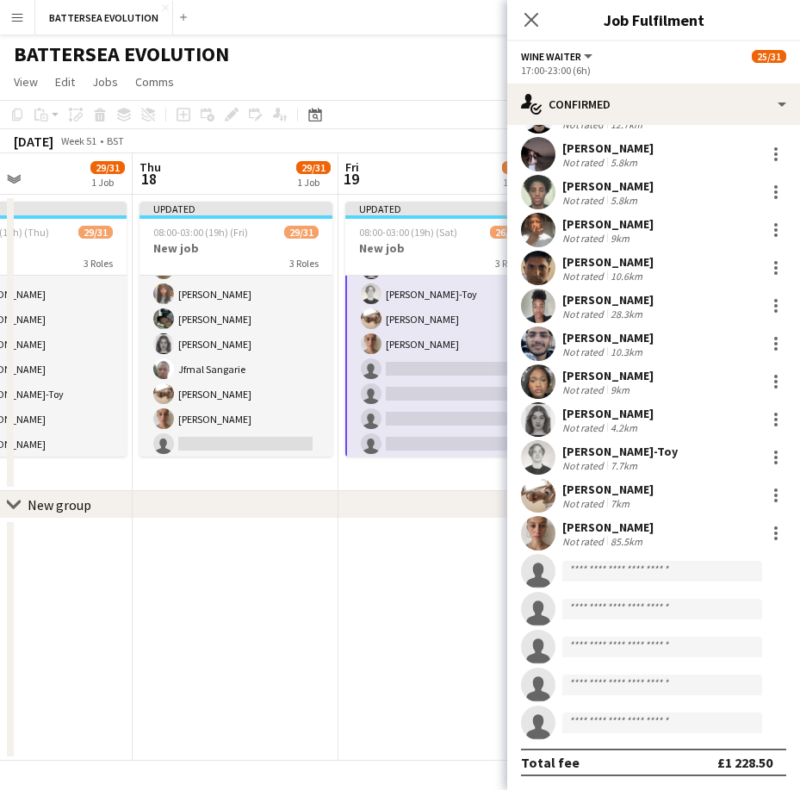
click at [504, 18] on app-navbar "Menu Boards Boards Boards All jobs Status Workforce Workforce My Workforce Recr…" at bounding box center [400, 17] width 800 height 34
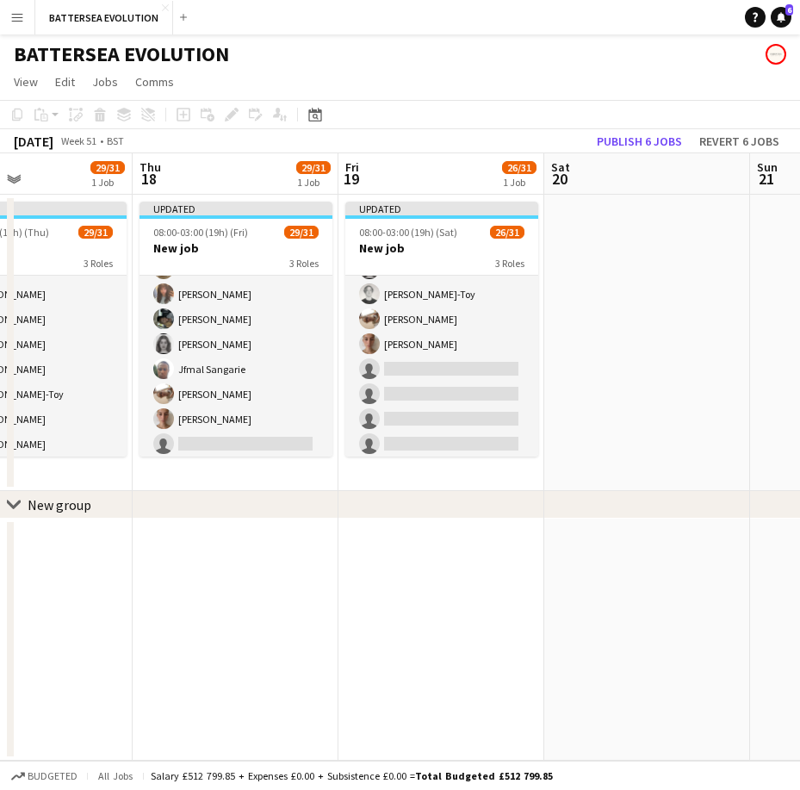
click at [629, 115] on app-toolbar "Copy Paste Paste Ctrl+V Paste with crew Ctrl+Shift+V Paste linked Job [GEOGRAPH…" at bounding box center [400, 114] width 800 height 29
click at [627, 132] on button "Publish 6 jobs" at bounding box center [639, 141] width 99 height 22
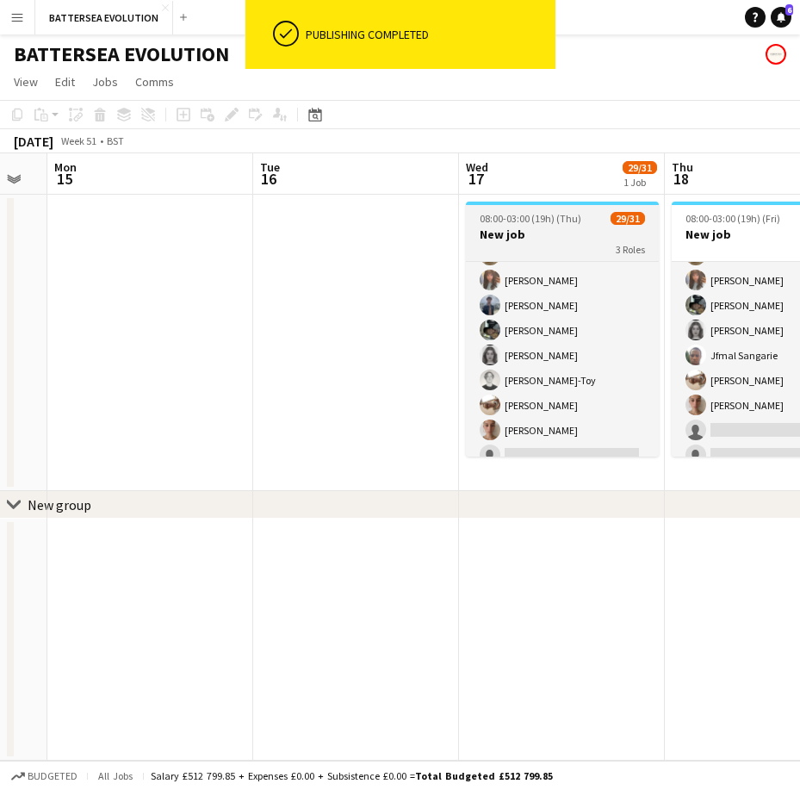
drag, startPoint x: 714, startPoint y: 225, endPoint x: 520, endPoint y: 232, distance: 193.9
click at [714, 218] on app-calendar-viewport "Sat 13 Sun 14 Mon 15 Tue 16 Wed 17 29/31 1 Job Thu 18 29/31 1 Job Fri 19 26/31 …" at bounding box center [400, 456] width 800 height 607
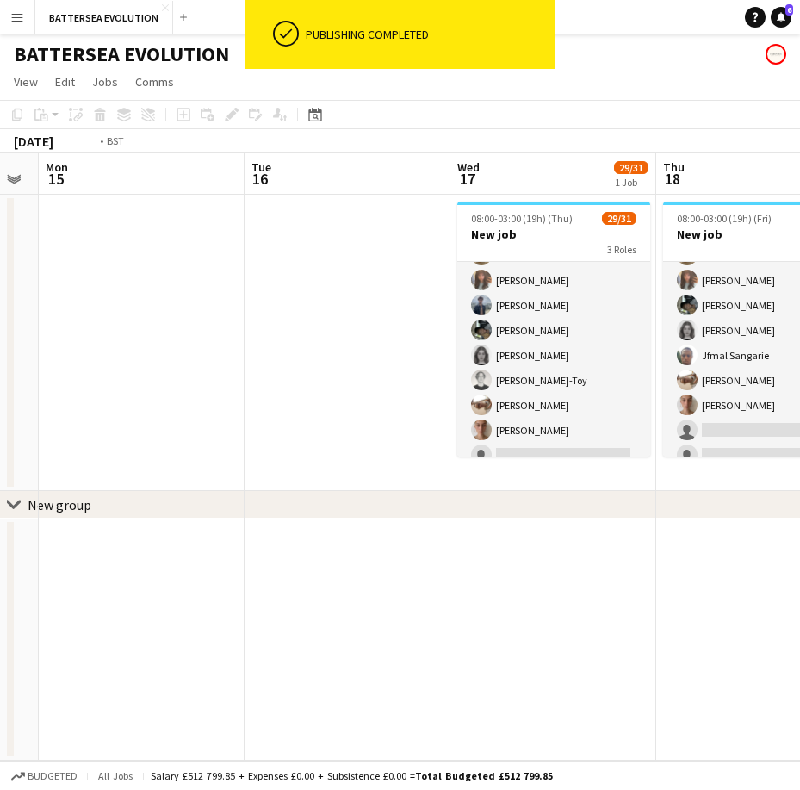
drag, startPoint x: 462, startPoint y: 246, endPoint x: 740, endPoint y: 216, distance: 278.9
click at [749, 216] on app-calendar-viewport "Sat 13 Sun 14 Mon 15 Tue 16 Wed 17 29/31 1 Job Thu 18 29/31 1 Job Fri 19 26/31 …" at bounding box center [400, 456] width 800 height 607
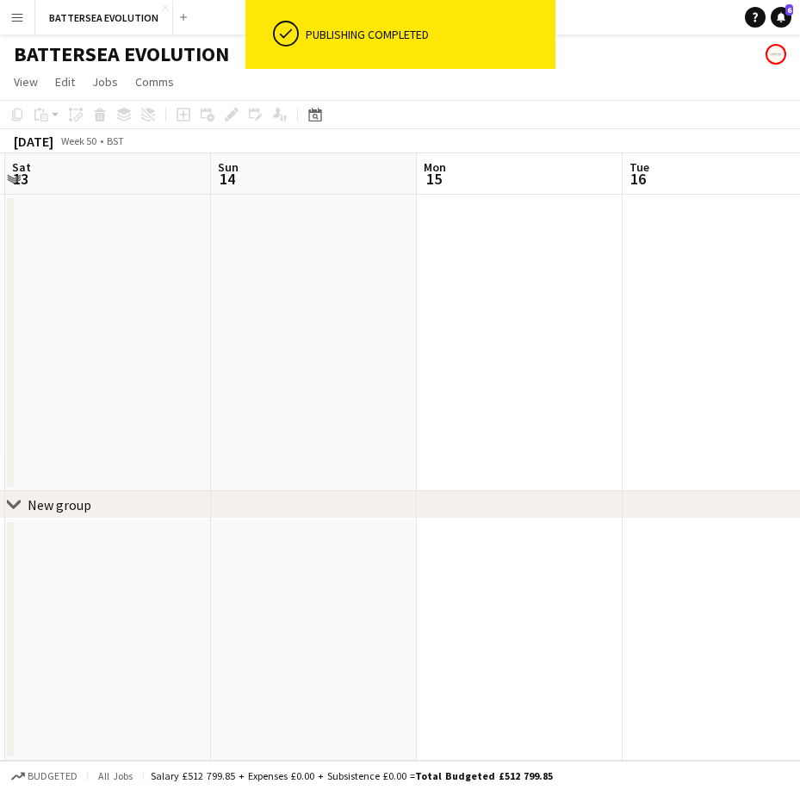
drag, startPoint x: 623, startPoint y: 239, endPoint x: 757, endPoint y: 220, distance: 134.8
click at [799, 223] on html "ok-circled Publishing completed Menu Boards Boards Boards All jobs Status Workf…" at bounding box center [400, 395] width 800 height 790
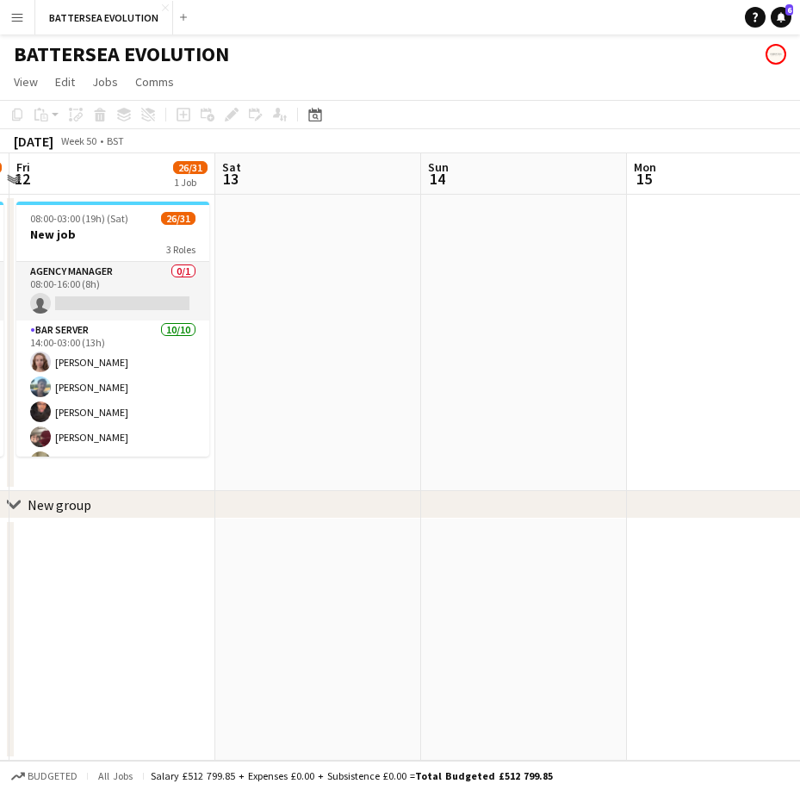
drag, startPoint x: 693, startPoint y: 227, endPoint x: 741, endPoint y: 219, distance: 48.1
click at [750, 219] on app-calendar-viewport "Wed 10 28/31 1 Job Thu 11 13/31 1 Job Fri 12 26/31 1 Job Sat 13 Sun 14 Mon 15 T…" at bounding box center [400, 456] width 800 height 607
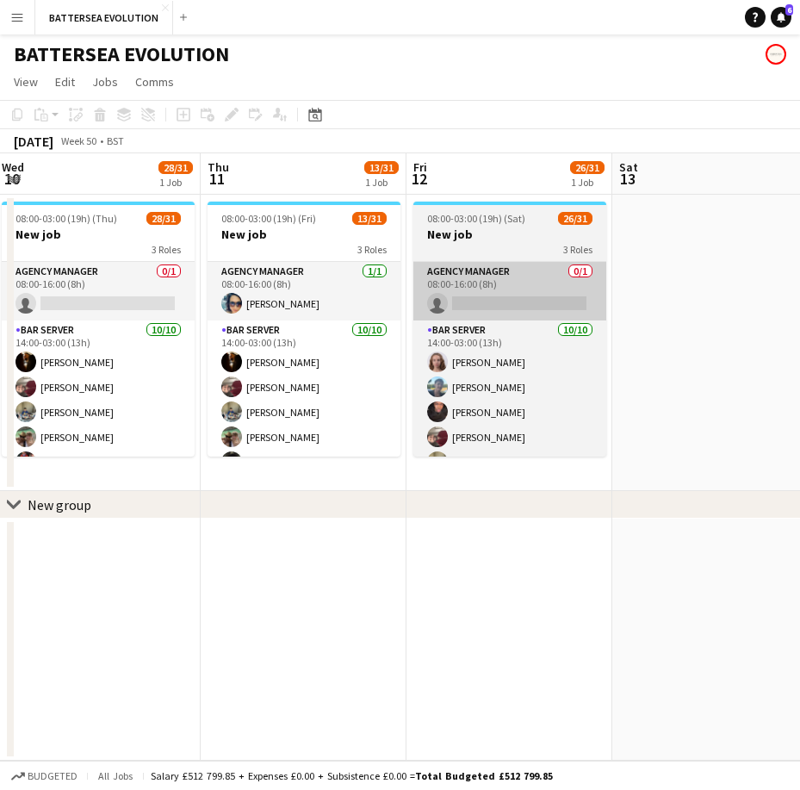
drag, startPoint x: 516, startPoint y: 251, endPoint x: 429, endPoint y: 284, distance: 92.9
click at [643, 251] on app-calendar-viewport "Mon 8 Tue 9 12/31 1 Job Wed 10 28/31 1 Job Thu 11 13/31 1 Job Fri 12 26/31 1 Jo…" at bounding box center [400, 456] width 800 height 607
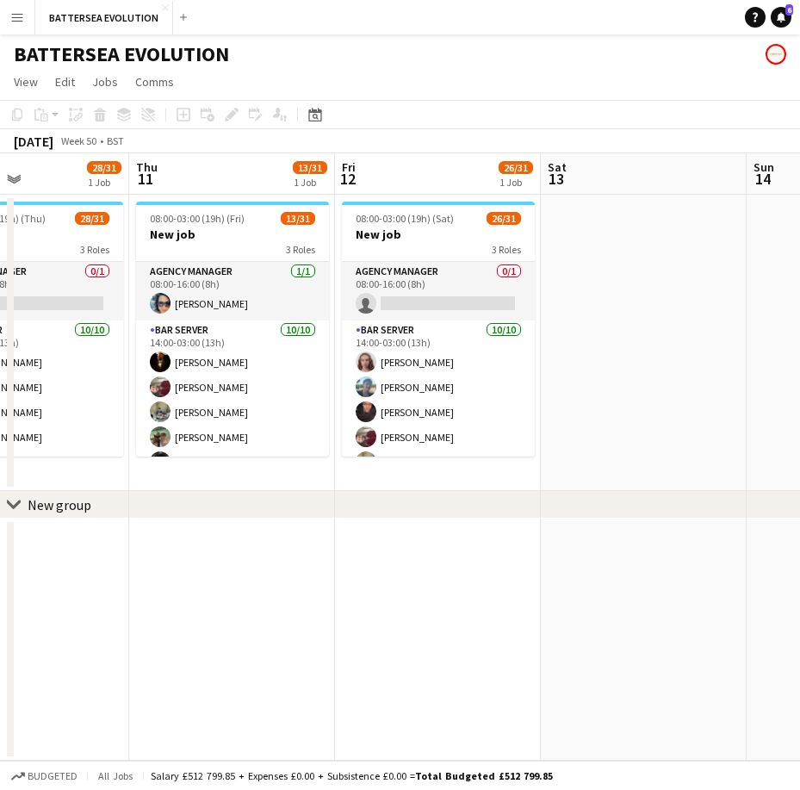
drag, startPoint x: 468, startPoint y: 285, endPoint x: 767, endPoint y: 255, distance: 301.2
click at [767, 255] on app-calendar-viewport "Mon 8 Tue 9 12/31 1 Job Wed 10 28/31 1 Job Thu 11 13/31 1 Job Fri 12 26/31 1 Jo…" at bounding box center [400, 456] width 800 height 607
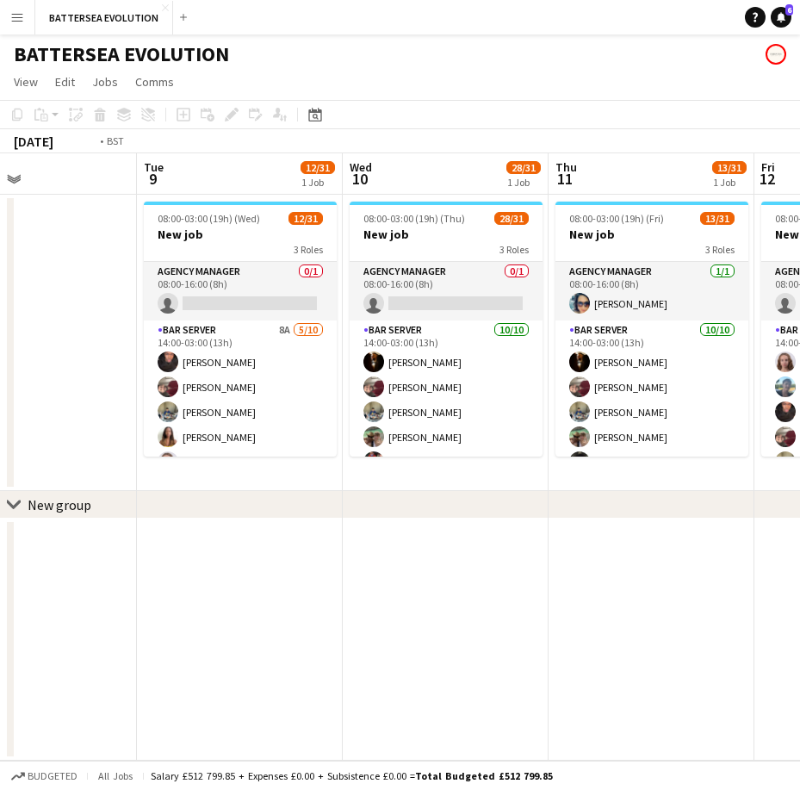
scroll to position [0, 528]
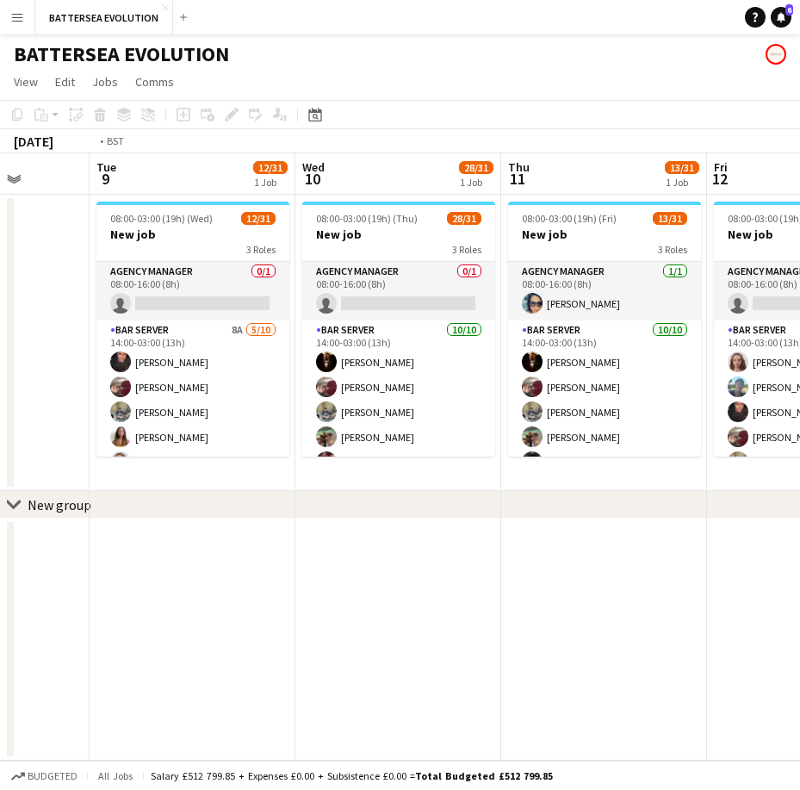
drag, startPoint x: 409, startPoint y: 280, endPoint x: 852, endPoint y: 222, distance: 446.3
click at [799, 222] on html "Menu Boards Boards Boards All jobs Status Workforce Workforce My Workforce Recr…" at bounding box center [400, 395] width 800 height 790
